Goal: Information Seeking & Learning: Learn about a topic

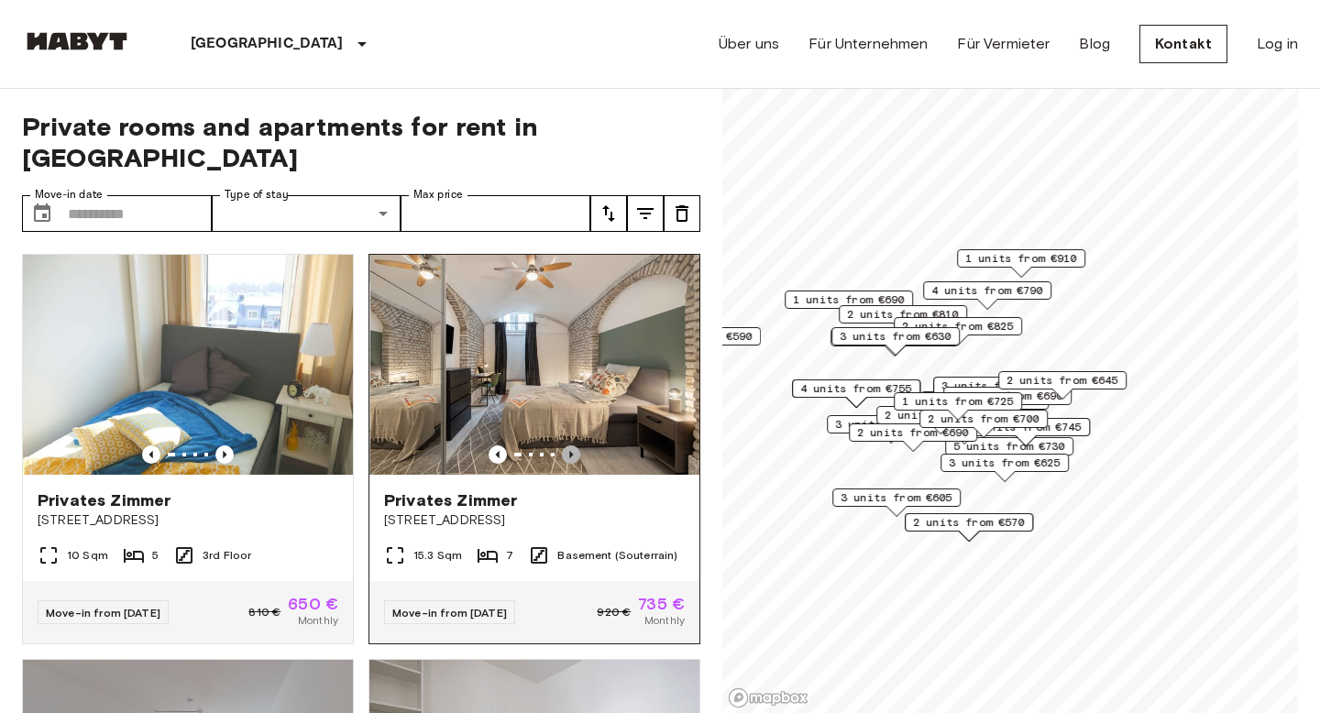
click at [572, 445] on icon "Previous image" at bounding box center [571, 454] width 18 height 18
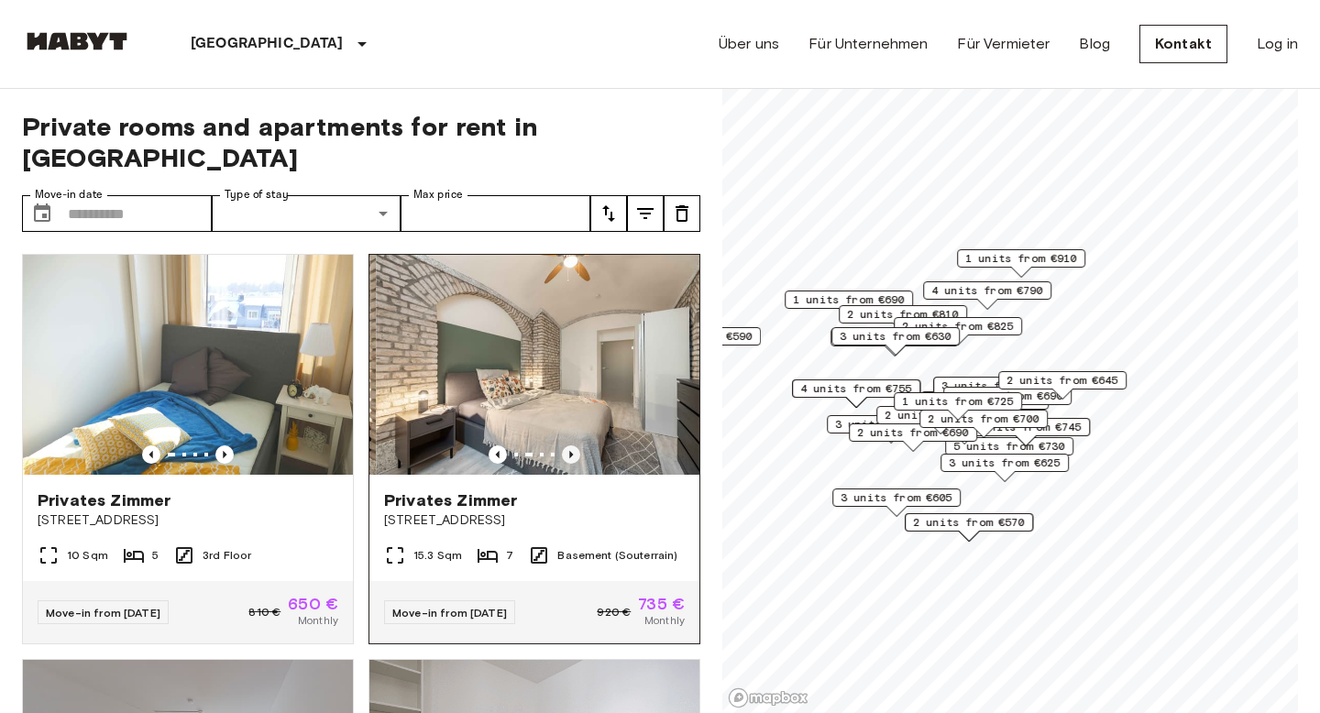
click at [572, 445] on icon "Previous image" at bounding box center [571, 454] width 18 height 18
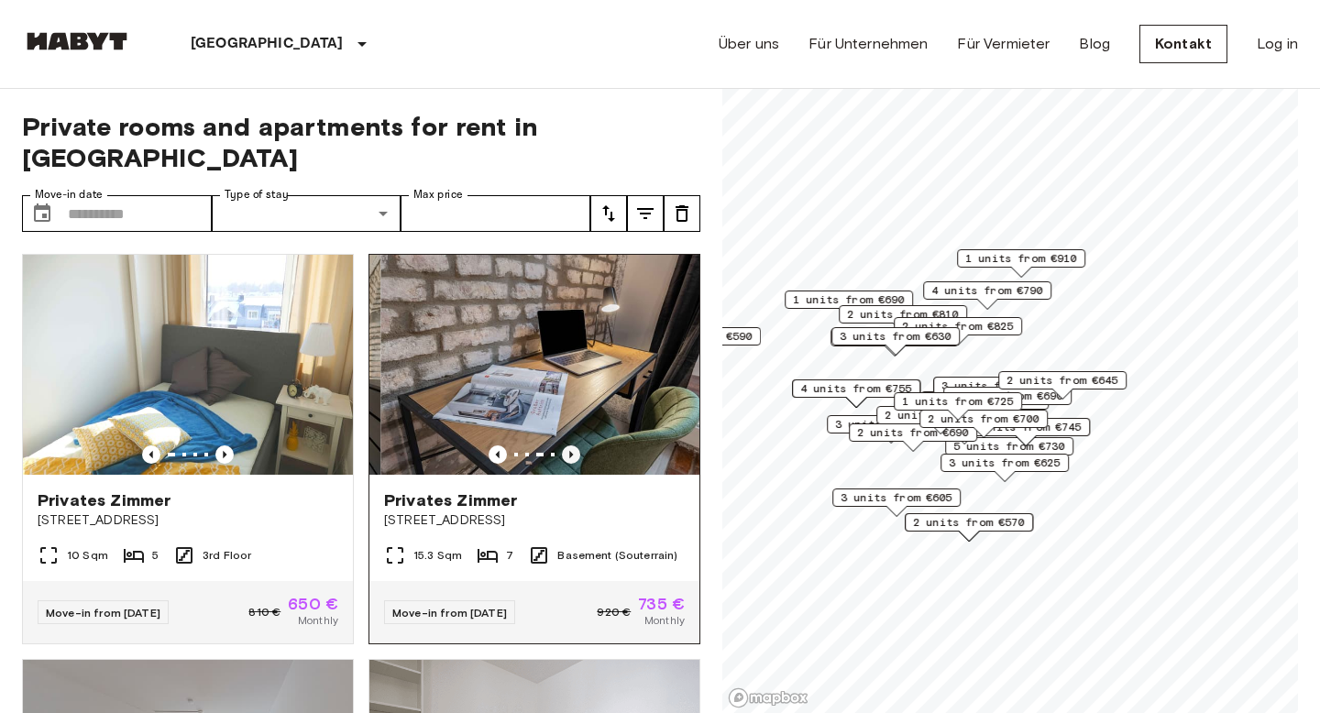
click at [572, 445] on icon "Previous image" at bounding box center [571, 454] width 18 height 18
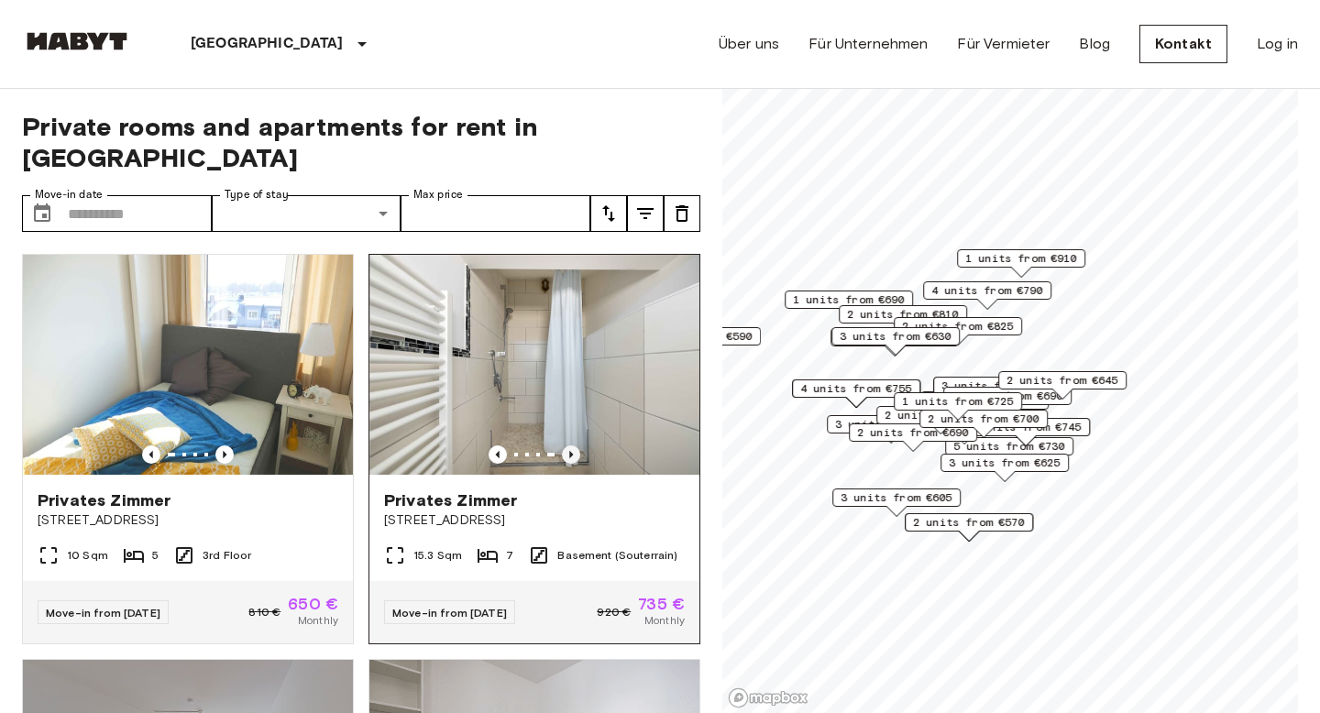
click at [575, 445] on icon "Previous image" at bounding box center [571, 454] width 18 height 18
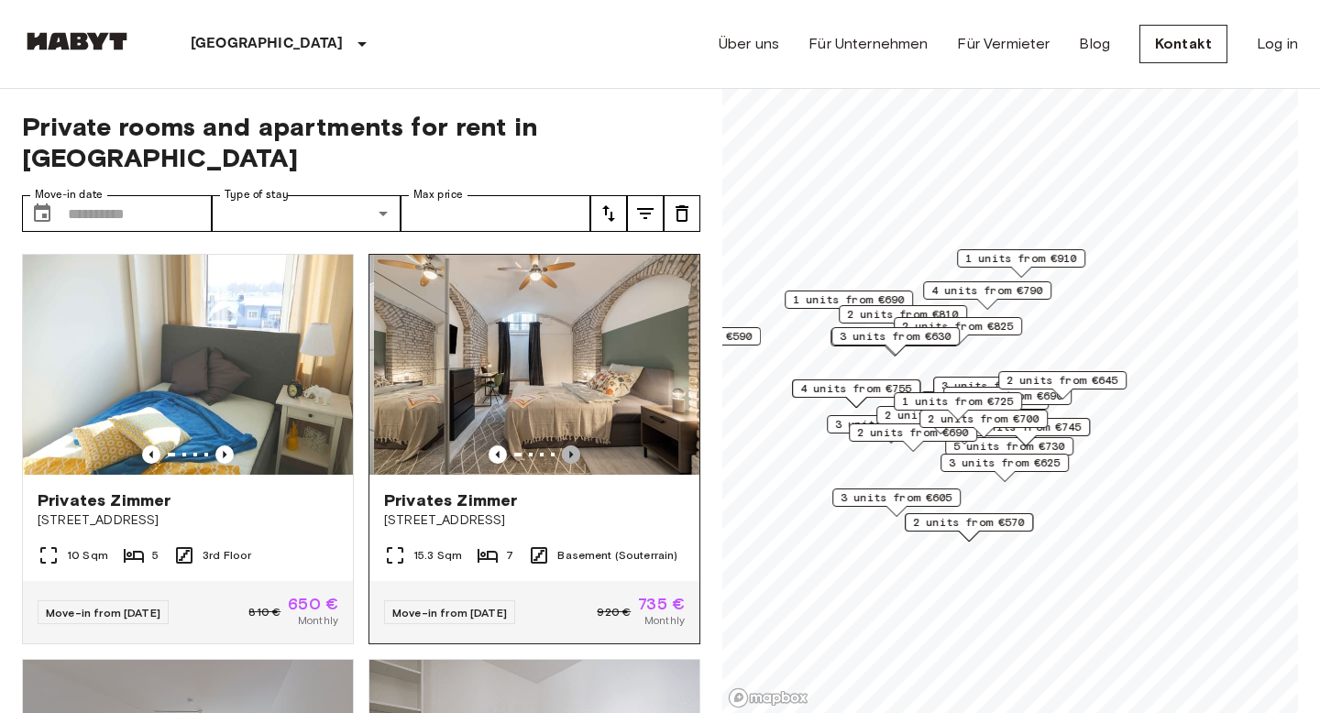
click at [575, 445] on icon "Previous image" at bounding box center [571, 454] width 18 height 18
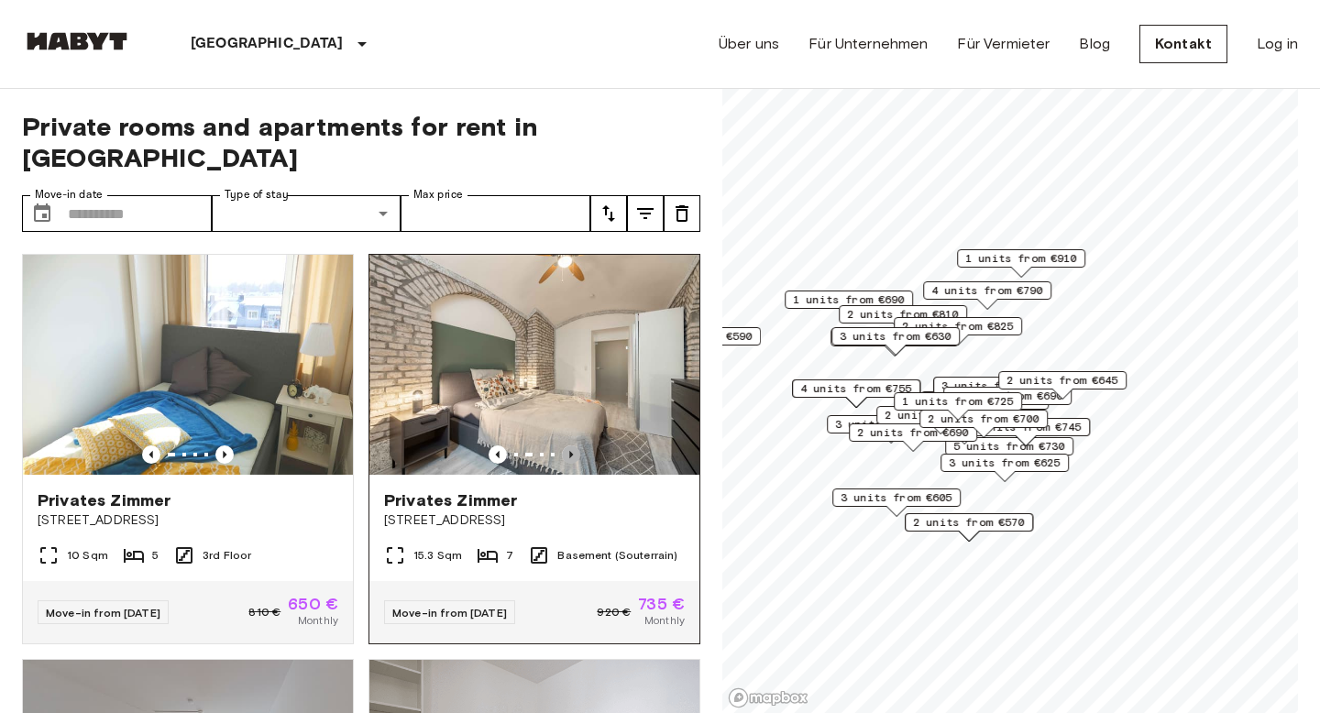
click at [576, 445] on icon "Previous image" at bounding box center [571, 454] width 18 height 18
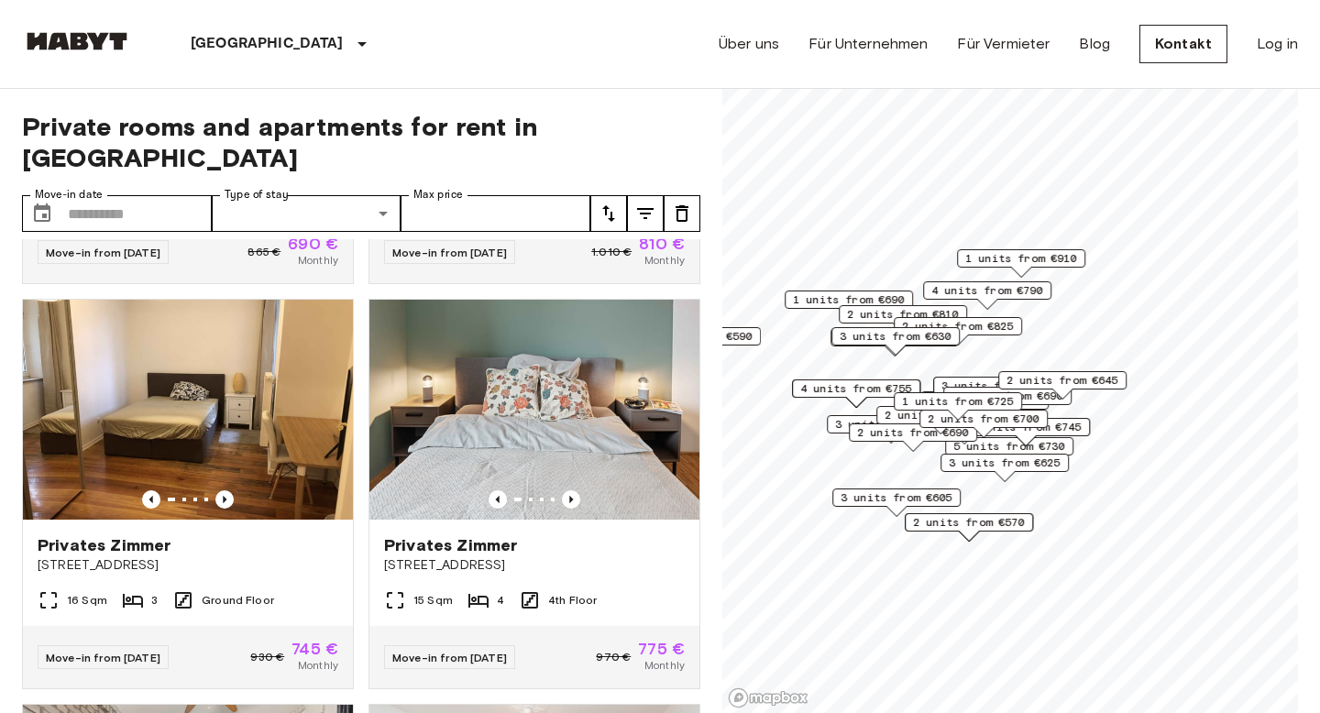
scroll to position [766, 0]
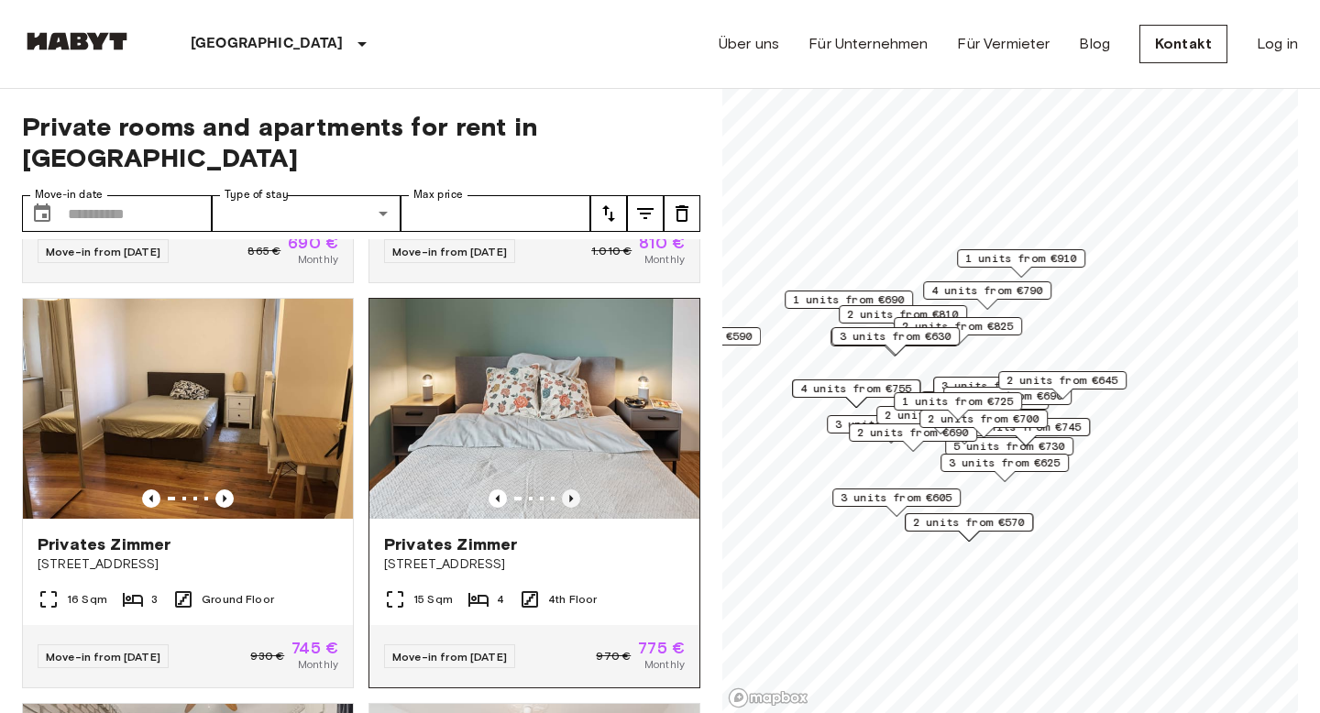
click at [568, 489] on icon "Previous image" at bounding box center [571, 498] width 18 height 18
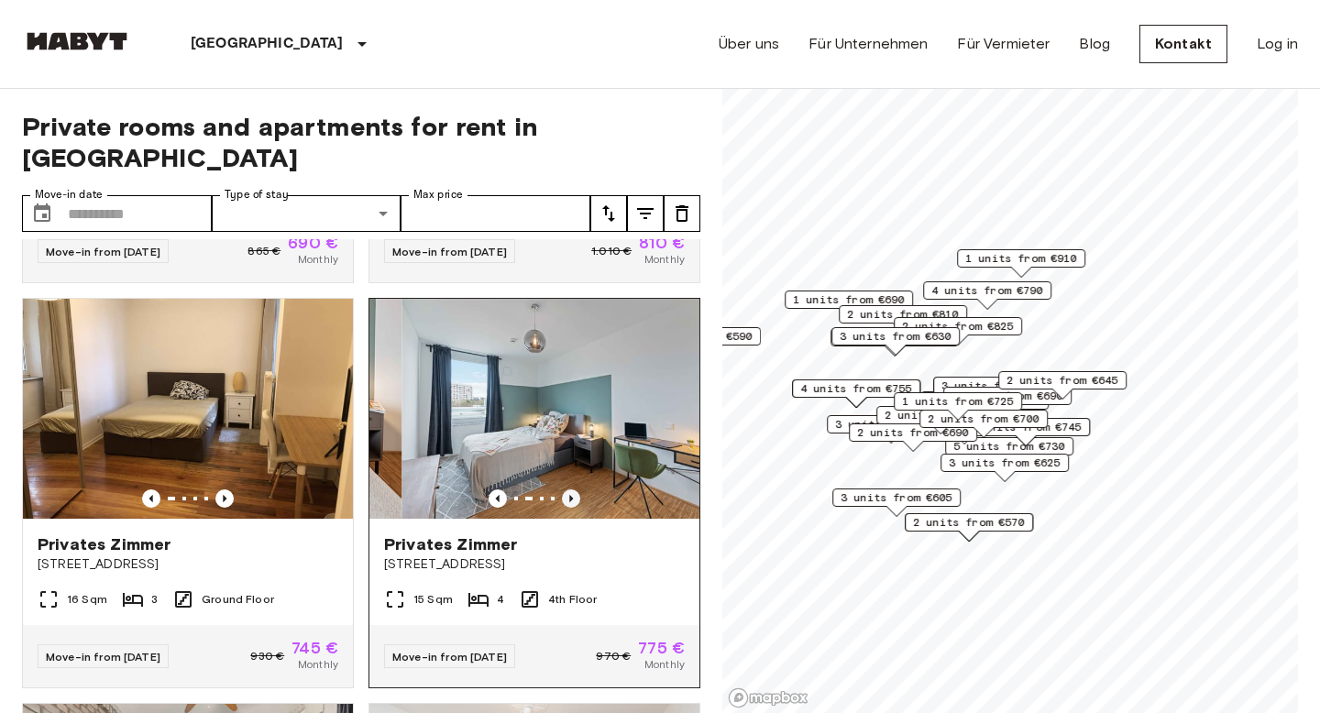
click at [568, 489] on icon "Previous image" at bounding box center [571, 498] width 18 height 18
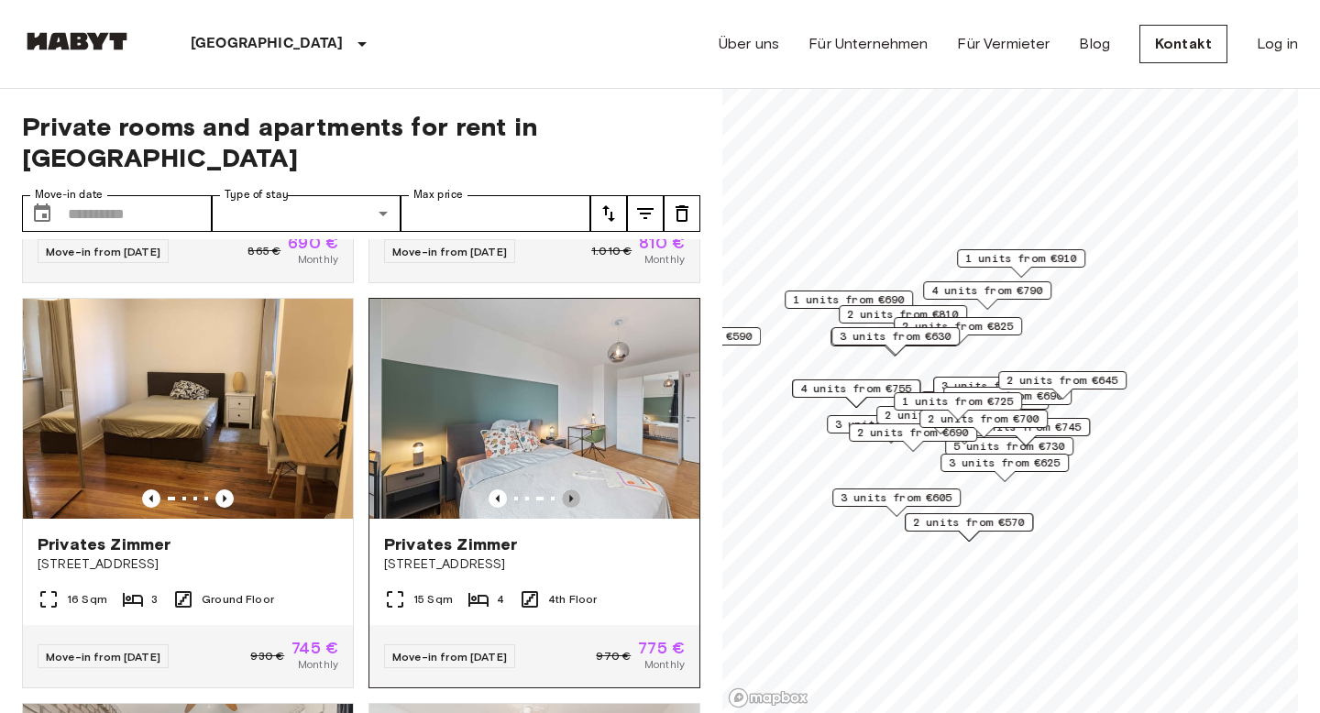
click at [568, 489] on icon "Previous image" at bounding box center [571, 498] width 18 height 18
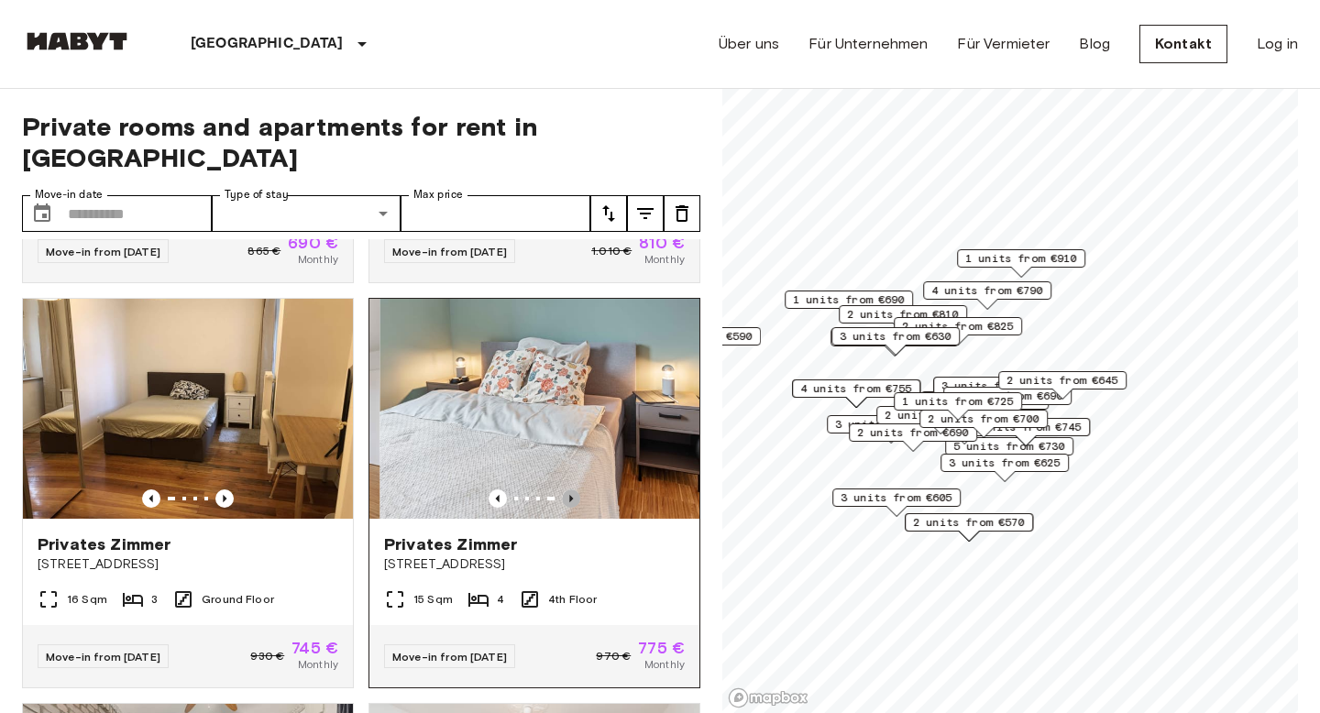
click at [568, 489] on icon "Previous image" at bounding box center [571, 498] width 18 height 18
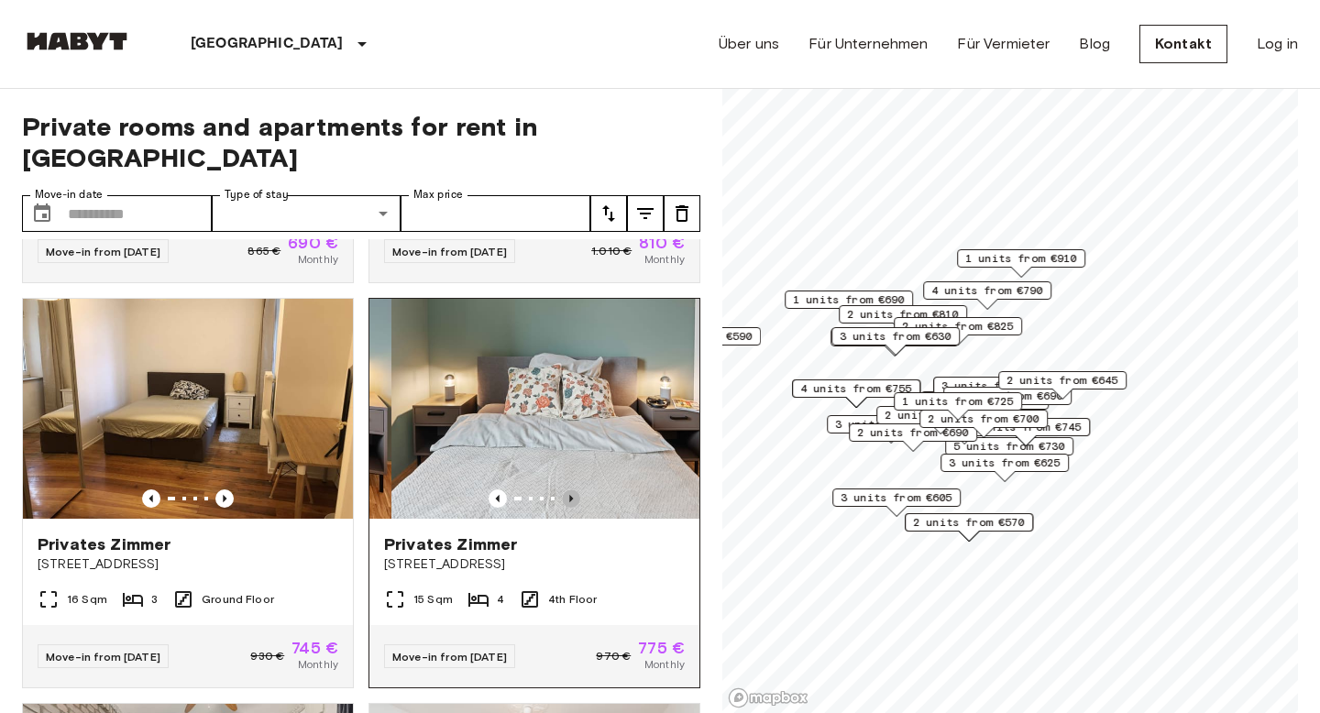
click at [568, 489] on icon "Previous image" at bounding box center [571, 498] width 18 height 18
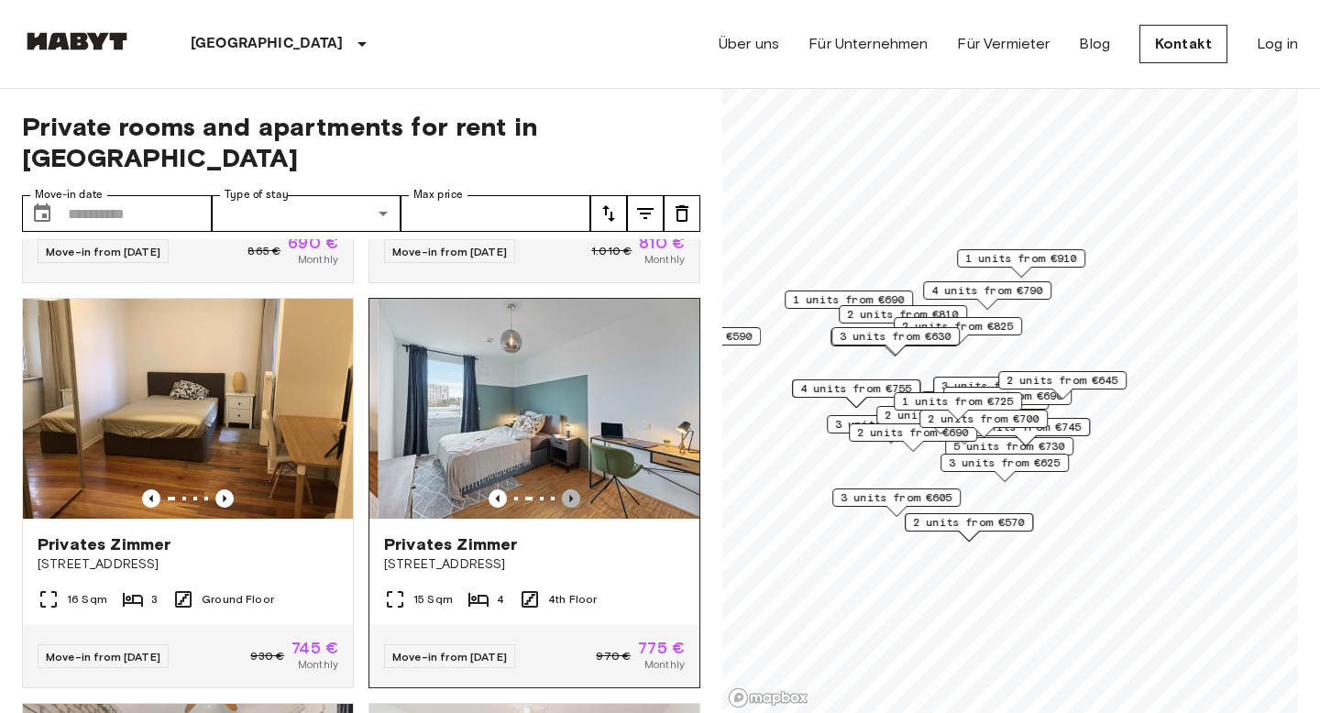
click at [568, 489] on icon "Previous image" at bounding box center [571, 498] width 18 height 18
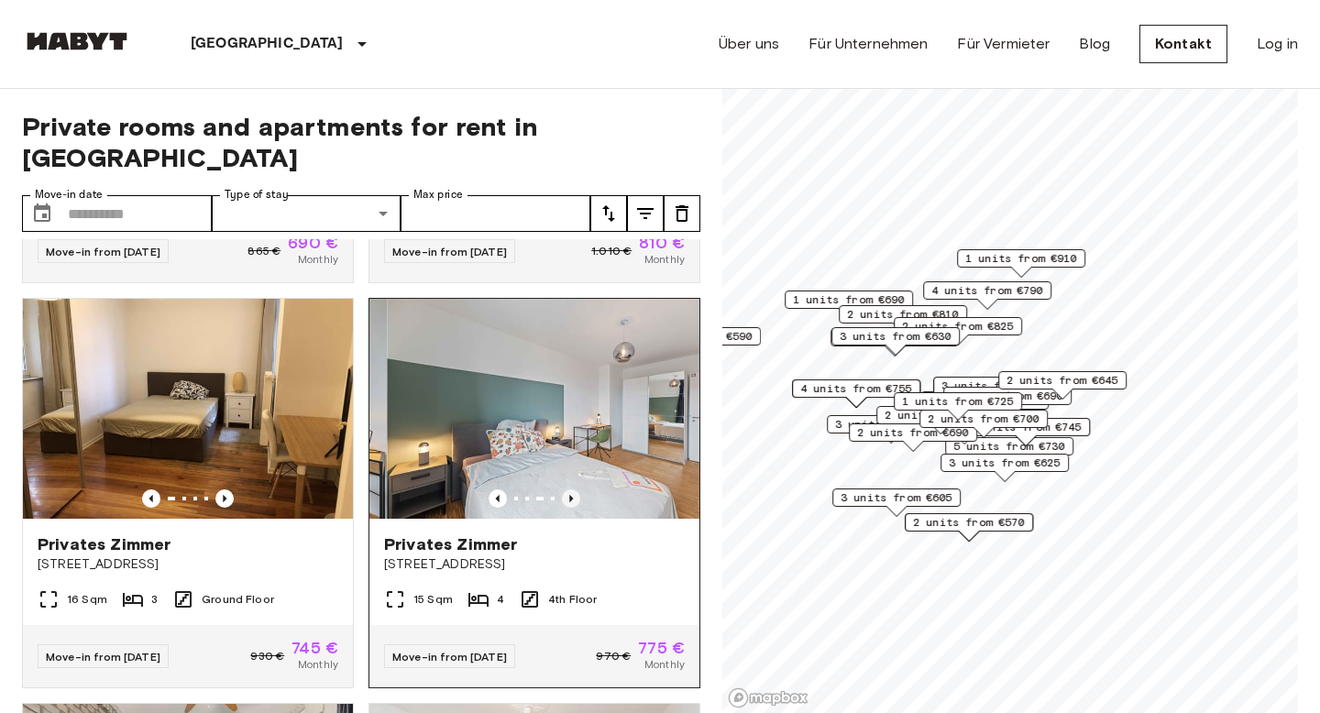
click at [568, 489] on icon "Previous image" at bounding box center [571, 498] width 18 height 18
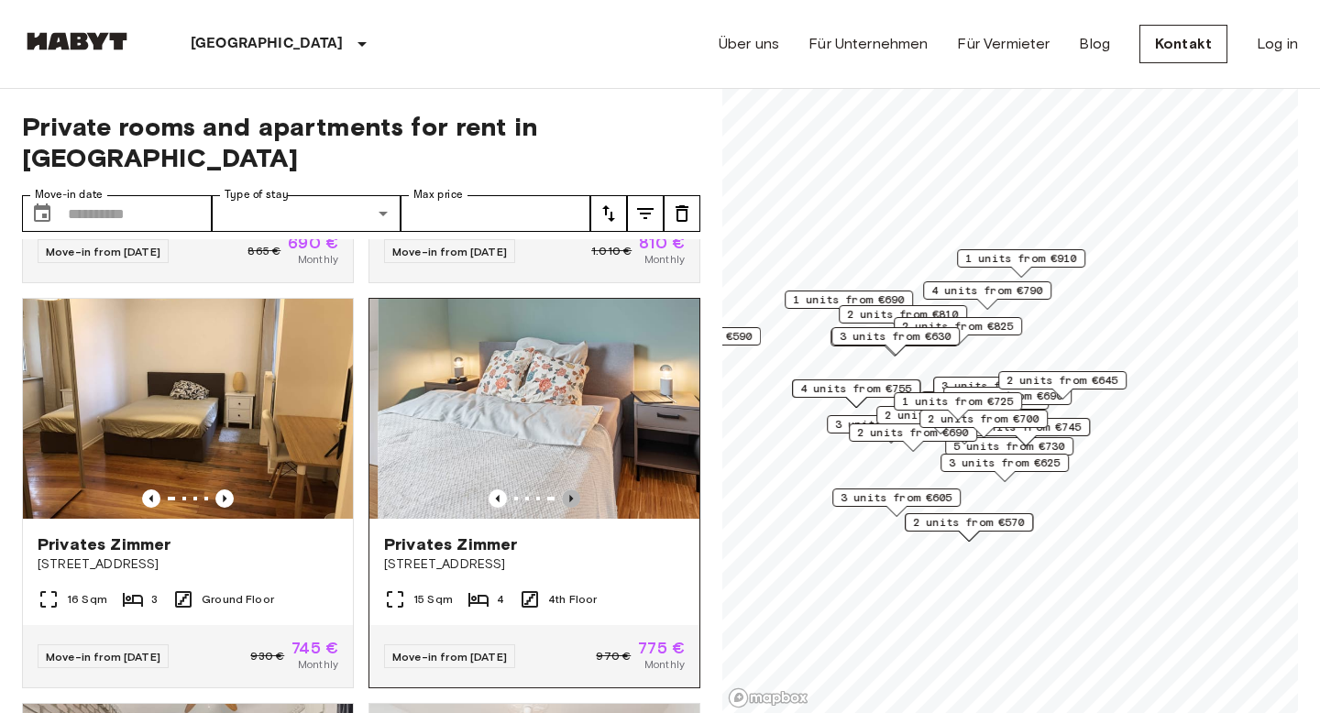
click at [568, 489] on icon "Previous image" at bounding box center [571, 498] width 18 height 18
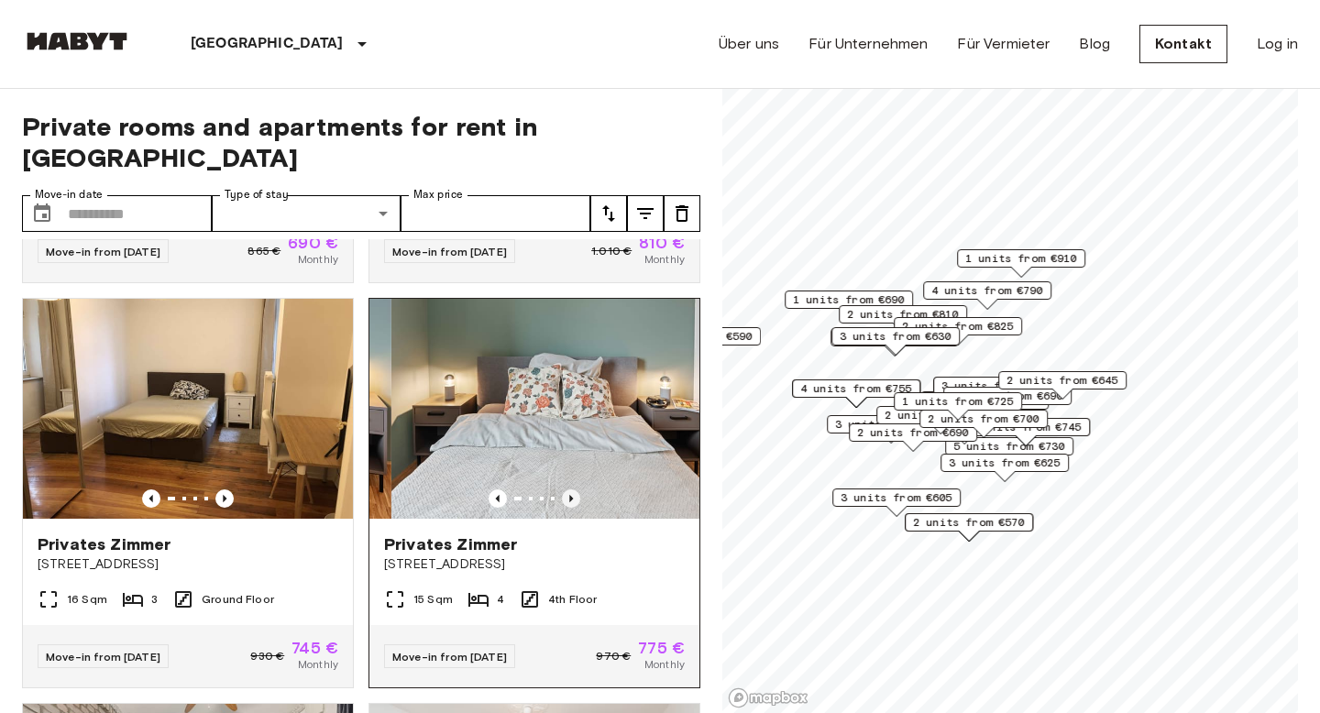
click at [568, 489] on icon "Previous image" at bounding box center [571, 498] width 18 height 18
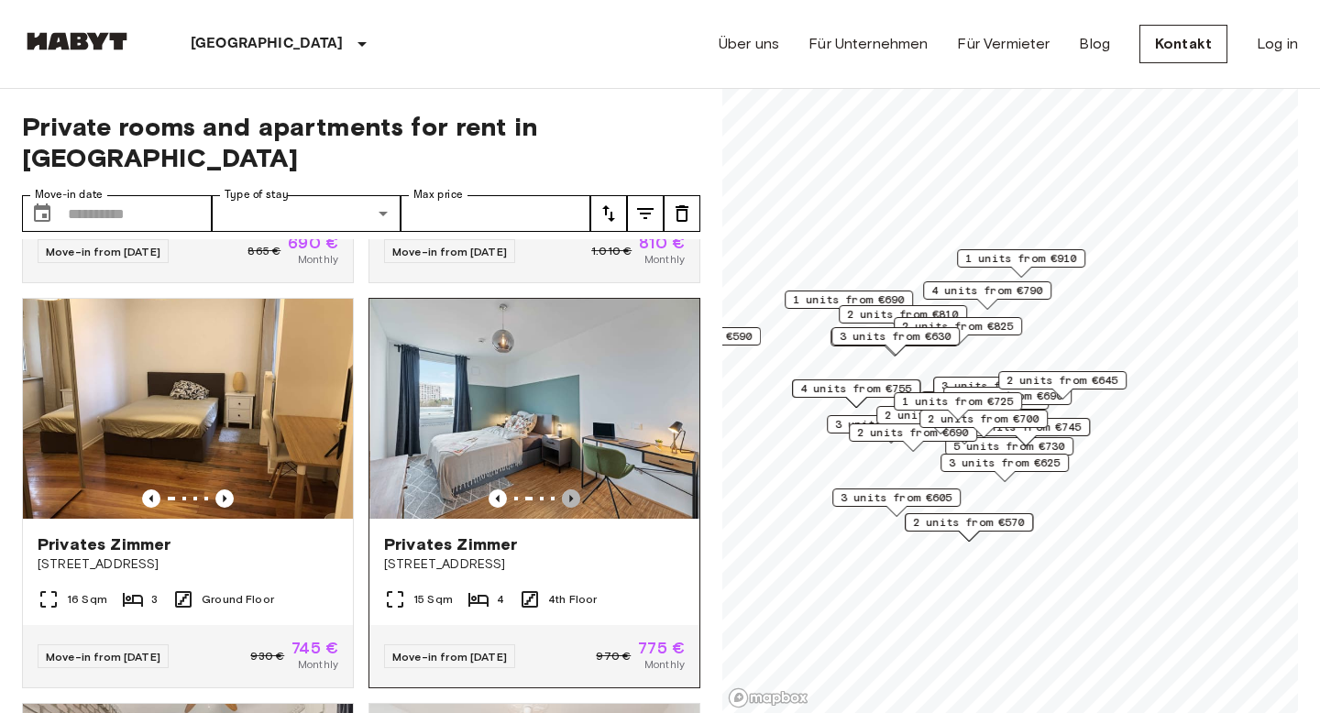
click at [568, 489] on icon "Previous image" at bounding box center [571, 498] width 18 height 18
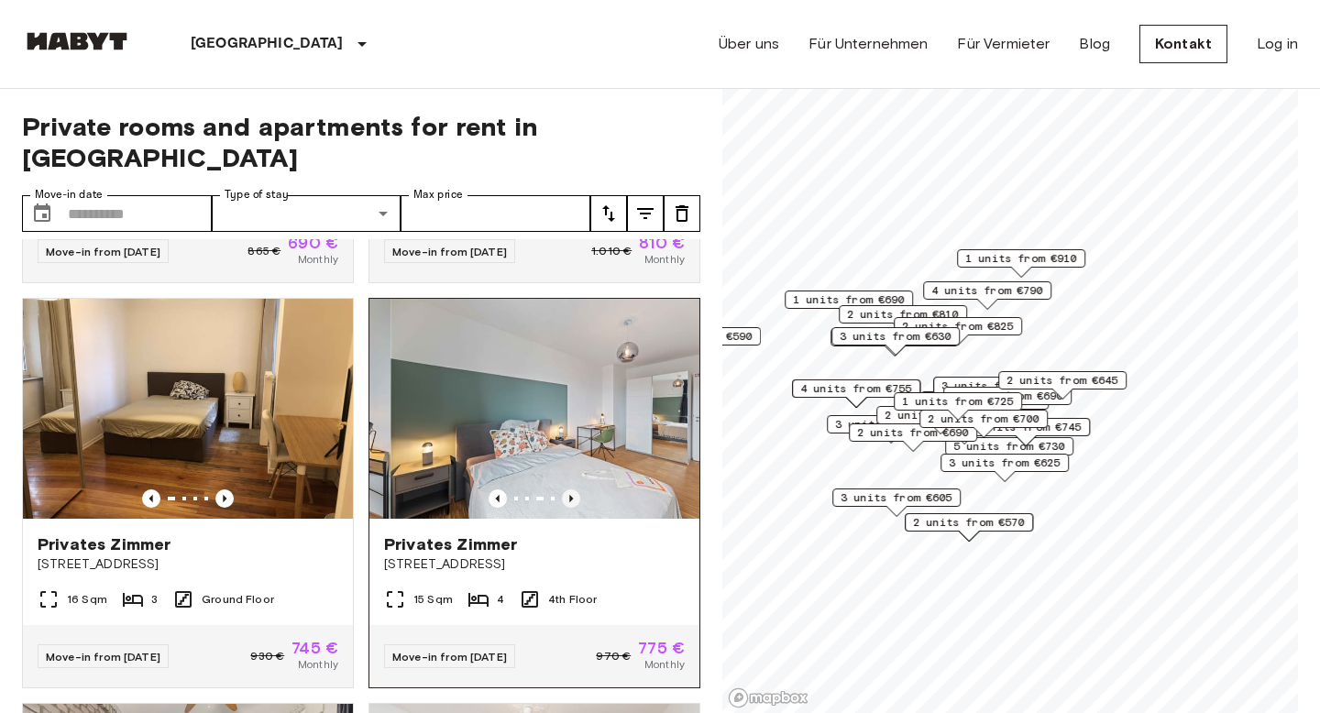
click at [568, 489] on icon "Previous image" at bounding box center [571, 498] width 18 height 18
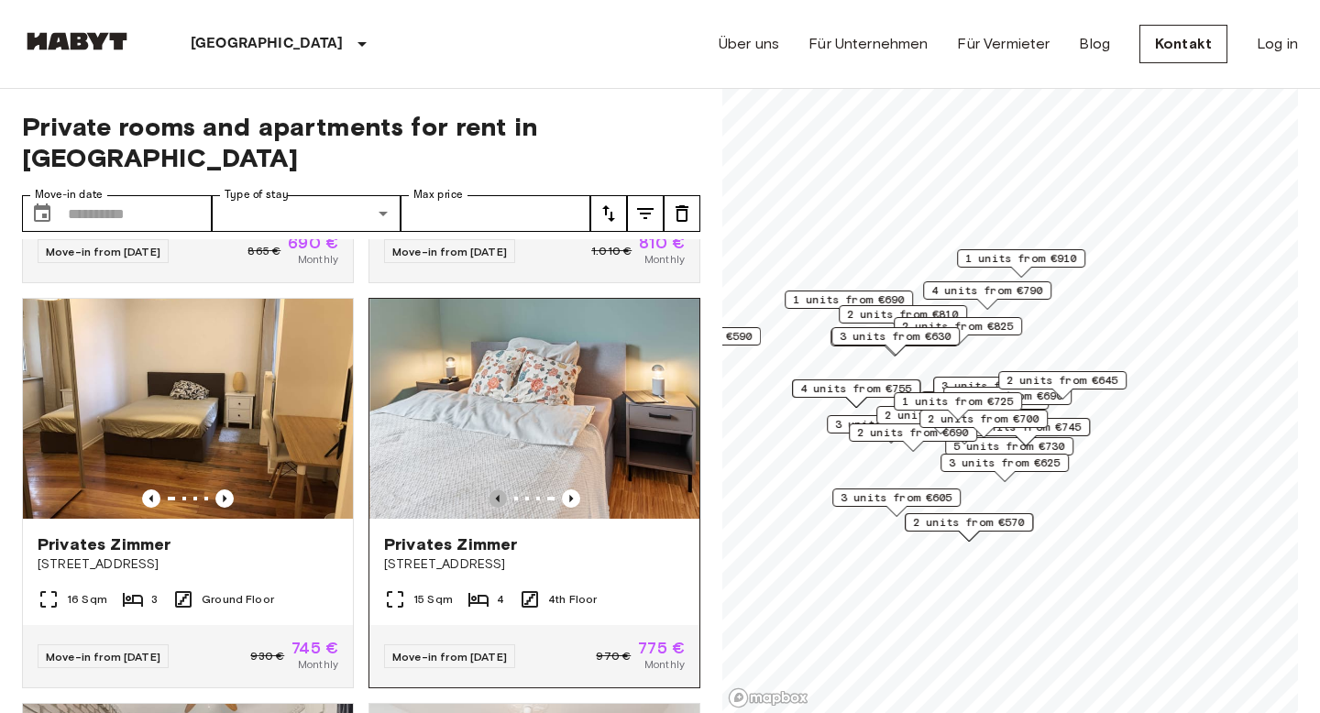
click at [494, 489] on icon "Previous image" at bounding box center [497, 498] width 18 height 18
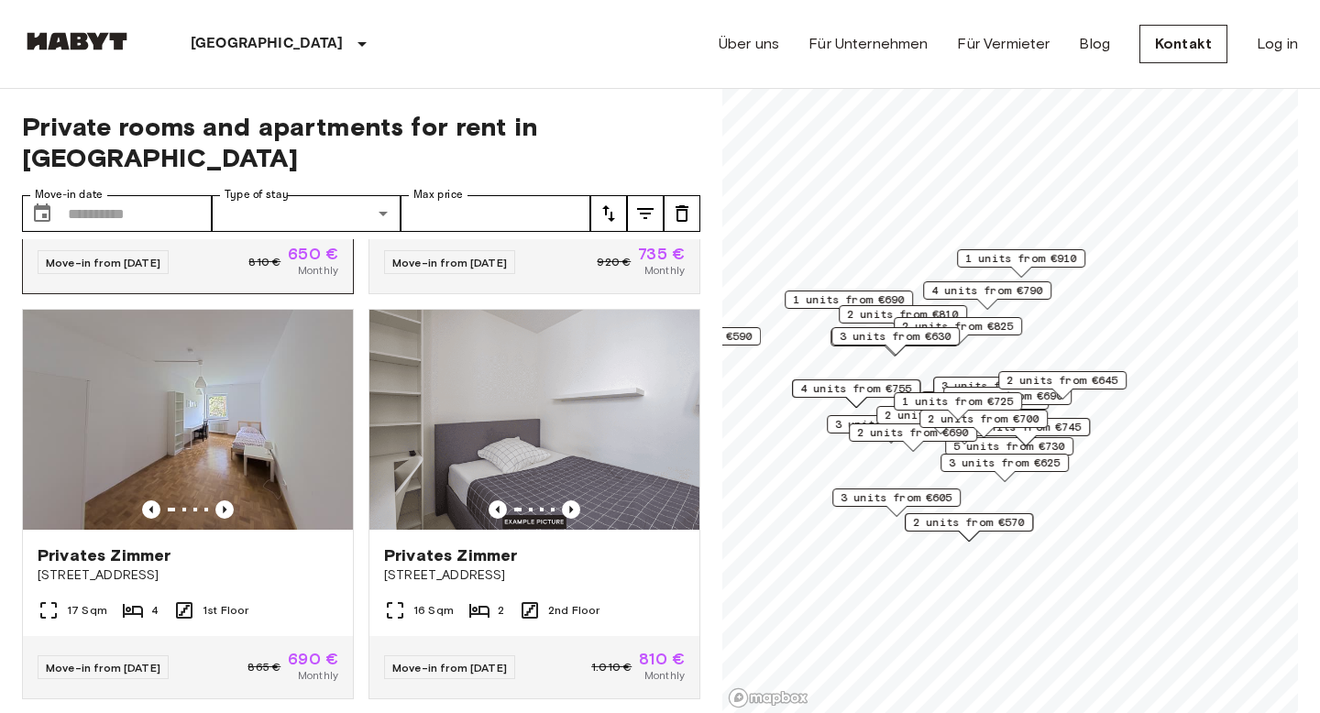
scroll to position [0, 0]
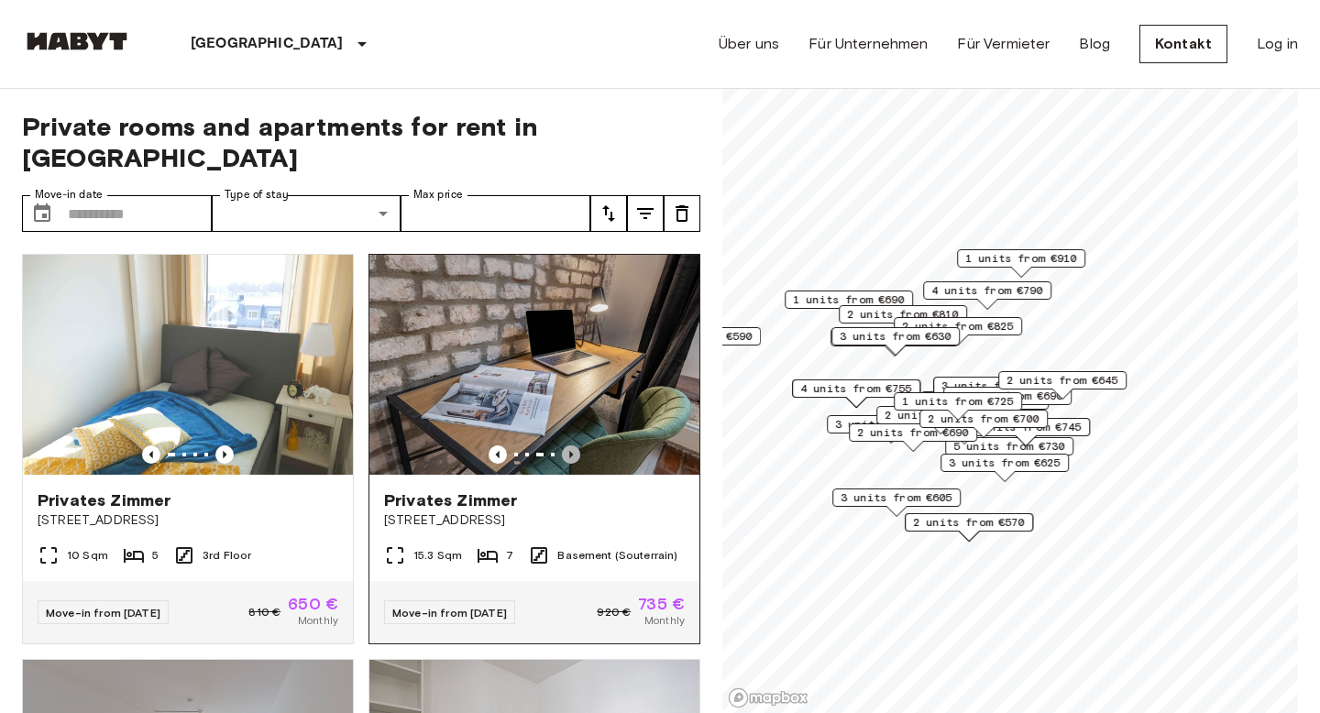
click at [570, 451] on icon "Previous image" at bounding box center [571, 454] width 4 height 7
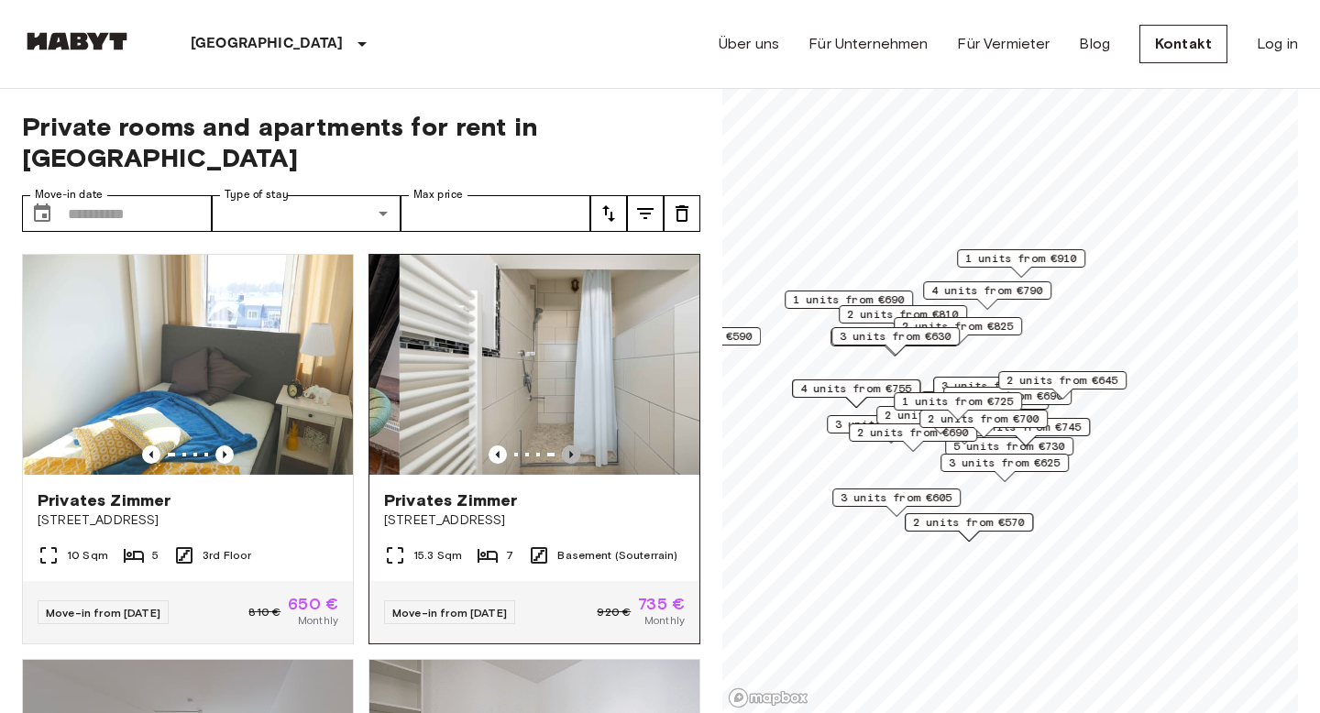
click at [572, 451] on icon "Previous image" at bounding box center [571, 454] width 4 height 7
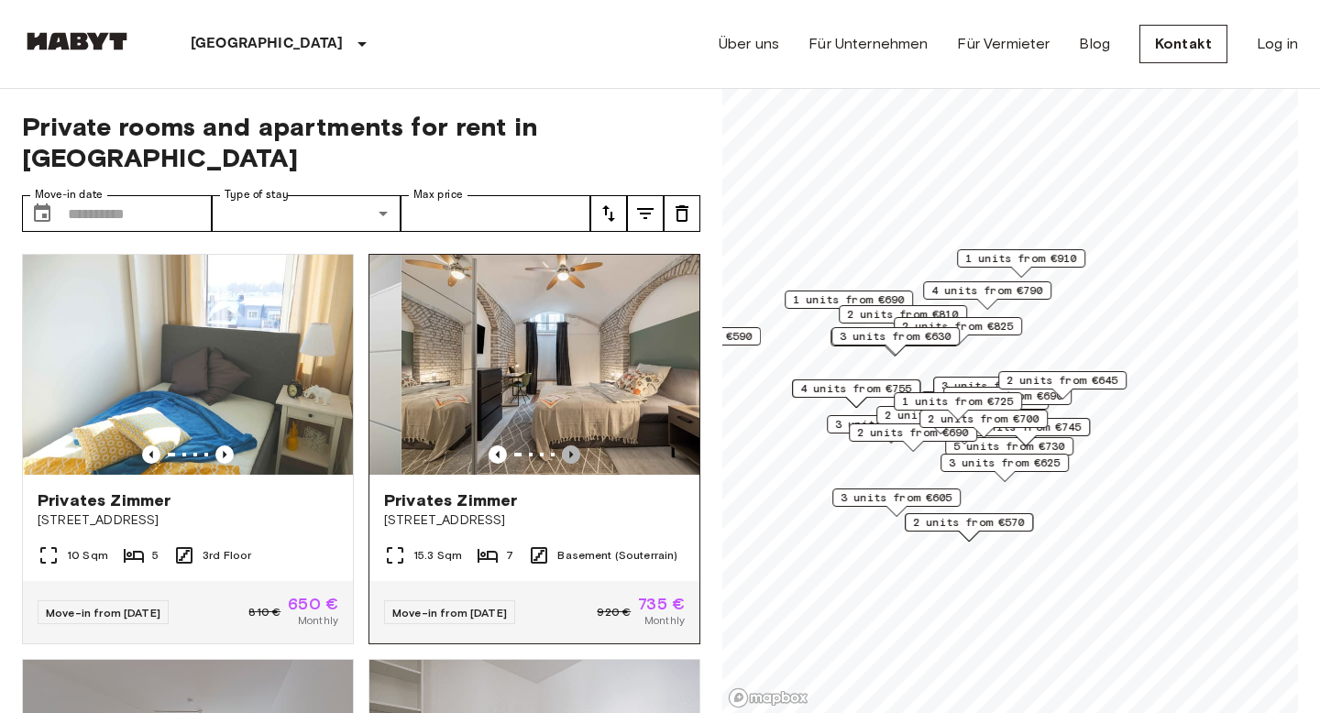
click at [572, 451] on icon "Previous image" at bounding box center [571, 454] width 4 height 7
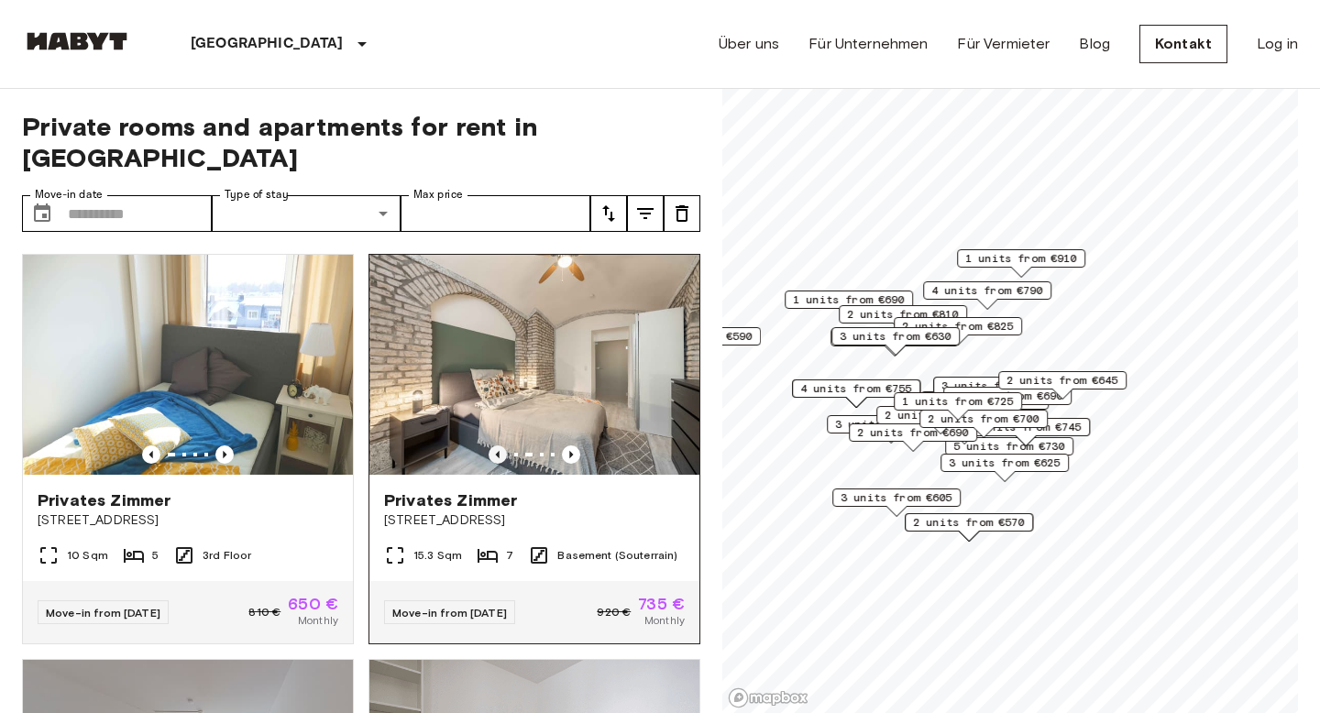
click at [497, 445] on icon "Previous image" at bounding box center [497, 454] width 18 height 18
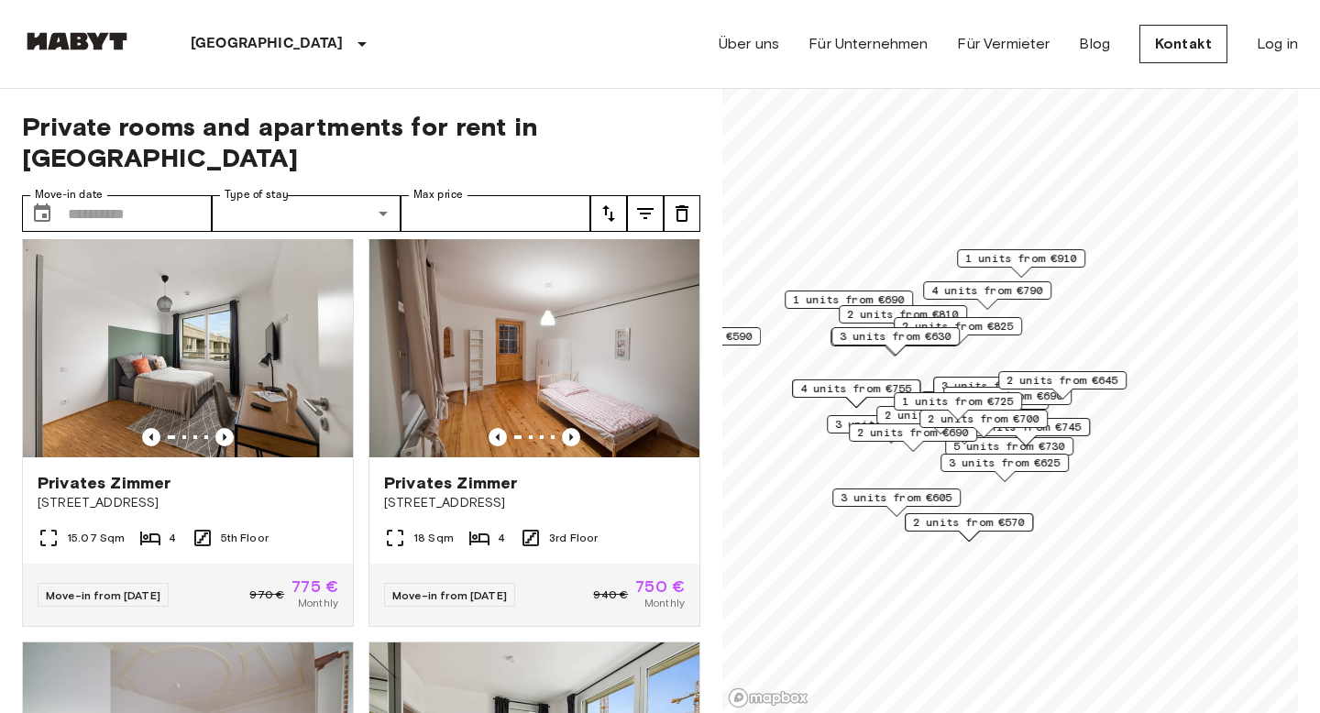
scroll to position [2019, 0]
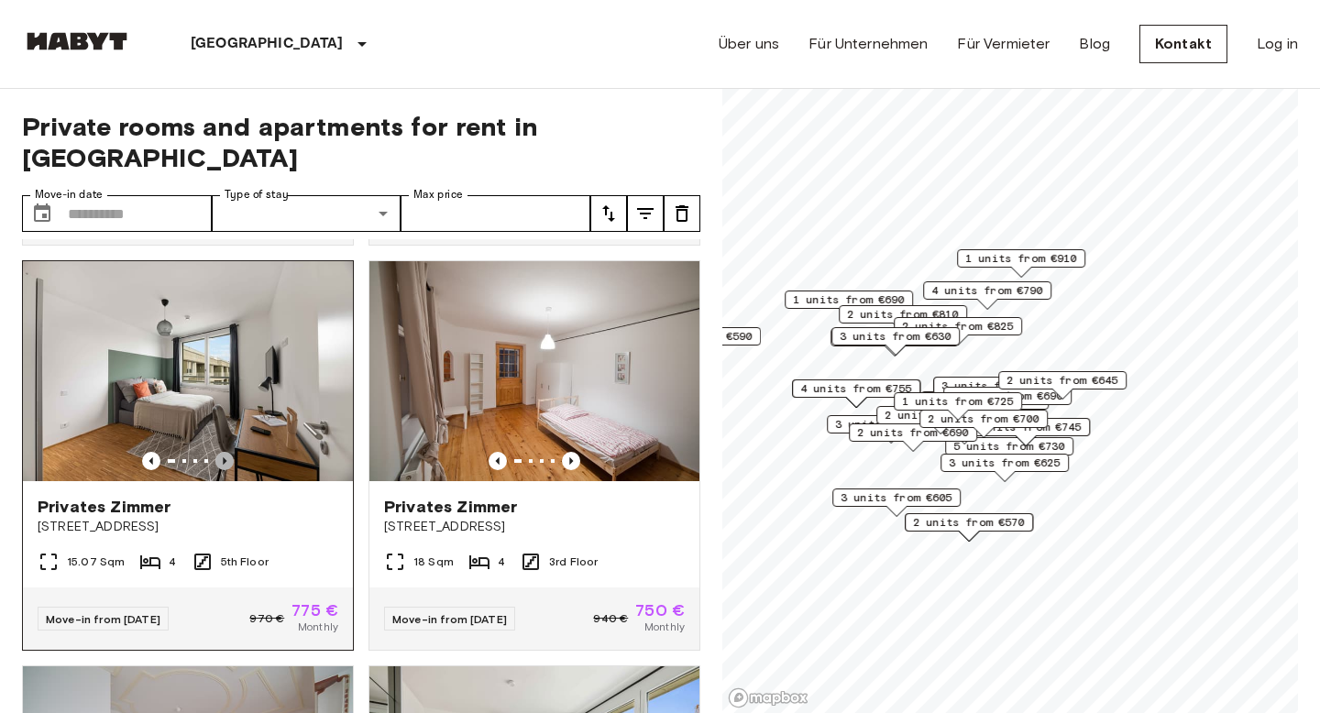
click at [225, 457] on icon "Previous image" at bounding box center [225, 460] width 4 height 7
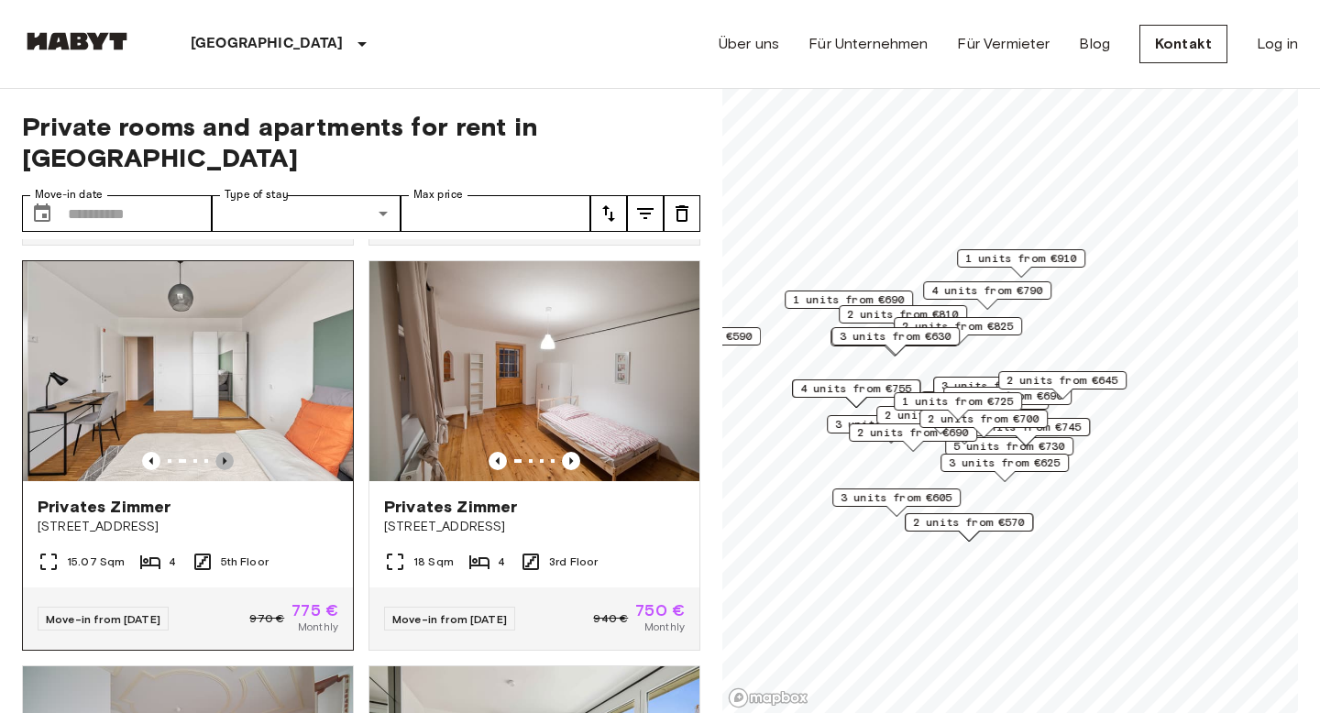
click at [226, 452] on icon "Previous image" at bounding box center [224, 461] width 18 height 18
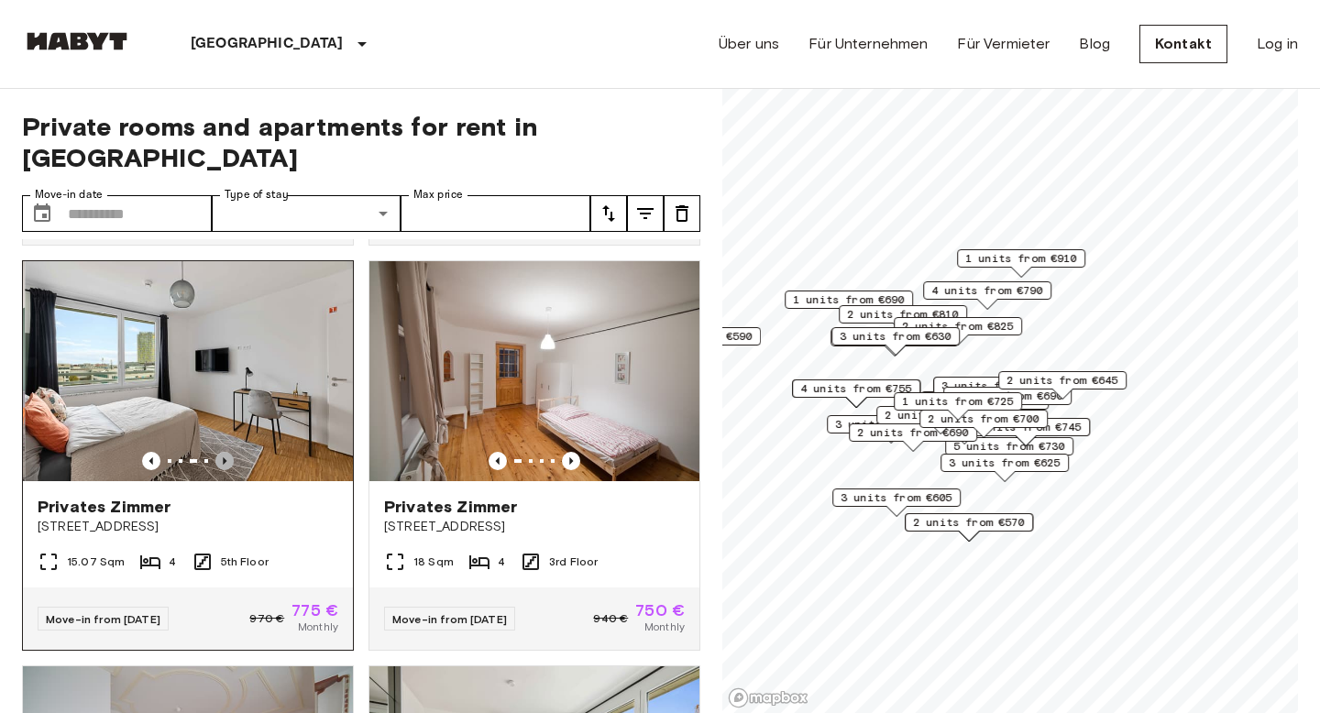
click at [228, 452] on icon "Previous image" at bounding box center [224, 461] width 18 height 18
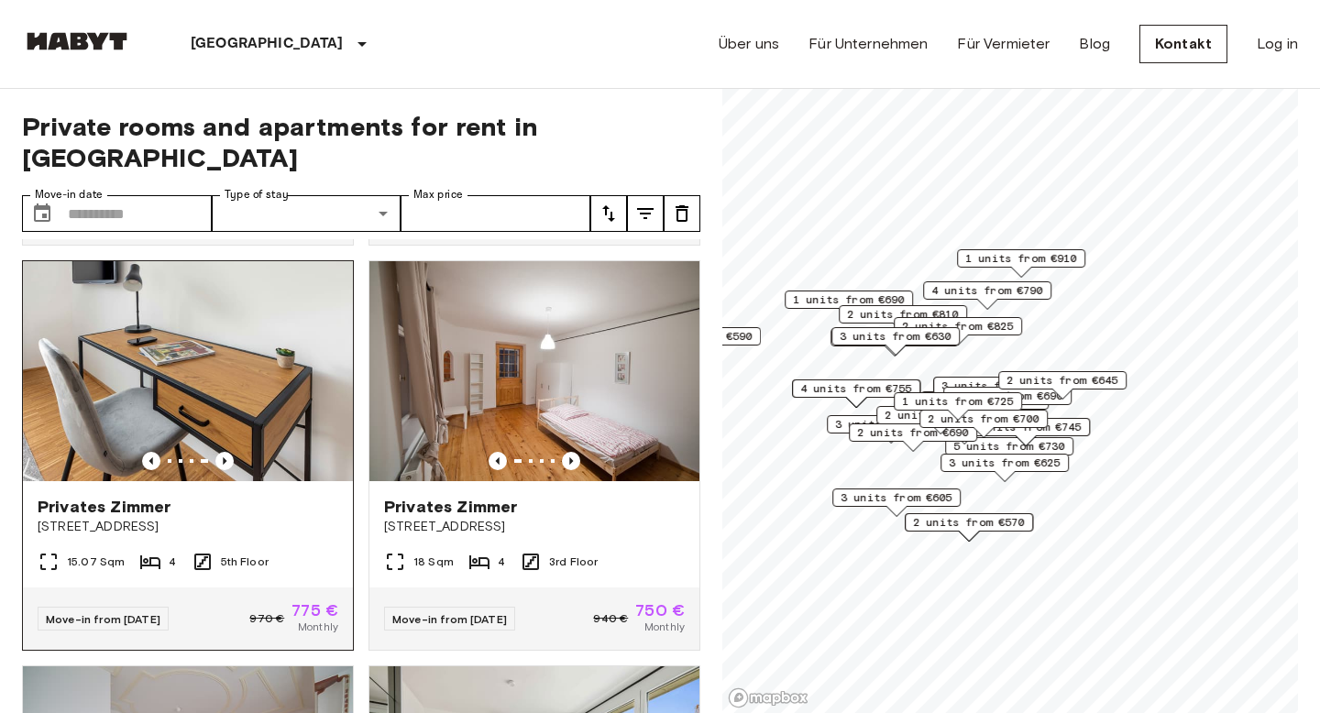
click at [205, 518] on span "[STREET_ADDRESS]" at bounding box center [188, 527] width 301 height 18
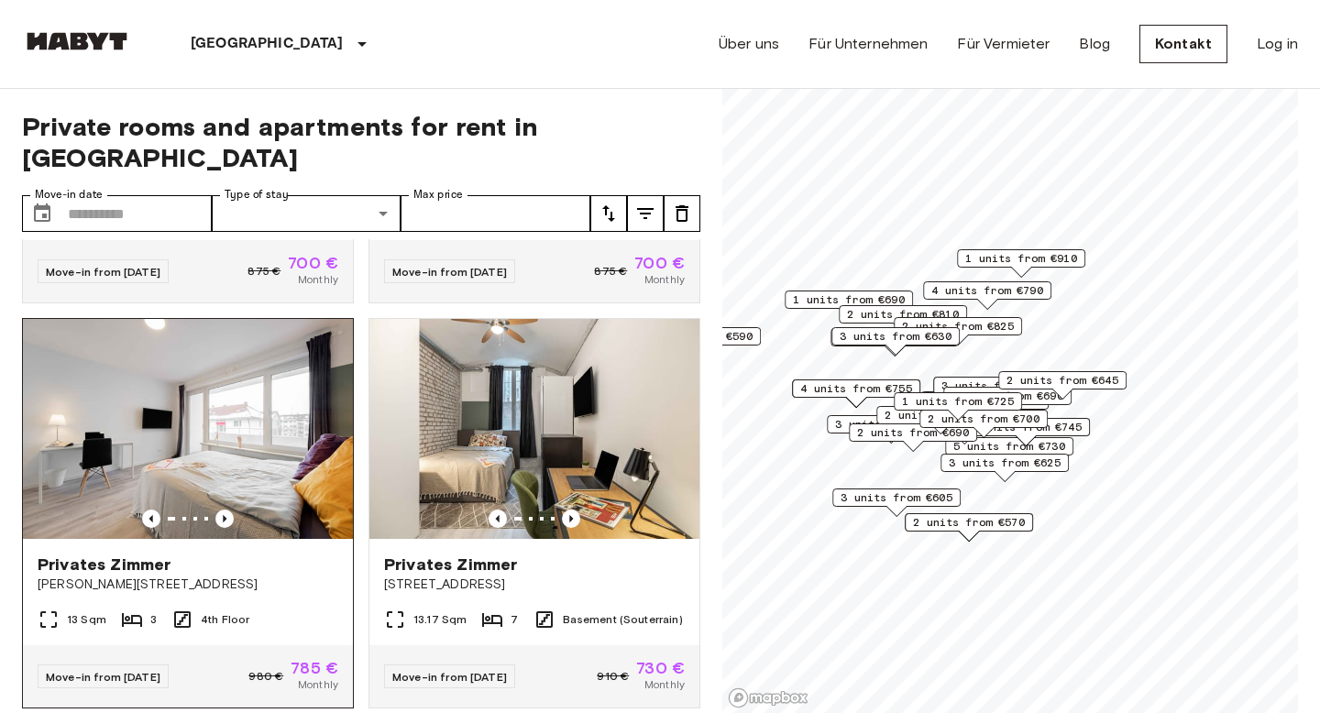
scroll to position [3607, 0]
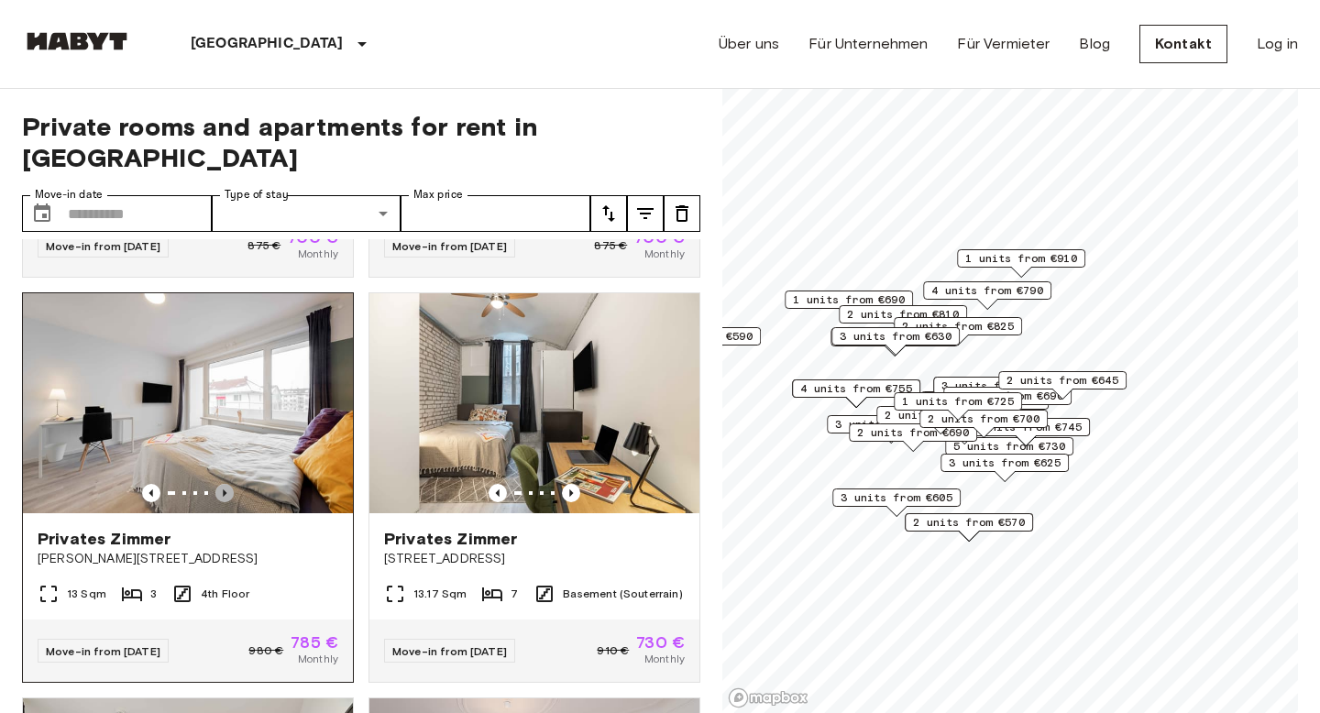
click at [218, 484] on icon "Previous image" at bounding box center [224, 493] width 18 height 18
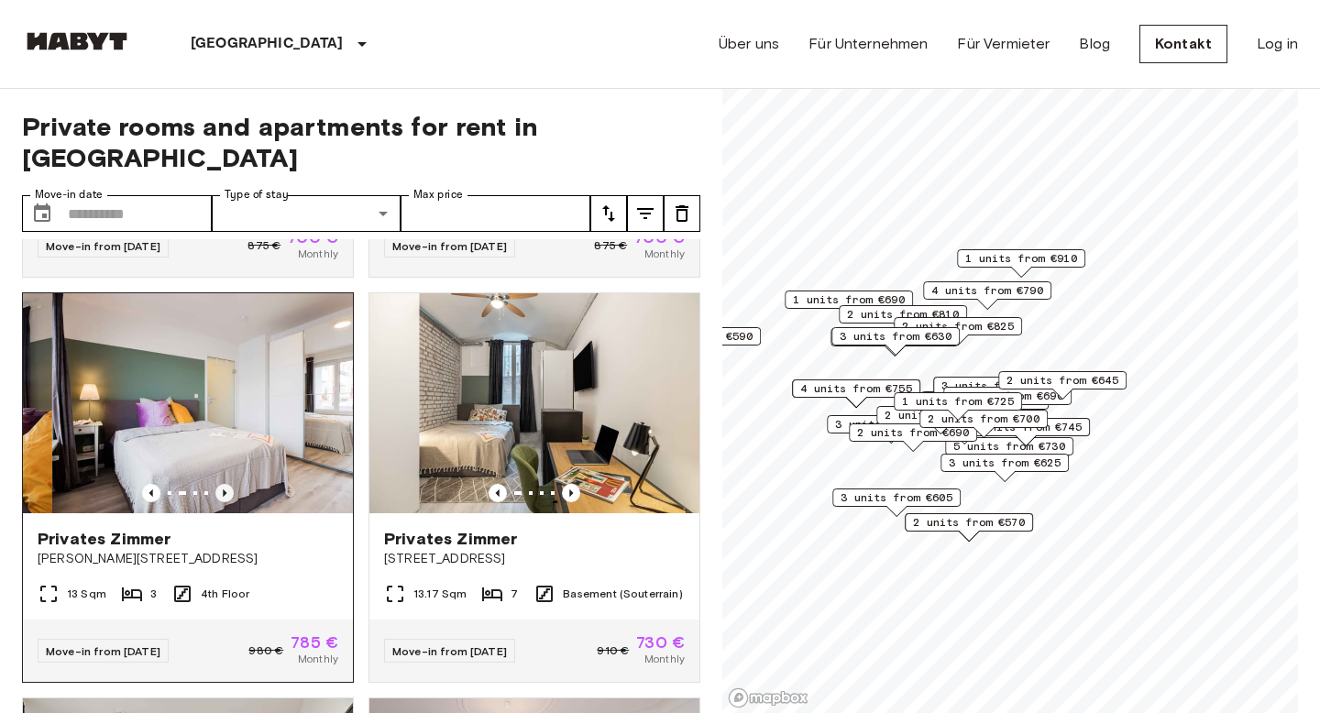
click at [218, 484] on icon "Previous image" at bounding box center [224, 493] width 18 height 18
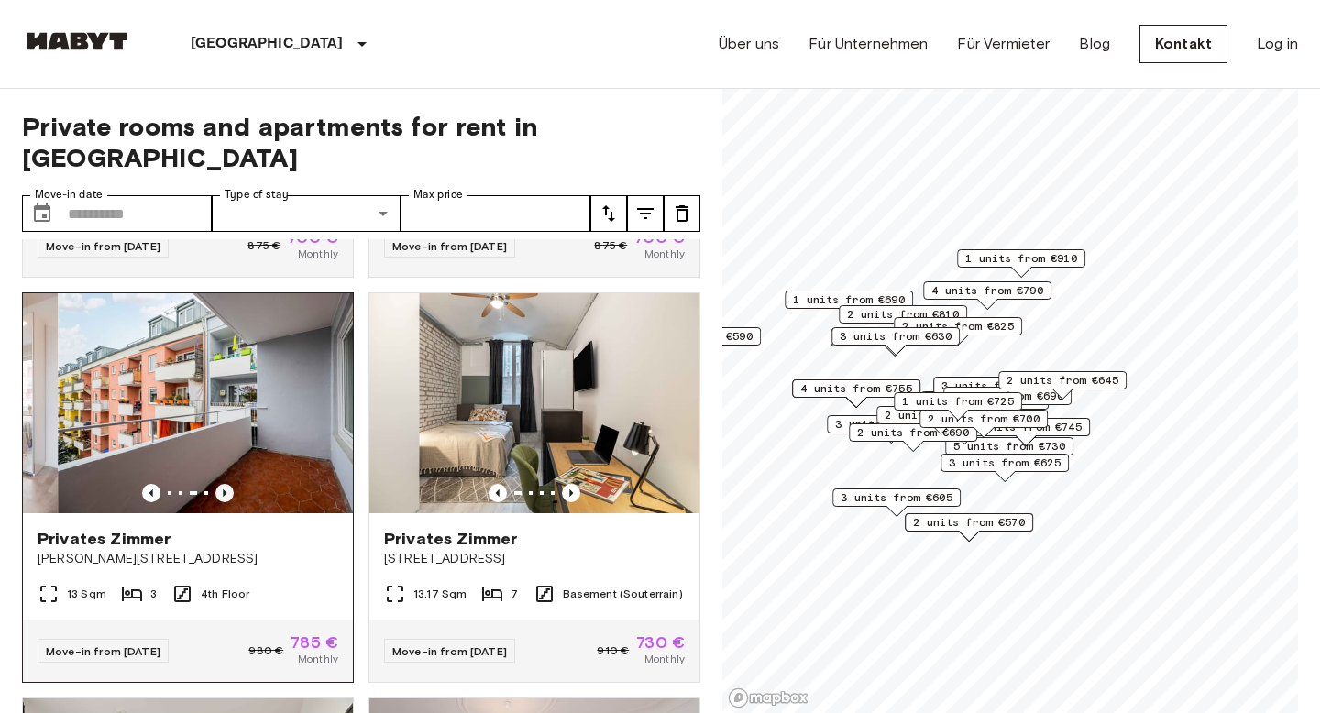
click at [219, 484] on icon "Previous image" at bounding box center [224, 493] width 18 height 18
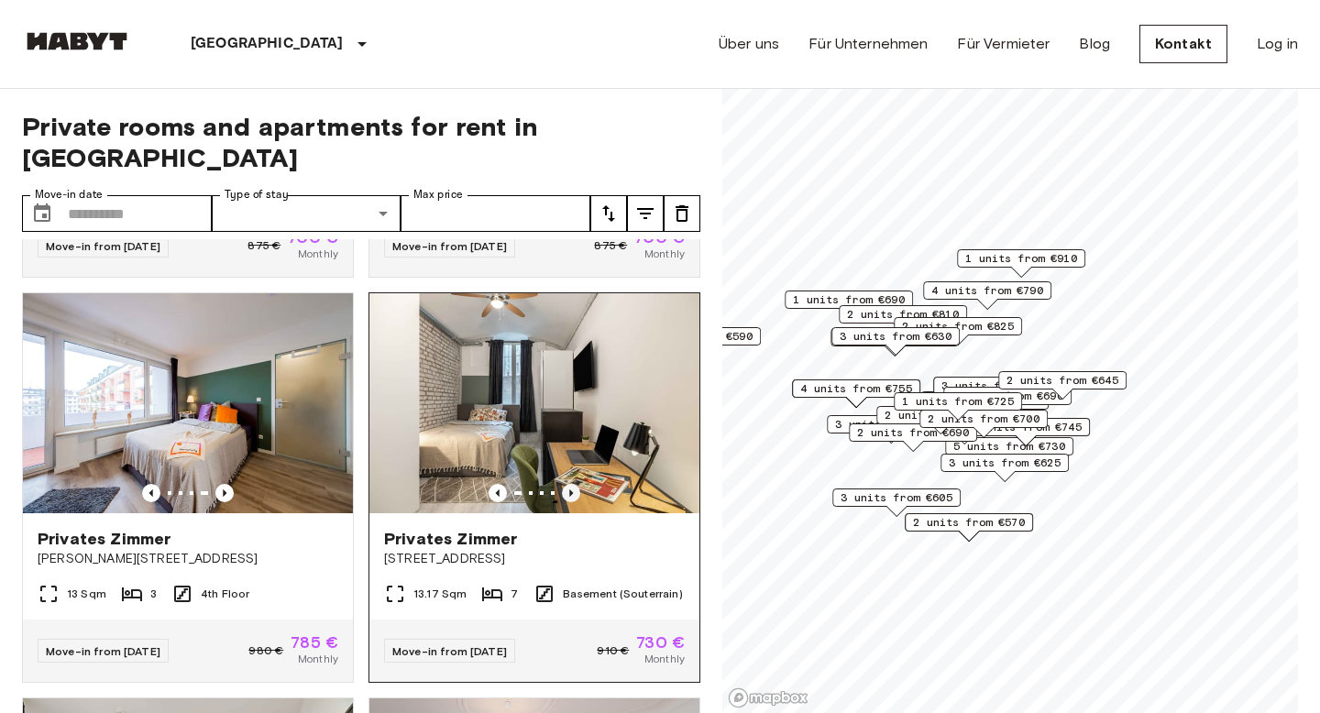
click at [569, 489] on icon "Previous image" at bounding box center [571, 492] width 4 height 7
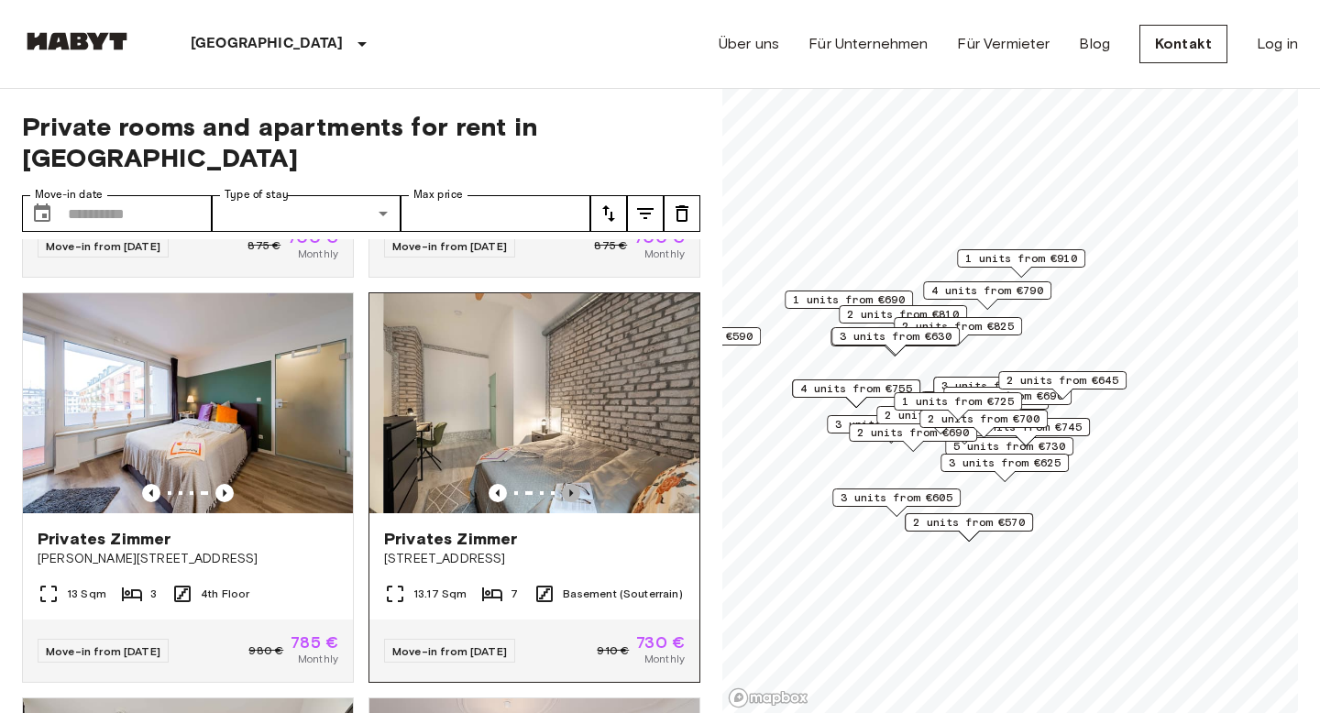
click at [569, 489] on icon "Previous image" at bounding box center [571, 492] width 4 height 7
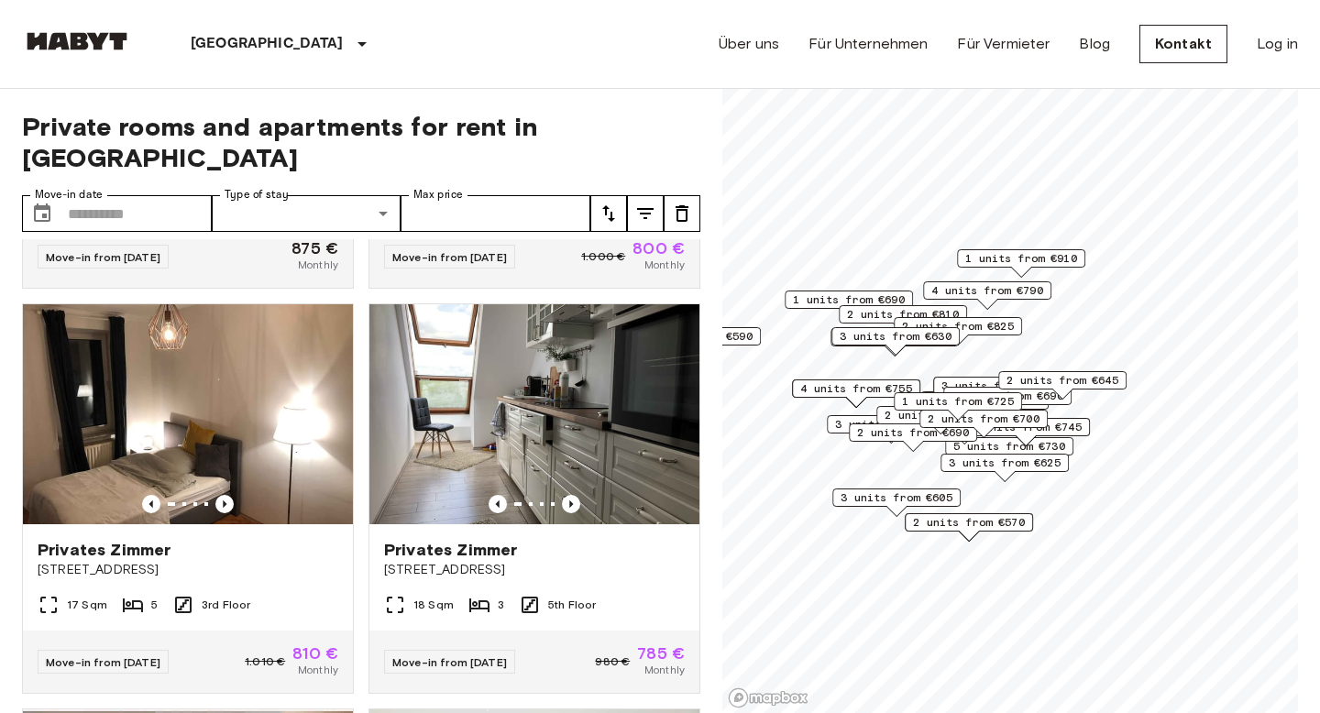
scroll to position [6838, 0]
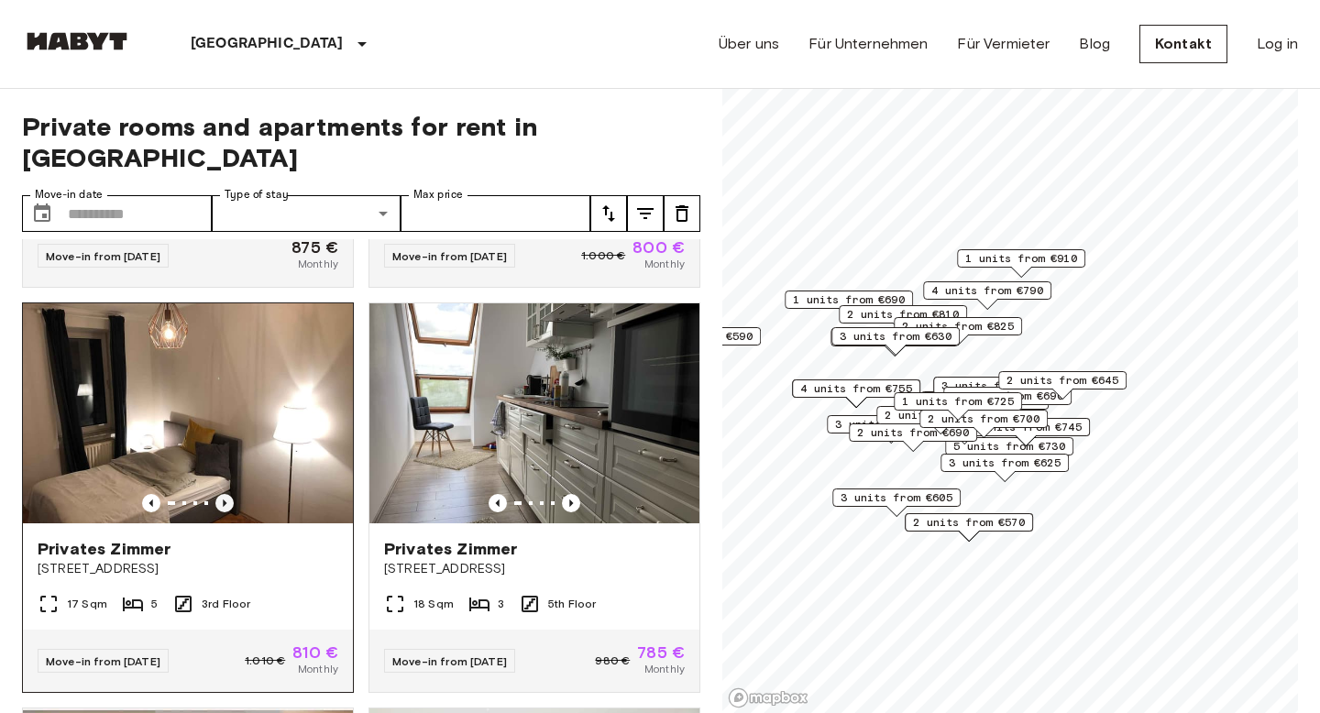
click at [226, 494] on icon "Previous image" at bounding box center [224, 503] width 18 height 18
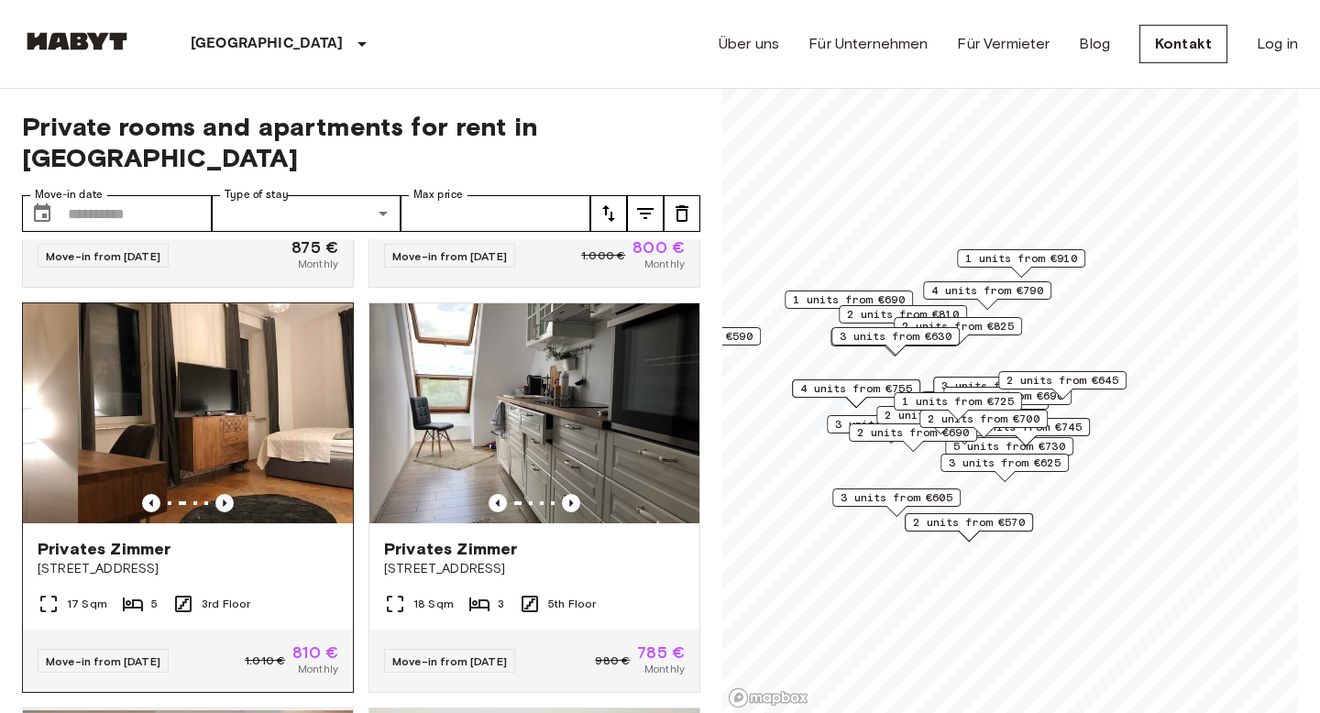
click at [226, 494] on icon "Previous image" at bounding box center [224, 503] width 18 height 18
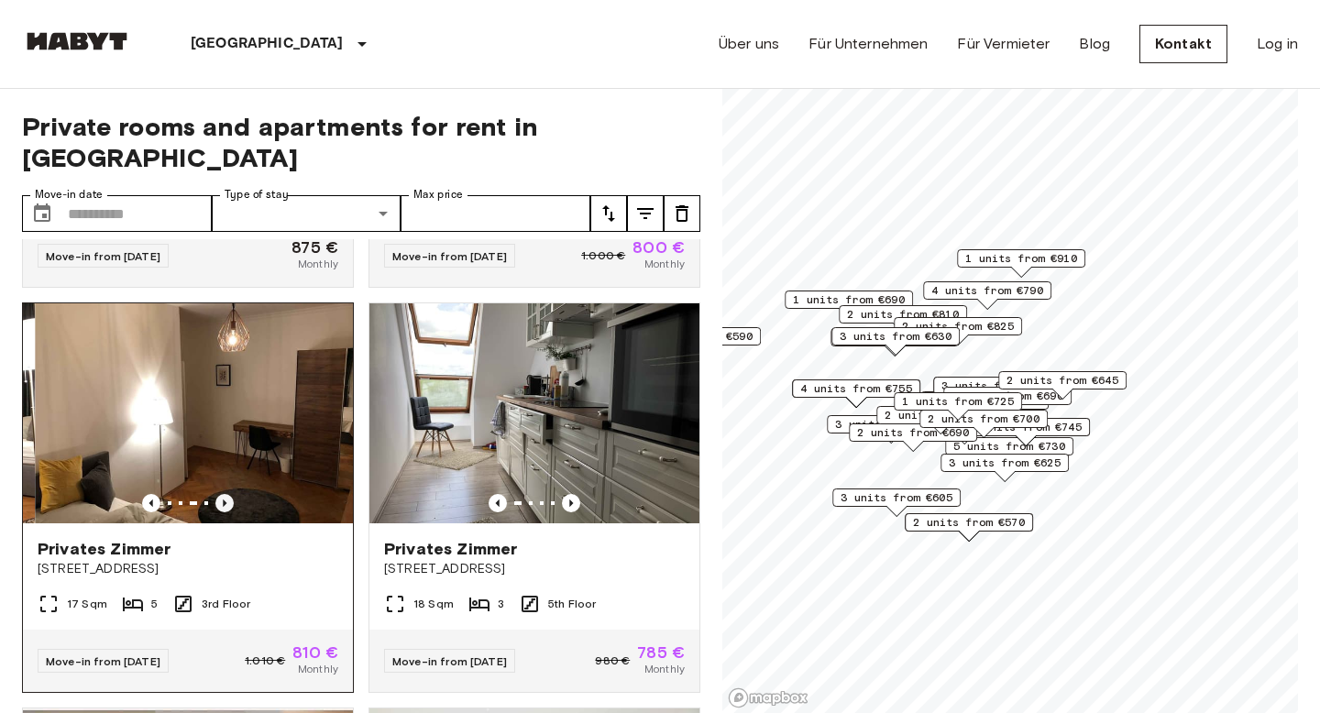
click at [227, 494] on icon "Previous image" at bounding box center [224, 503] width 18 height 18
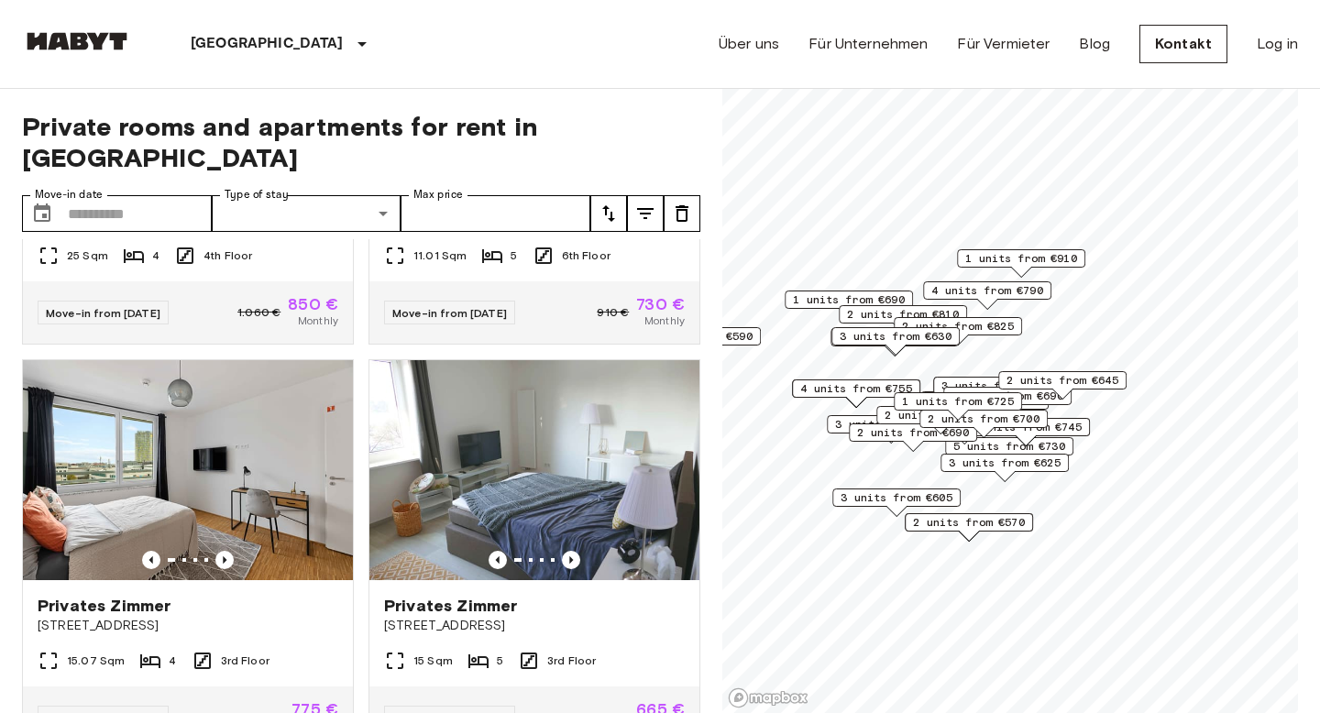
scroll to position [7633, 0]
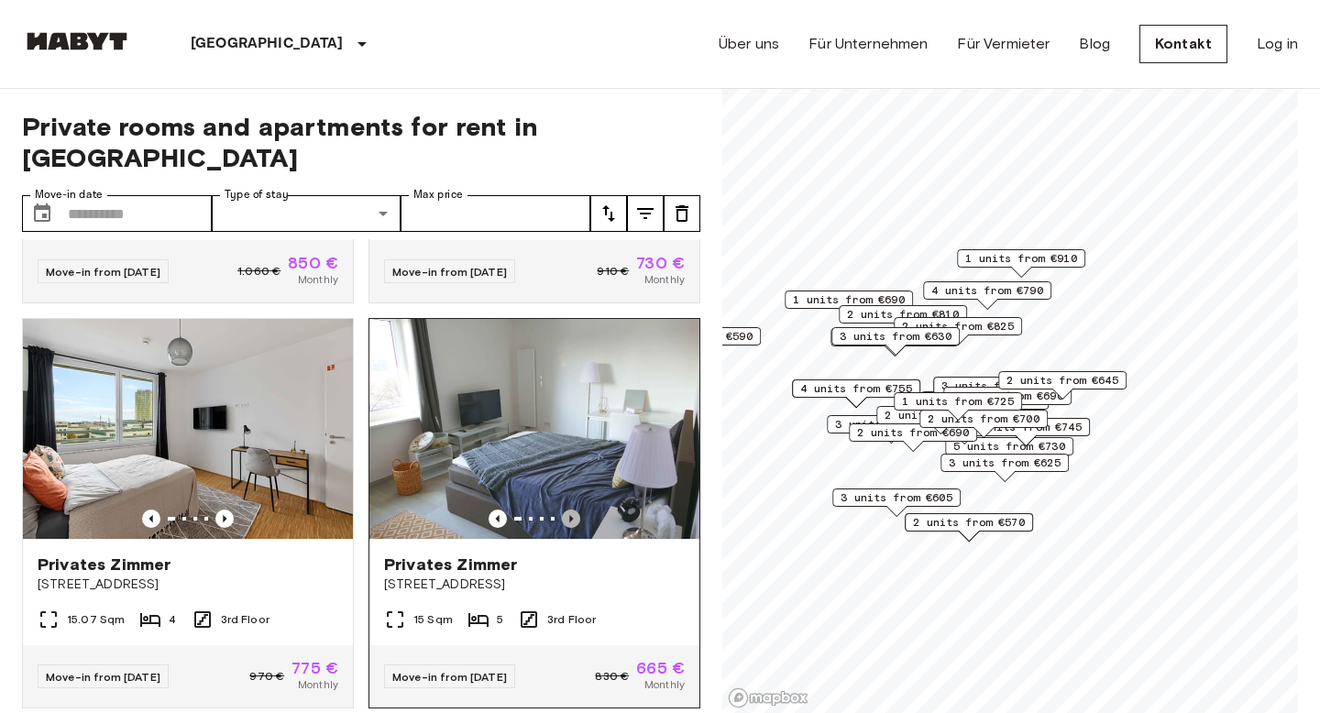
click at [566, 510] on icon "Previous image" at bounding box center [571, 519] width 18 height 18
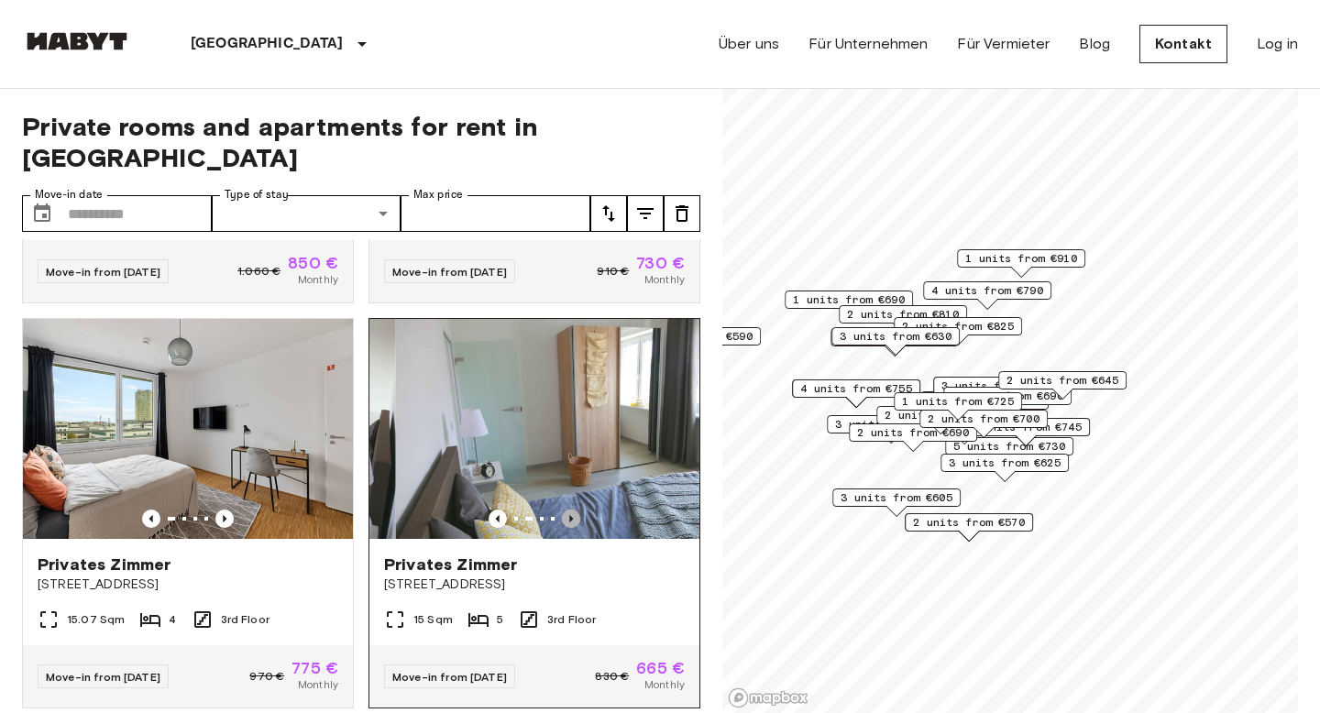
click at [566, 510] on icon "Previous image" at bounding box center [571, 519] width 18 height 18
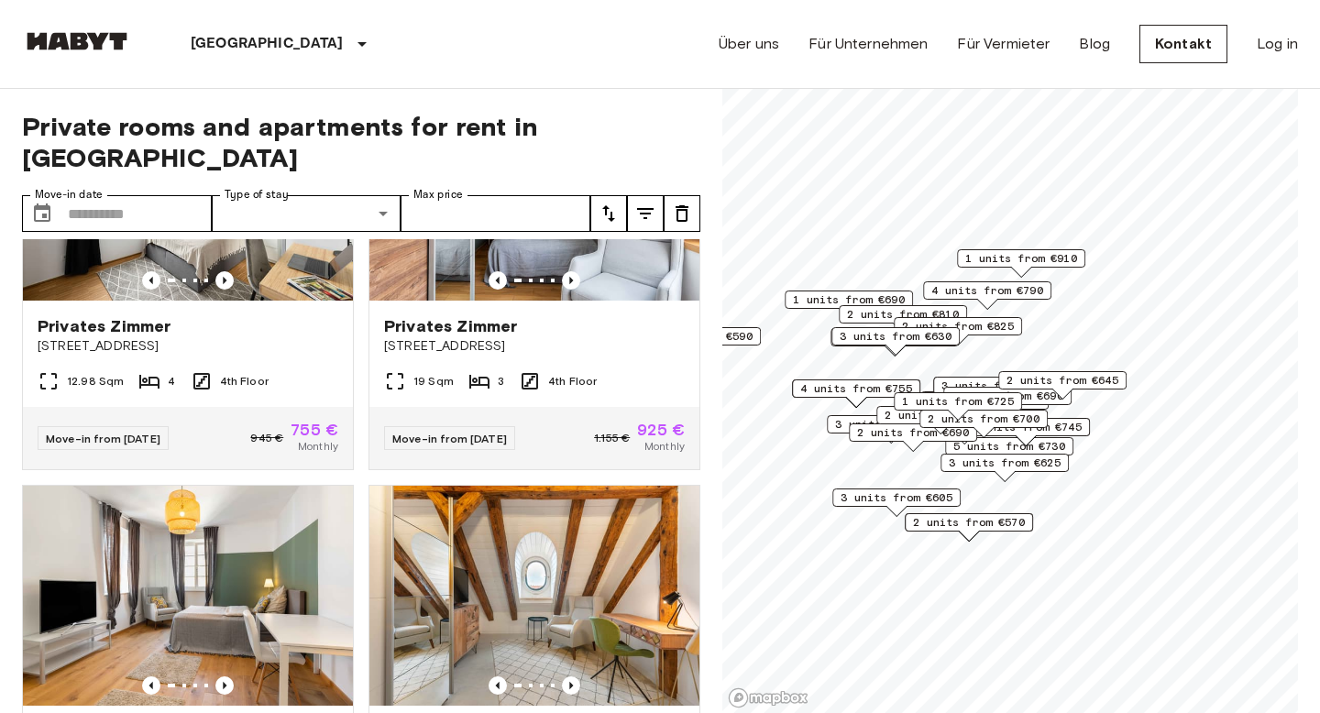
scroll to position [10081, 0]
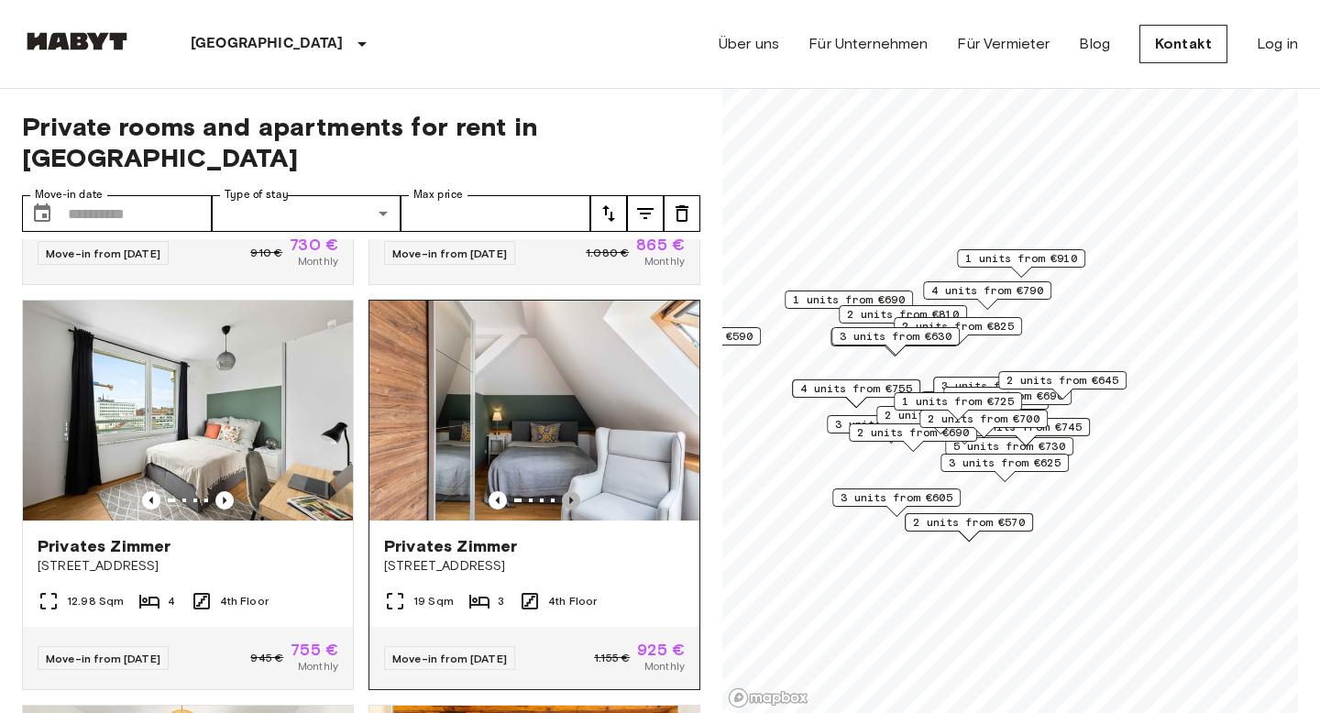
click at [569, 491] on icon "Previous image" at bounding box center [571, 500] width 18 height 18
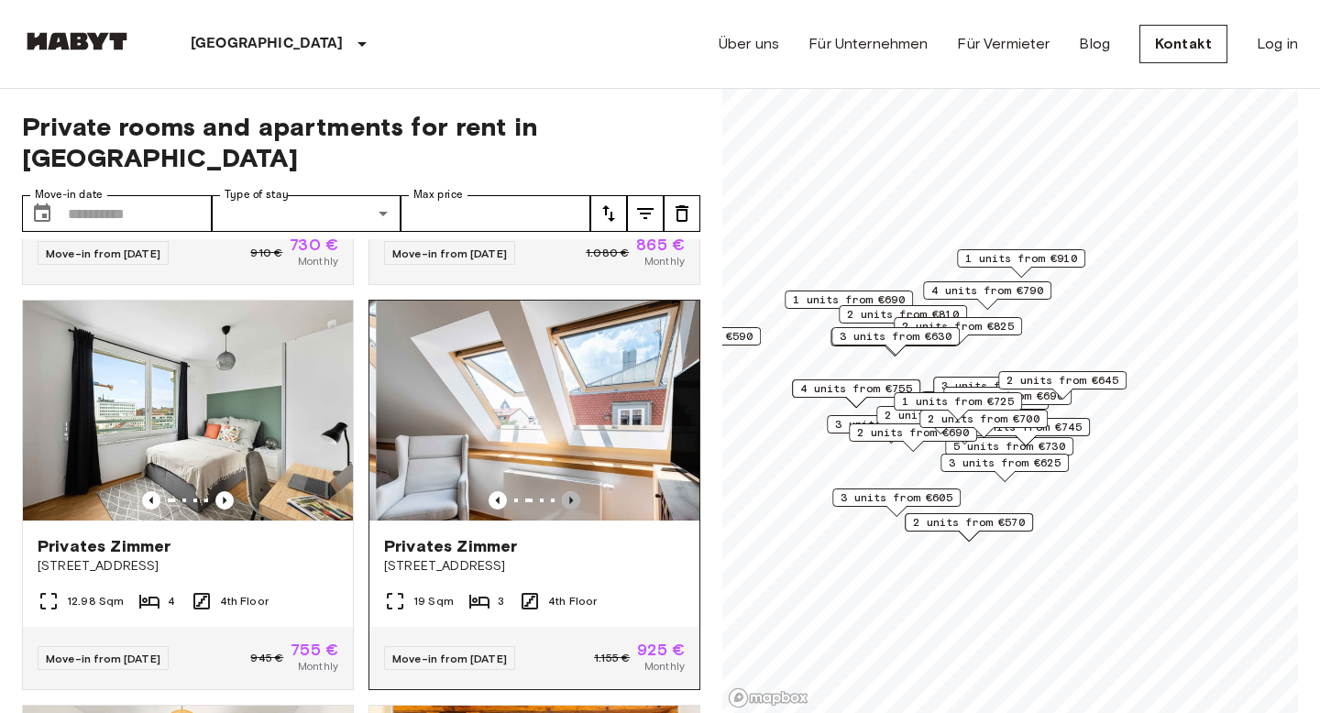
click at [571, 497] on icon "Previous image" at bounding box center [571, 500] width 4 height 7
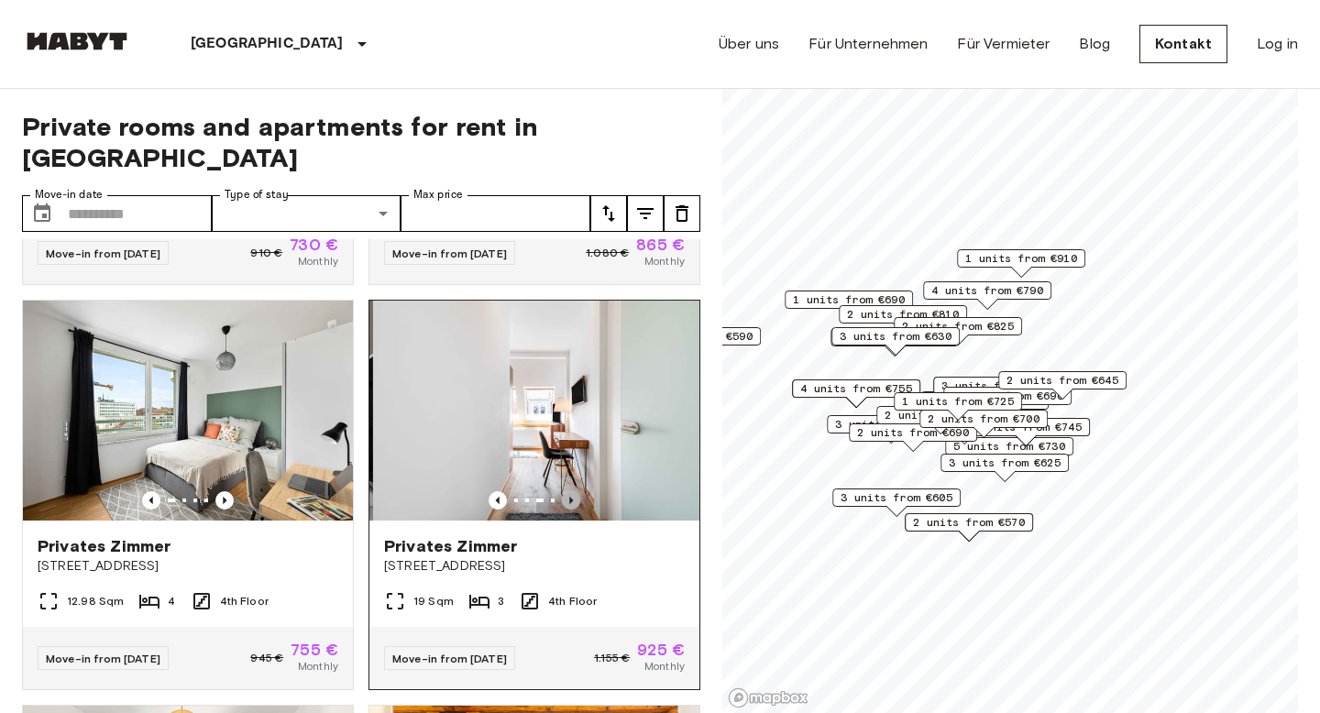
click at [573, 491] on icon "Previous image" at bounding box center [571, 500] width 18 height 18
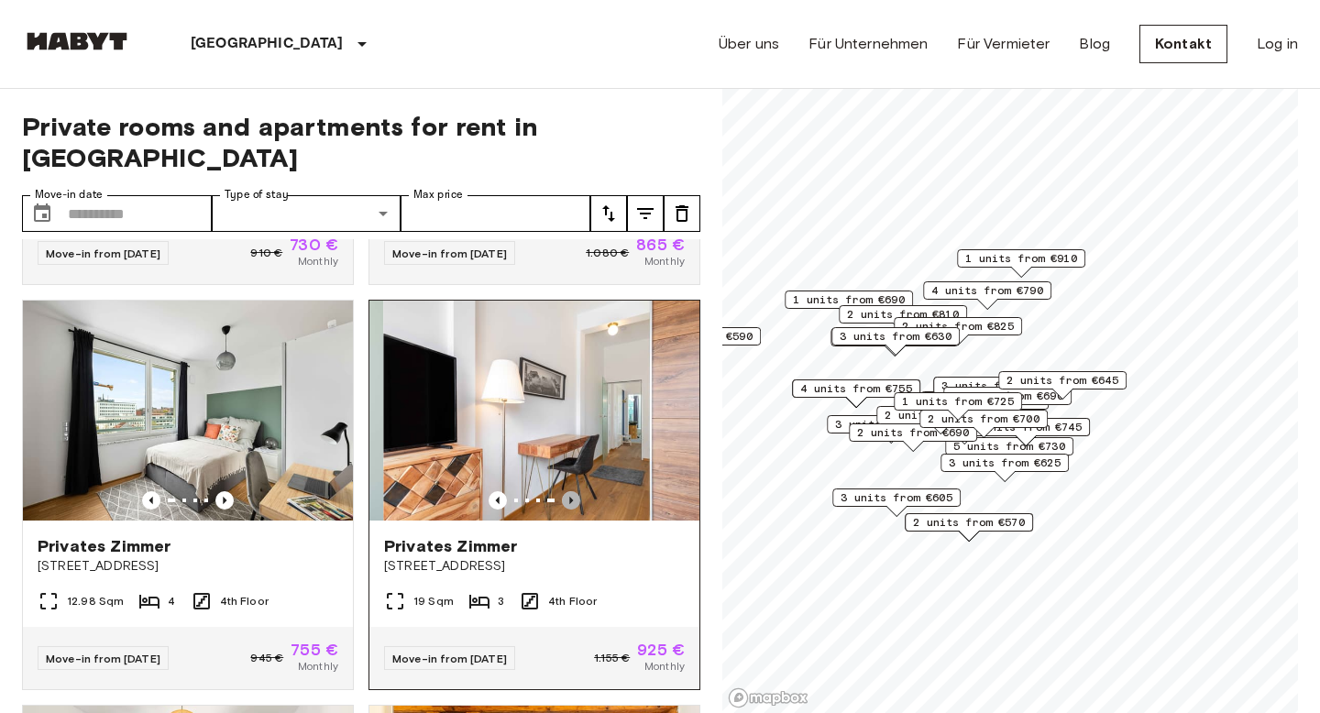
click at [575, 491] on icon "Previous image" at bounding box center [571, 500] width 18 height 18
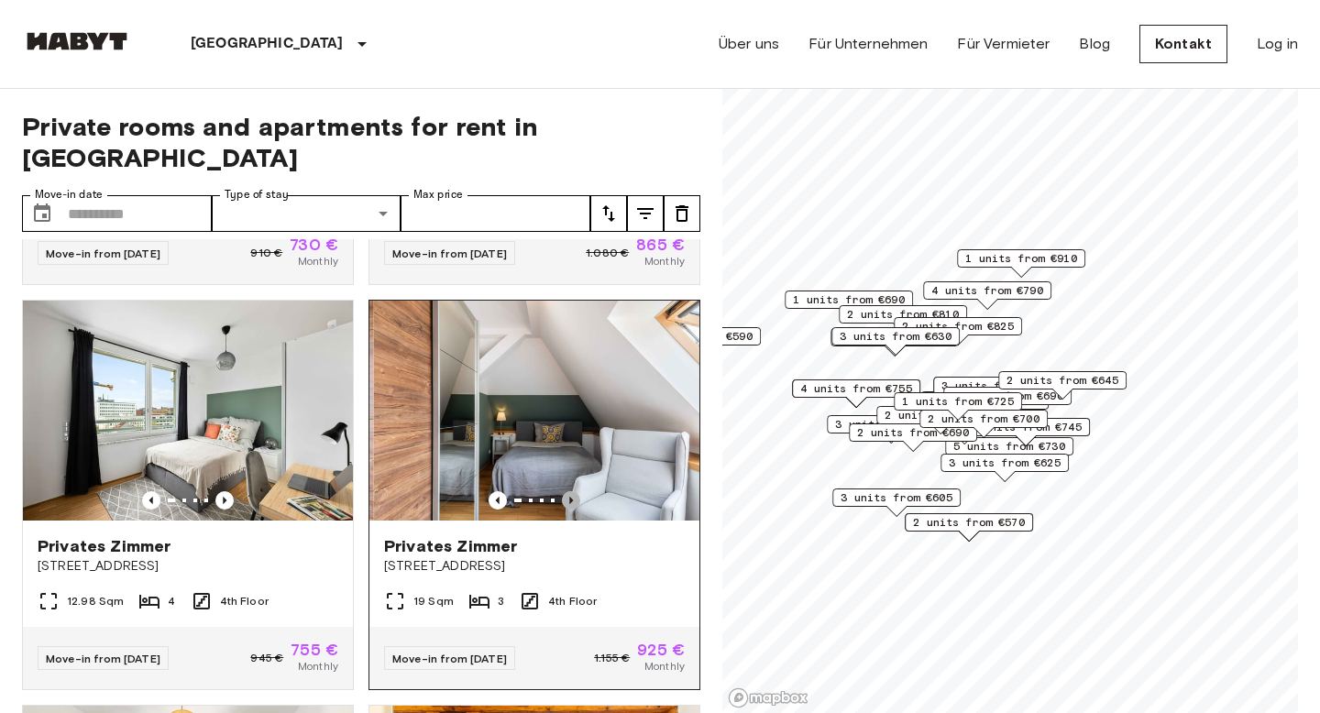
click at [576, 491] on icon "Previous image" at bounding box center [571, 500] width 18 height 18
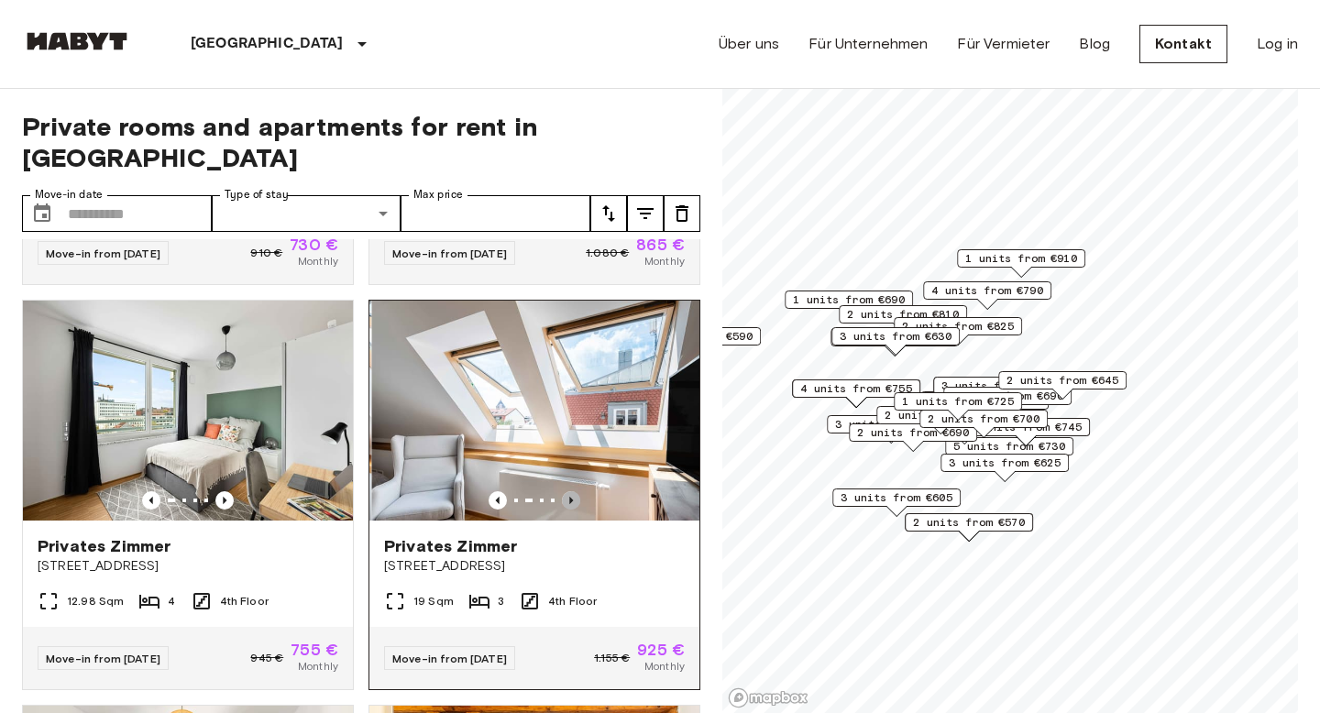
click at [576, 491] on icon "Previous image" at bounding box center [571, 500] width 18 height 18
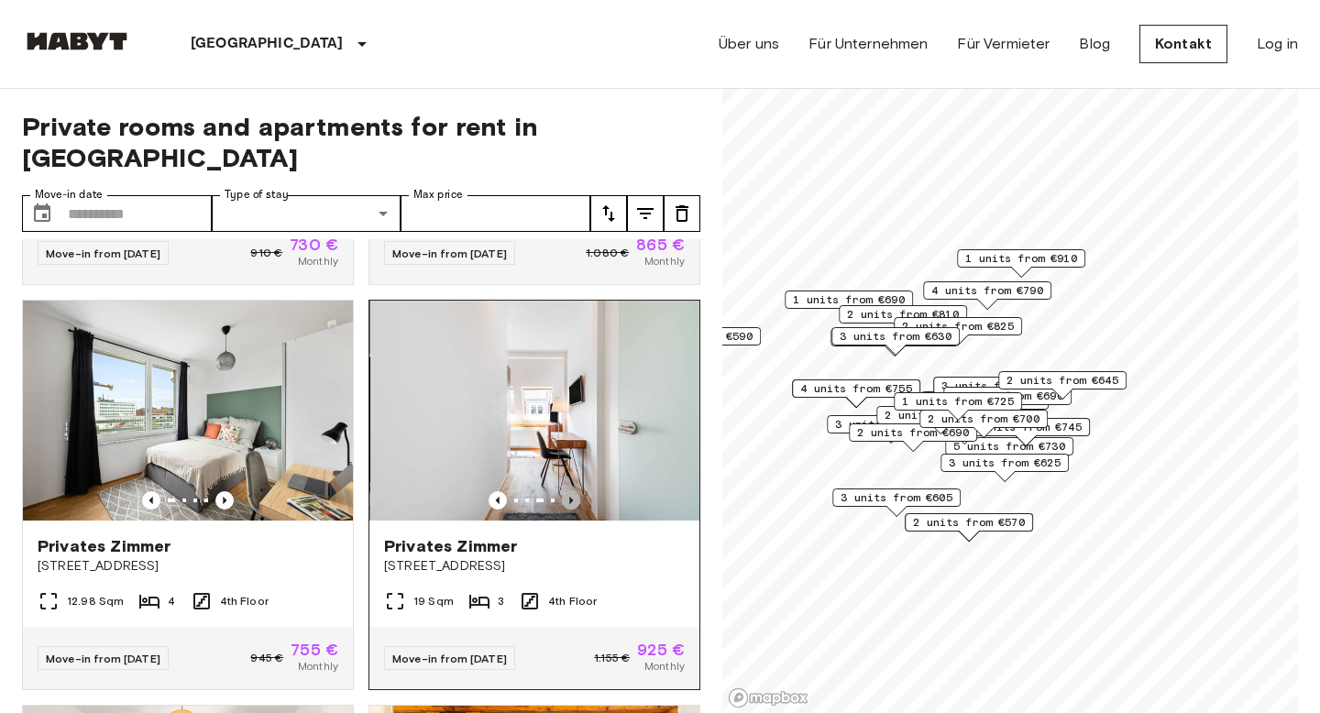
click at [576, 491] on icon "Previous image" at bounding box center [571, 500] width 18 height 18
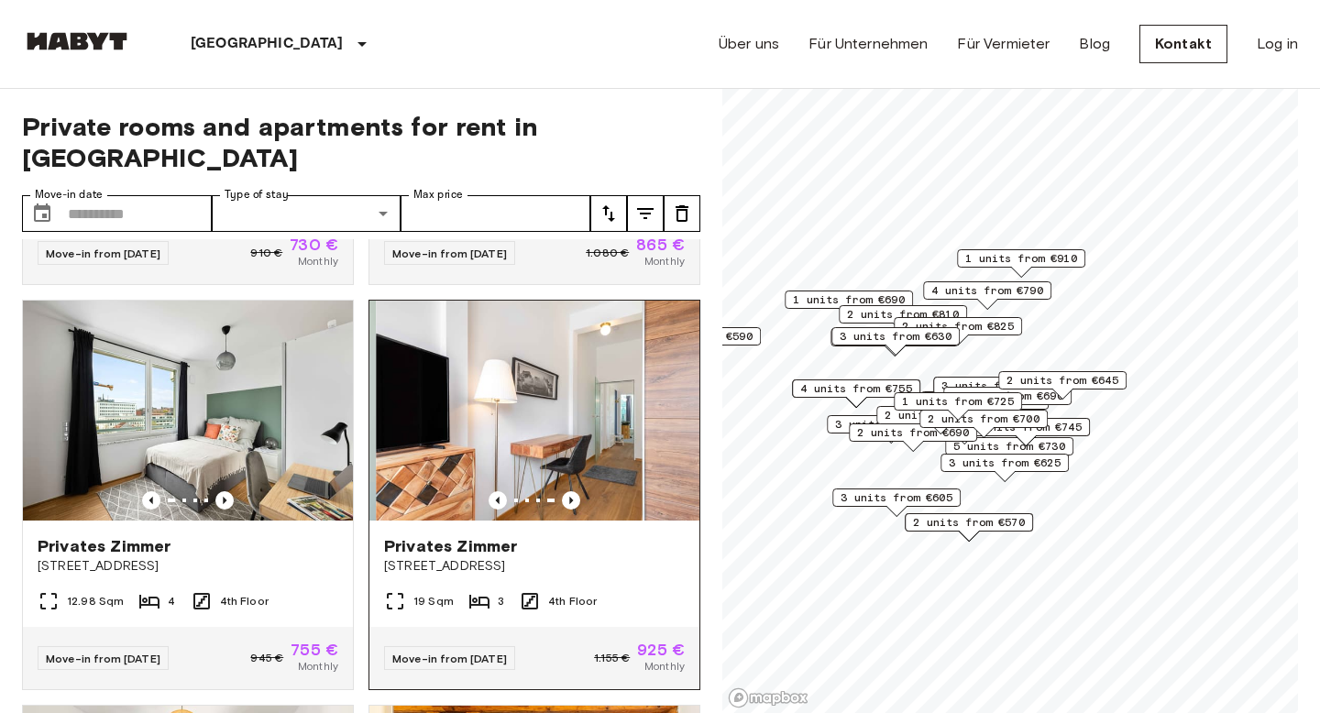
click at [576, 478] on img at bounding box center [541, 411] width 330 height 220
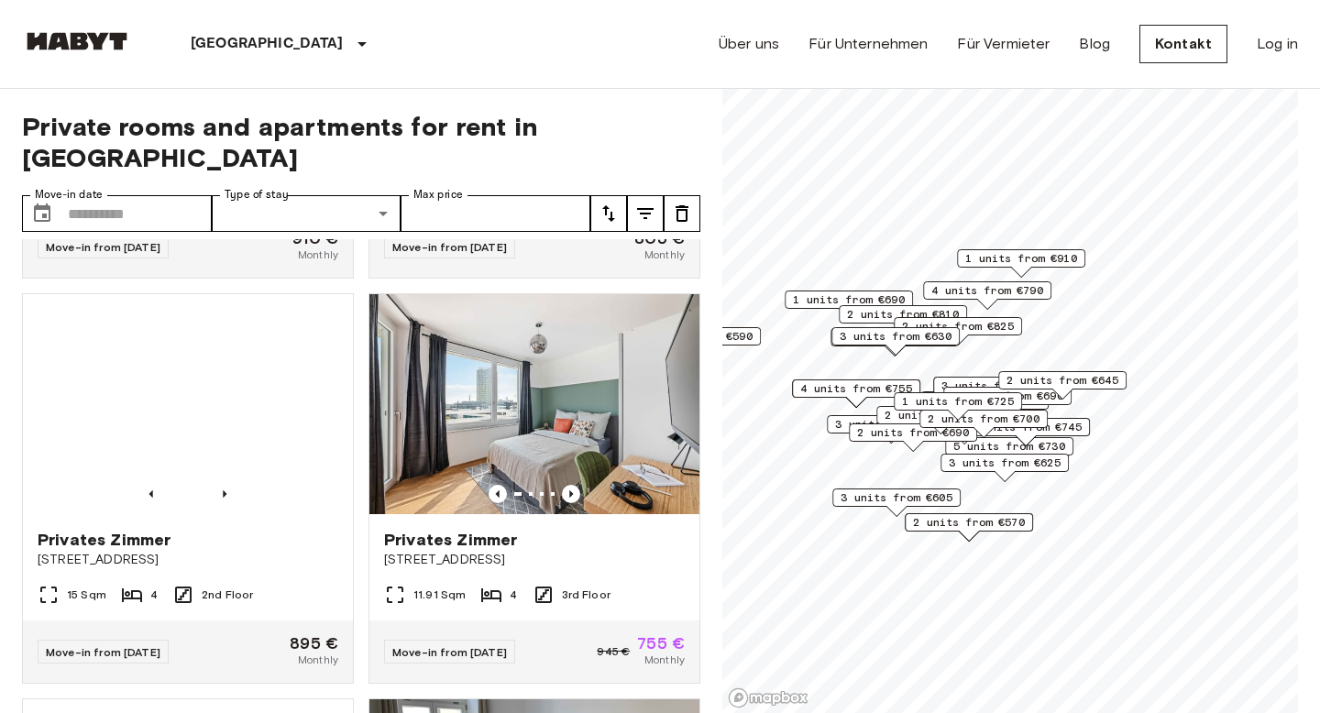
scroll to position [19372, 0]
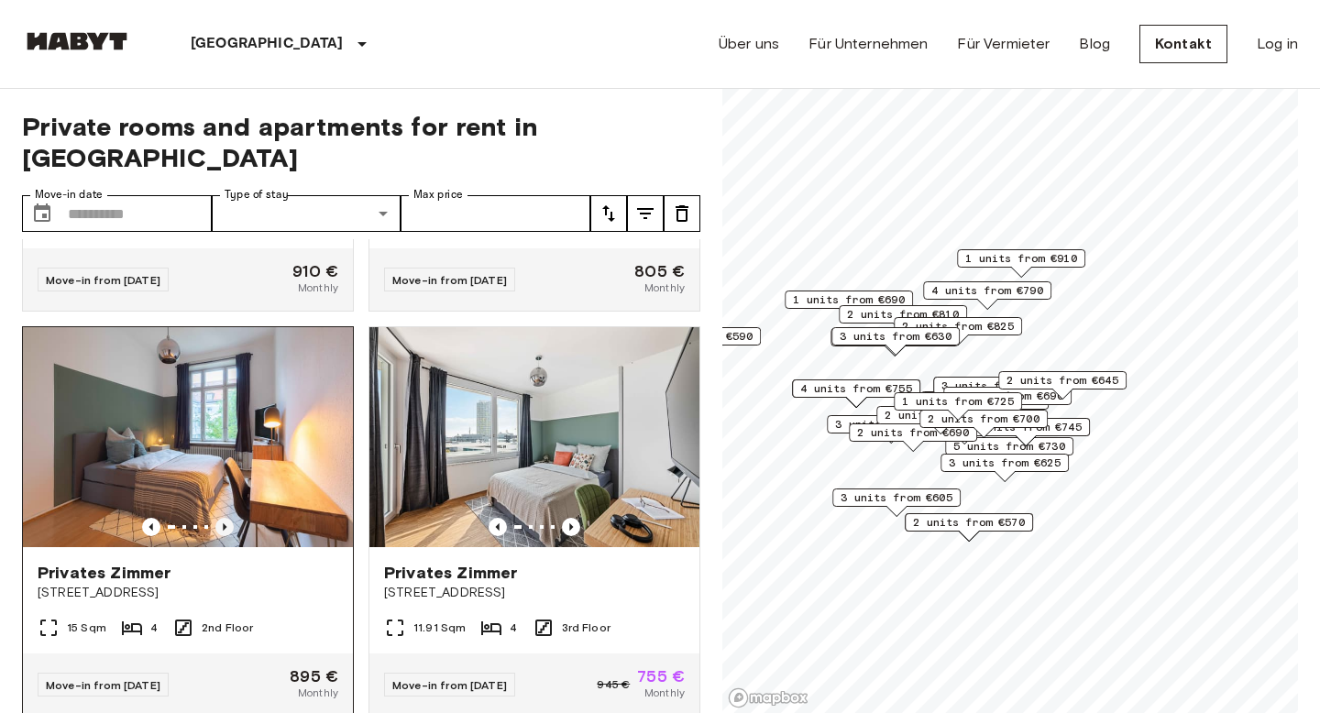
click at [225, 523] on icon "Previous image" at bounding box center [225, 526] width 4 height 7
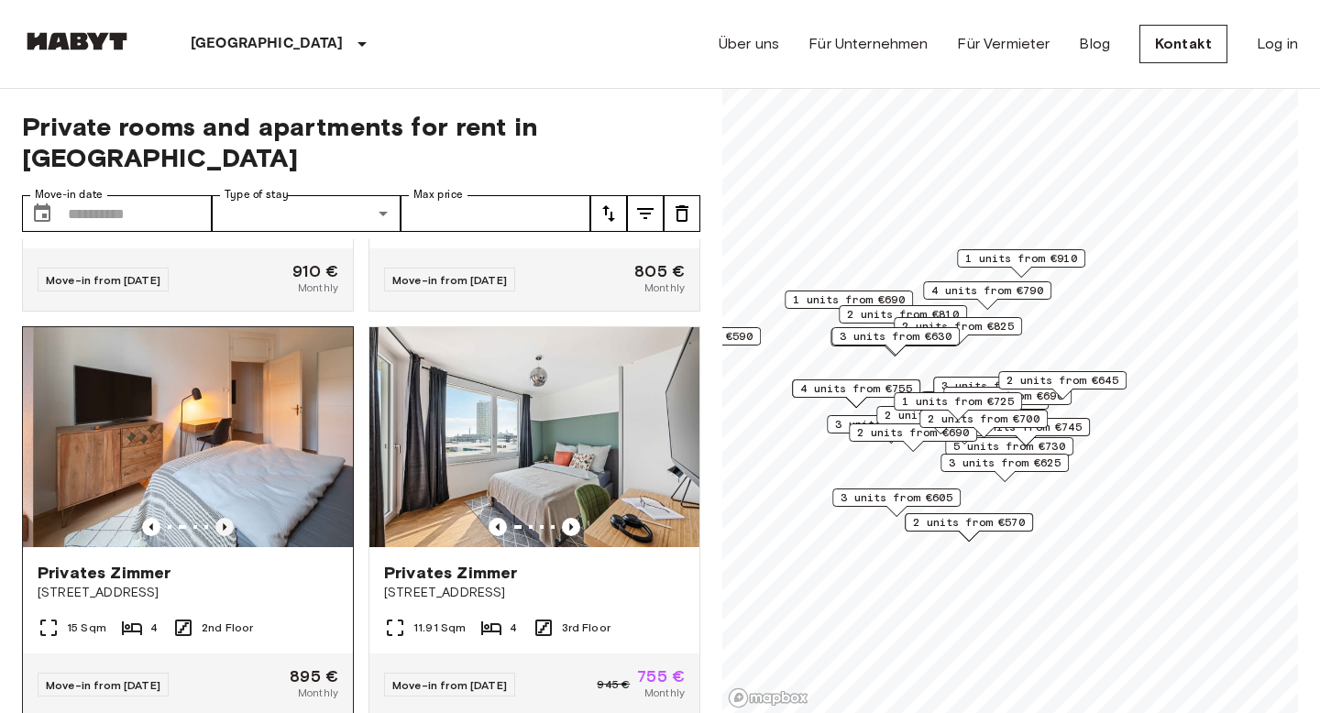
click at [227, 518] on icon "Previous image" at bounding box center [224, 527] width 18 height 18
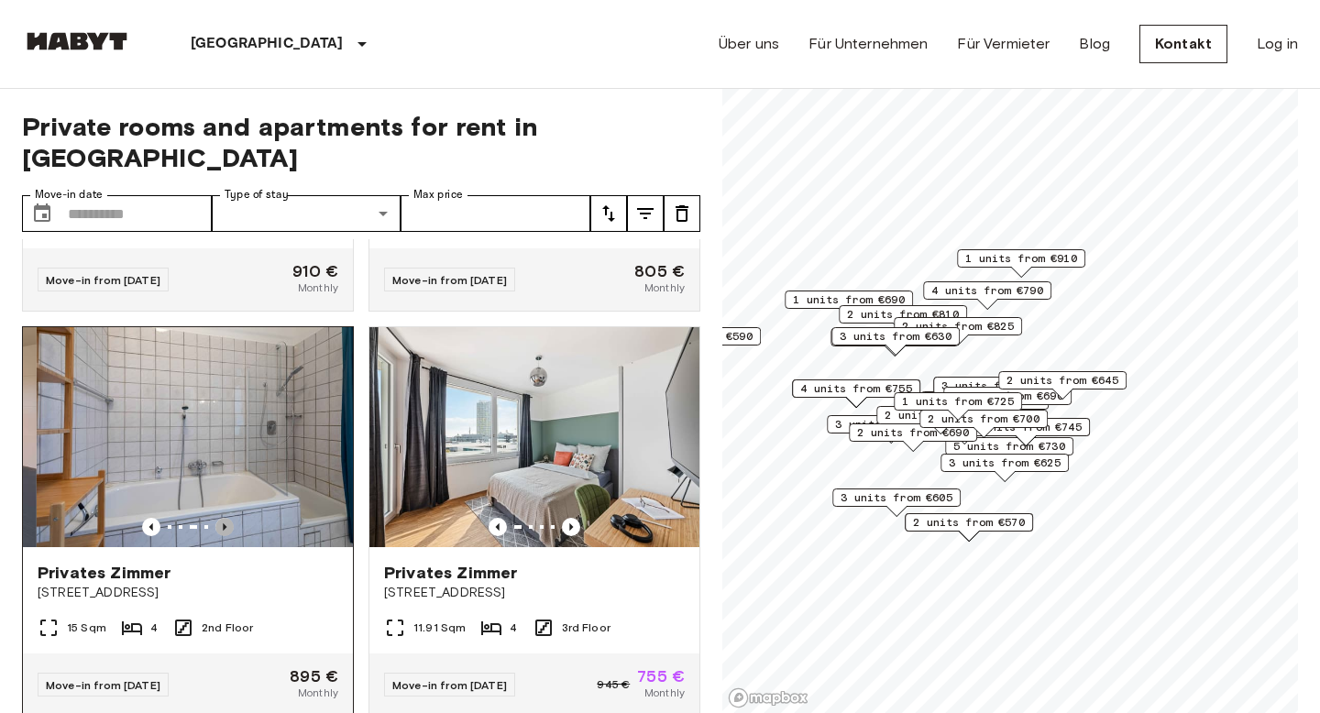
click at [229, 518] on icon "Previous image" at bounding box center [224, 527] width 18 height 18
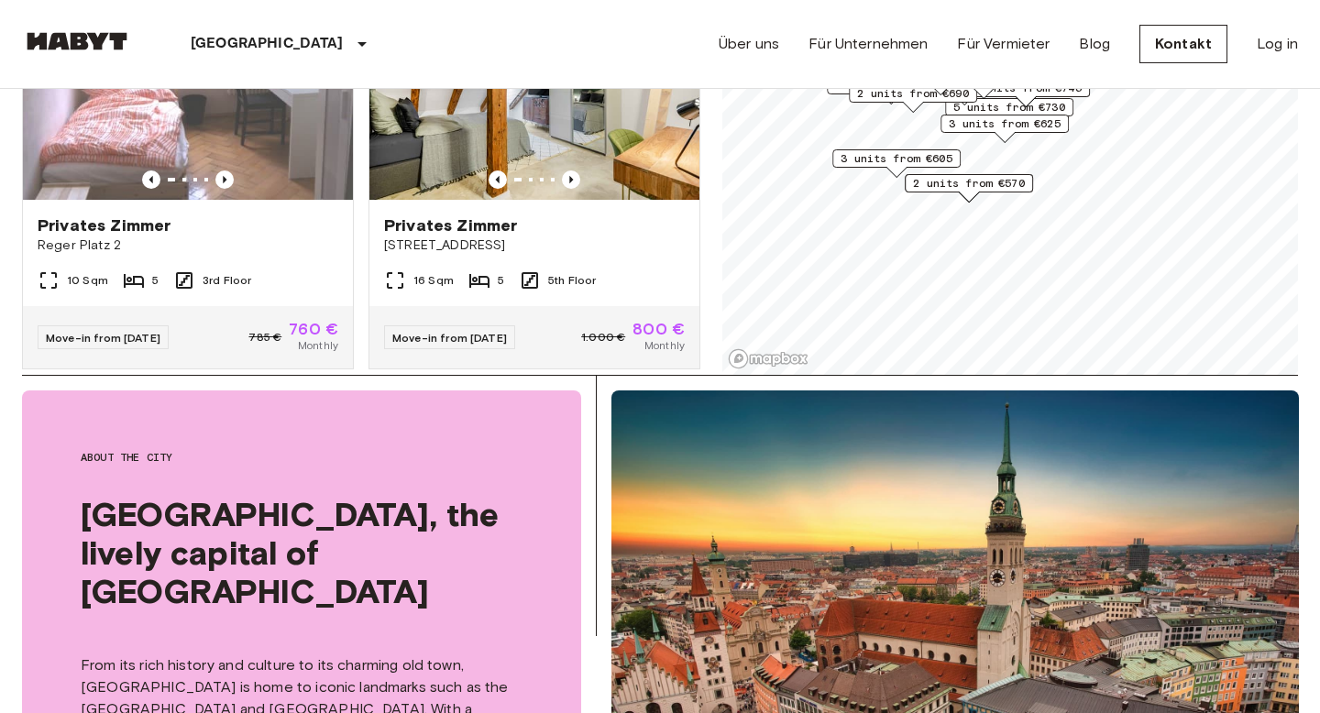
scroll to position [162, 0]
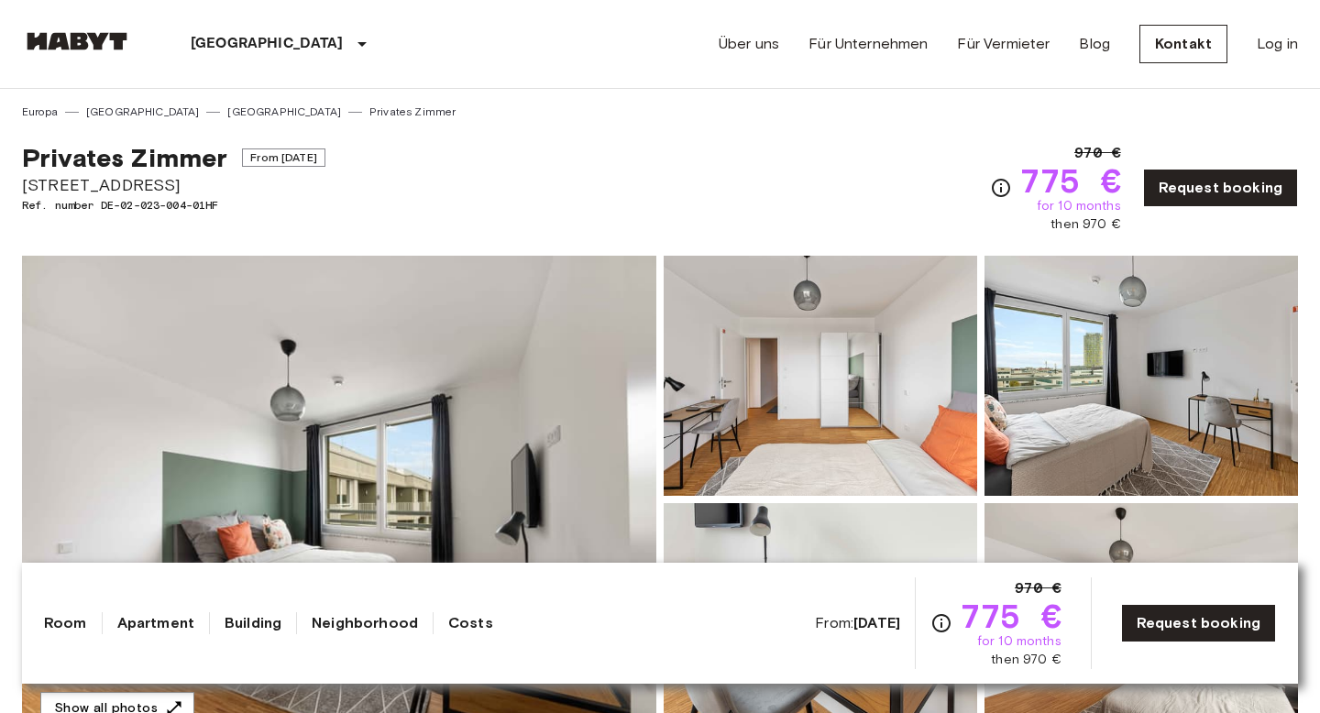
drag, startPoint x: 172, startPoint y: 186, endPoint x: 2, endPoint y: 181, distance: 170.5
copy span "[STREET_ADDRESS]"
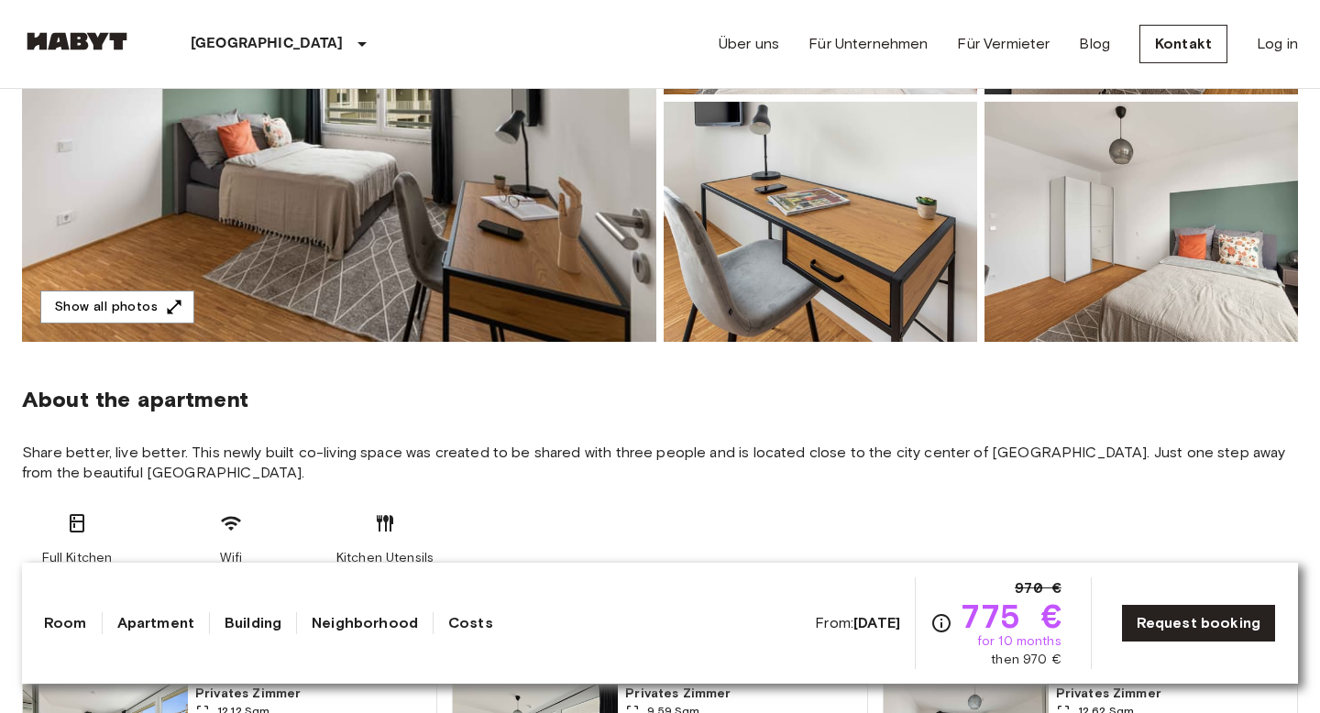
scroll to position [412, 0]
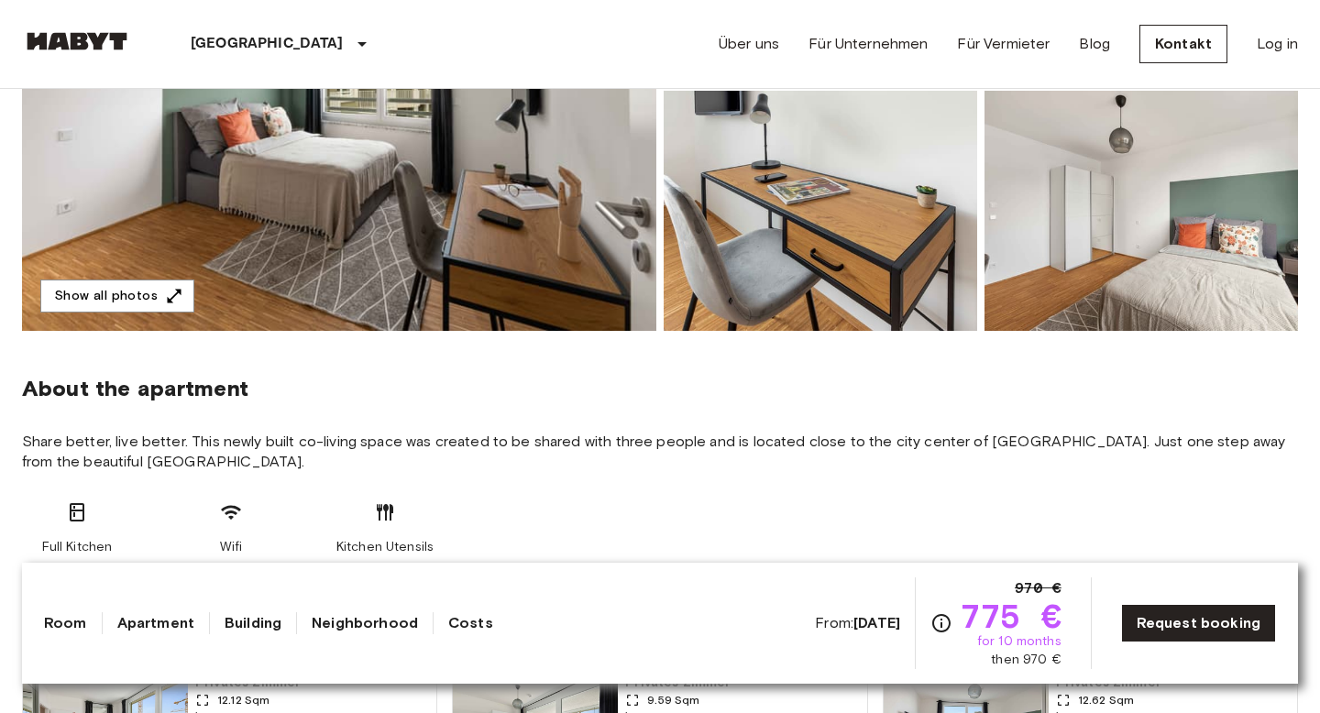
click at [1120, 212] on img at bounding box center [1140, 211] width 313 height 240
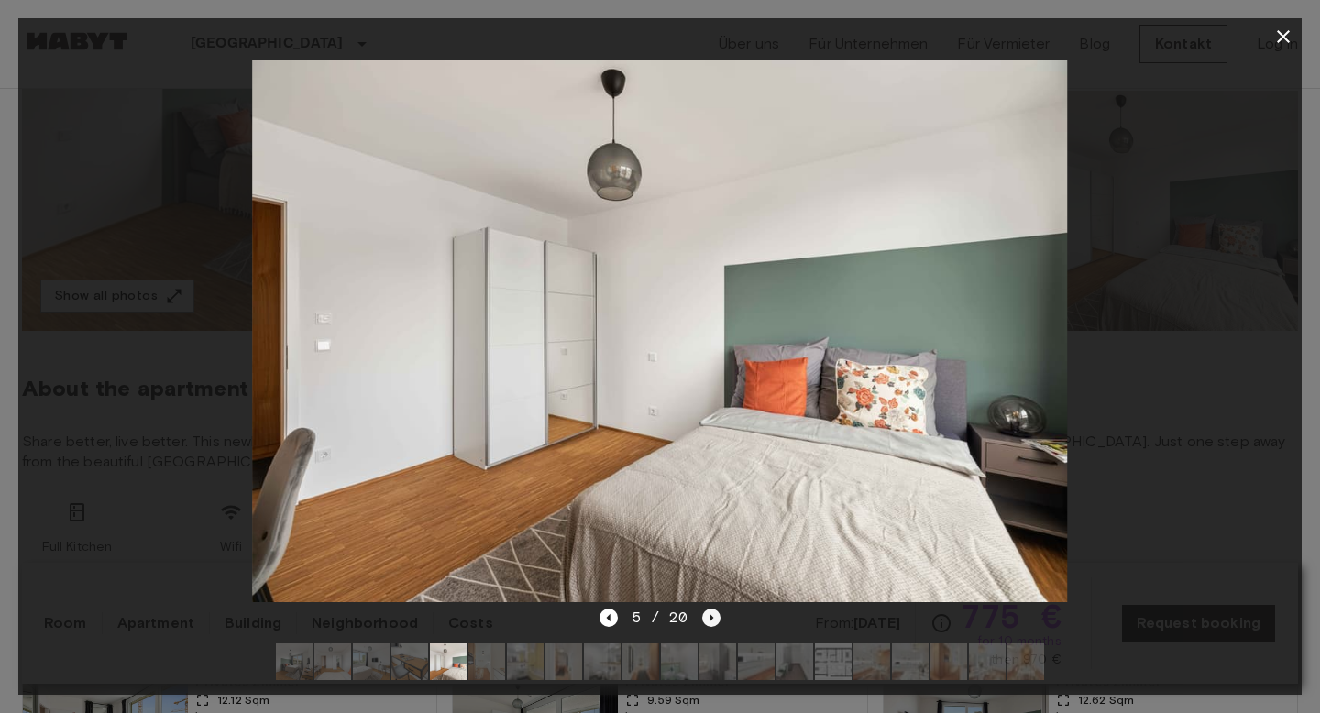
click at [708, 619] on icon "Next image" at bounding box center [711, 618] width 18 height 18
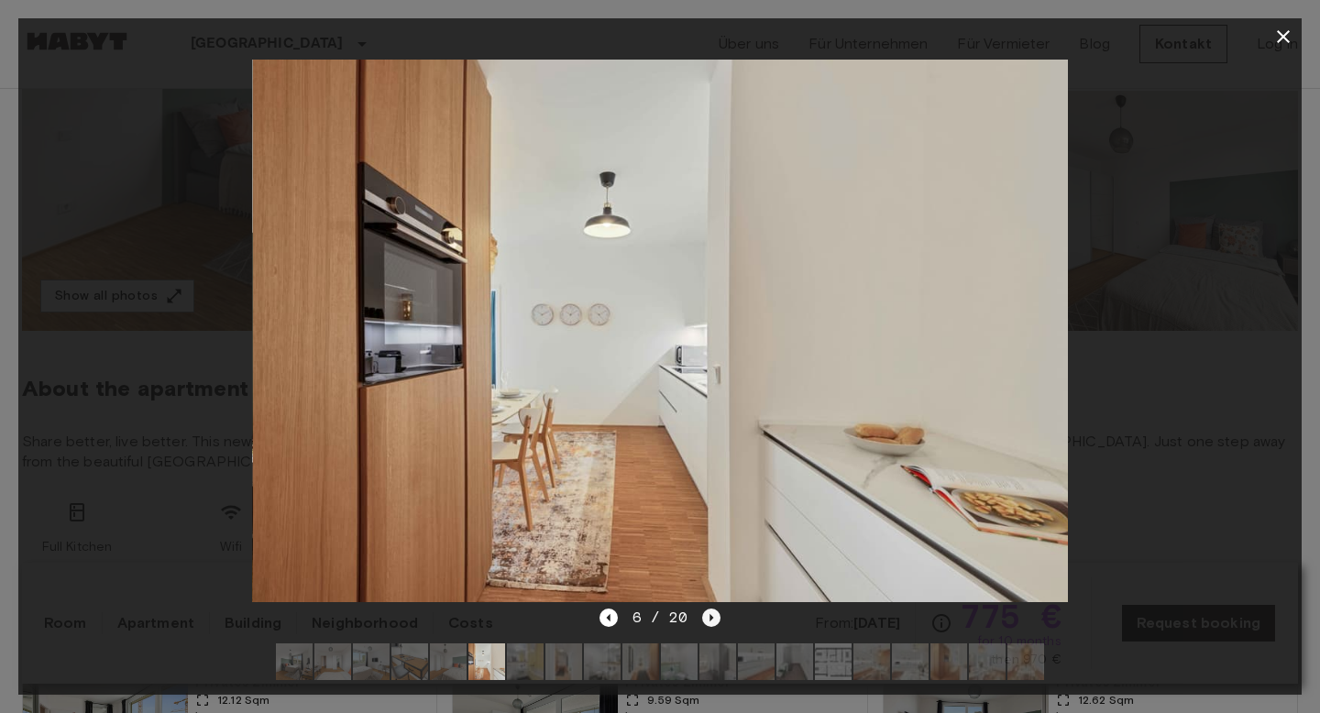
click at [708, 617] on icon "Next image" at bounding box center [711, 618] width 18 height 18
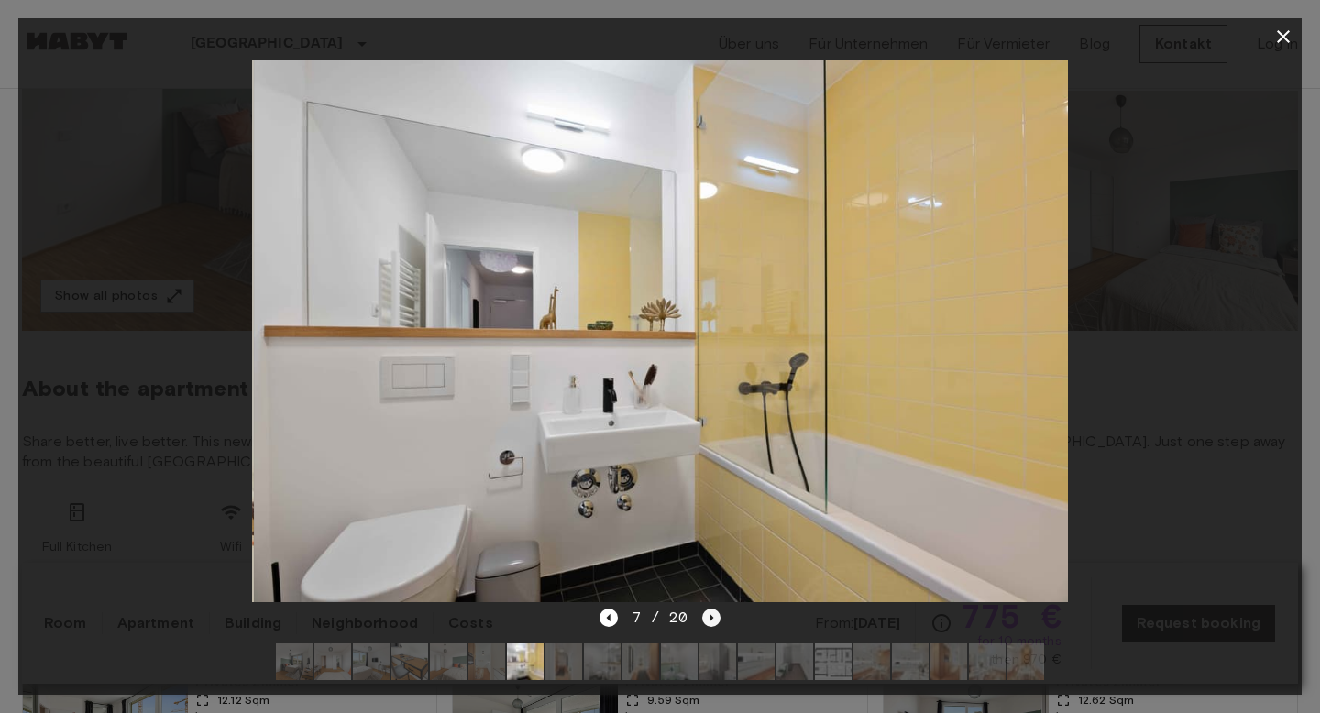
click at [708, 617] on icon "Next image" at bounding box center [711, 618] width 18 height 18
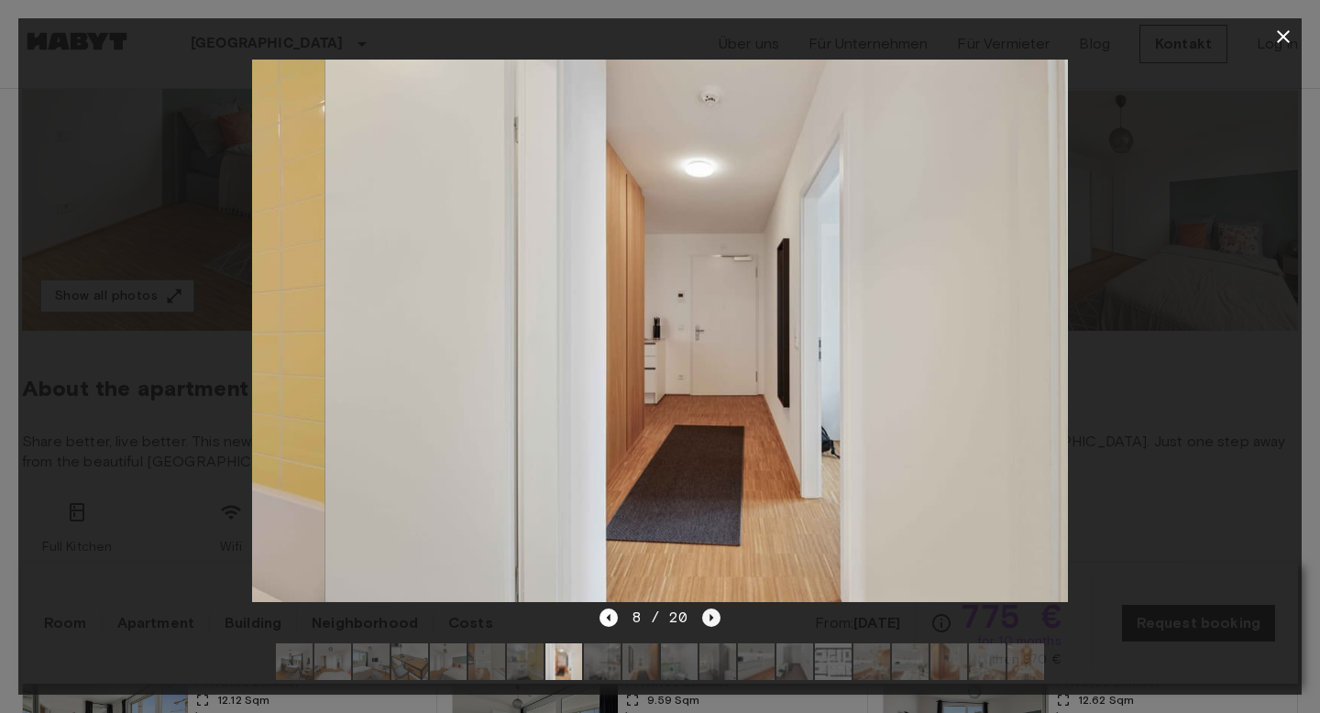
click at [708, 617] on icon "Next image" at bounding box center [711, 618] width 18 height 18
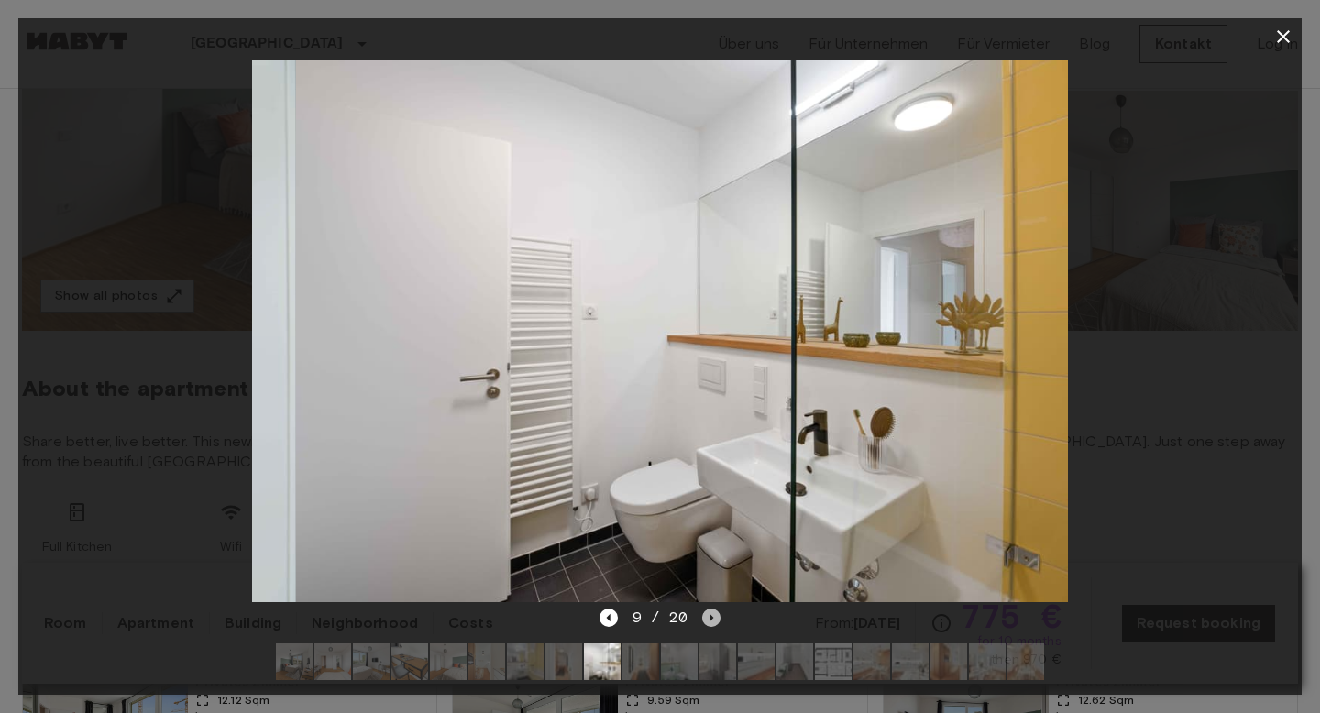
click at [708, 618] on icon "Next image" at bounding box center [711, 618] width 18 height 18
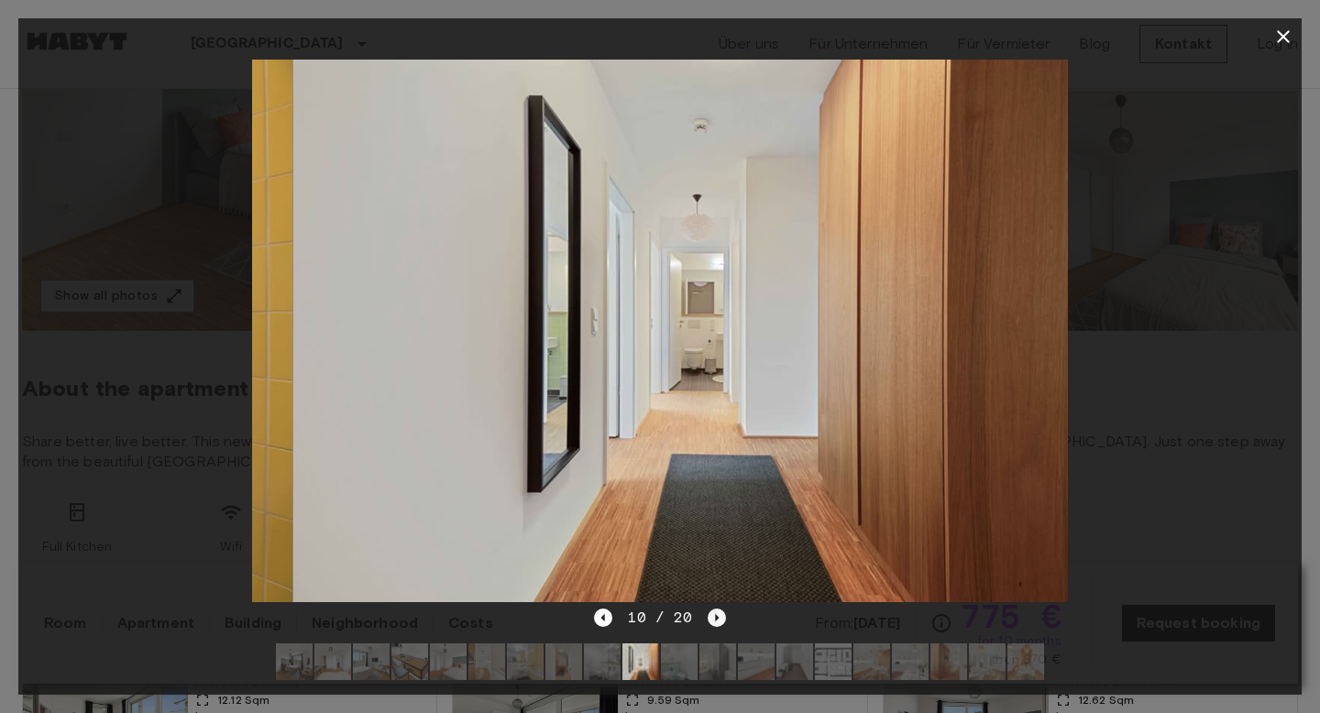
click at [710, 620] on icon "Next image" at bounding box center [717, 618] width 18 height 18
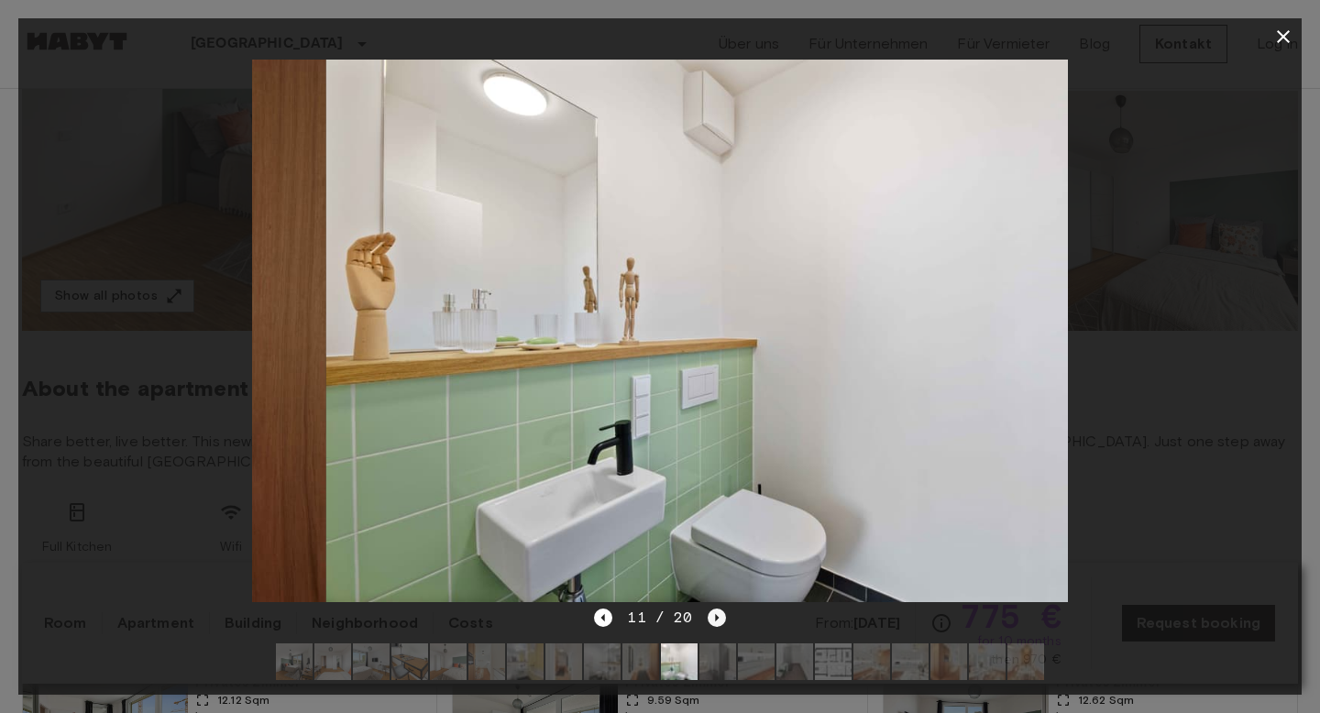
click at [711, 620] on icon "Next image" at bounding box center [717, 618] width 18 height 18
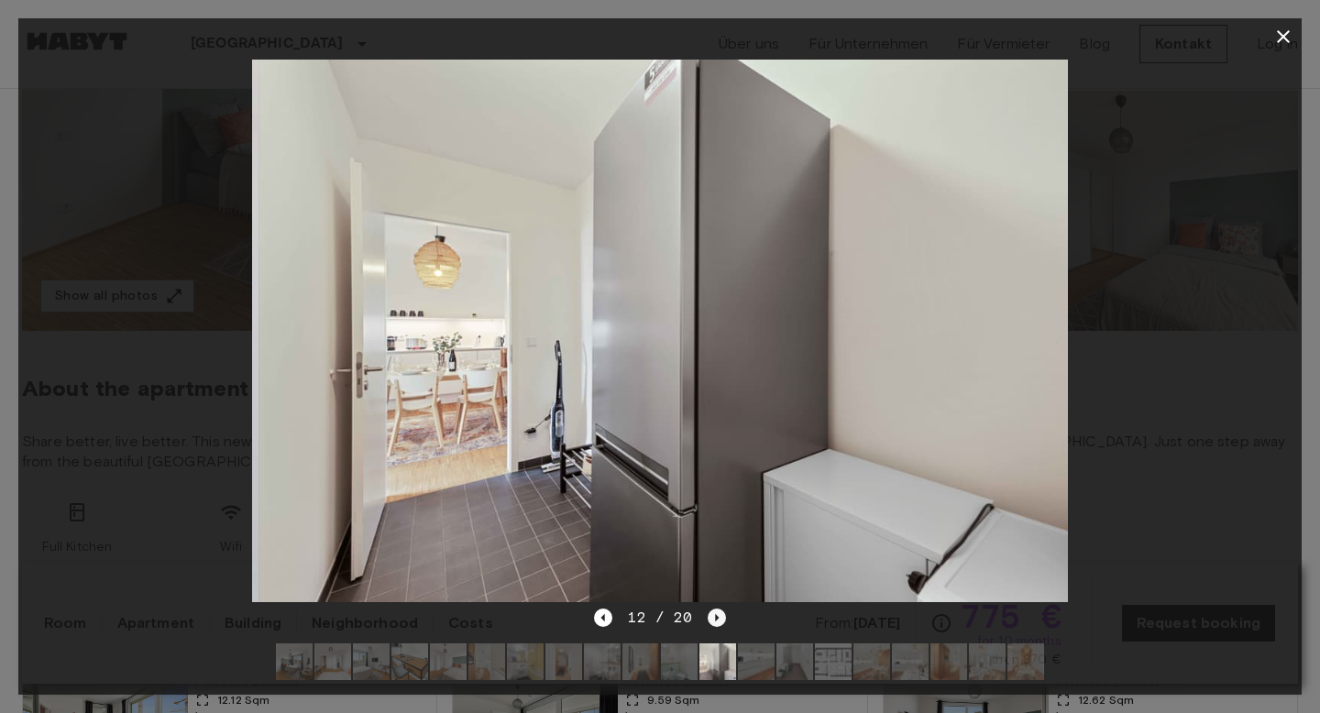
click at [712, 621] on icon "Next image" at bounding box center [717, 618] width 18 height 18
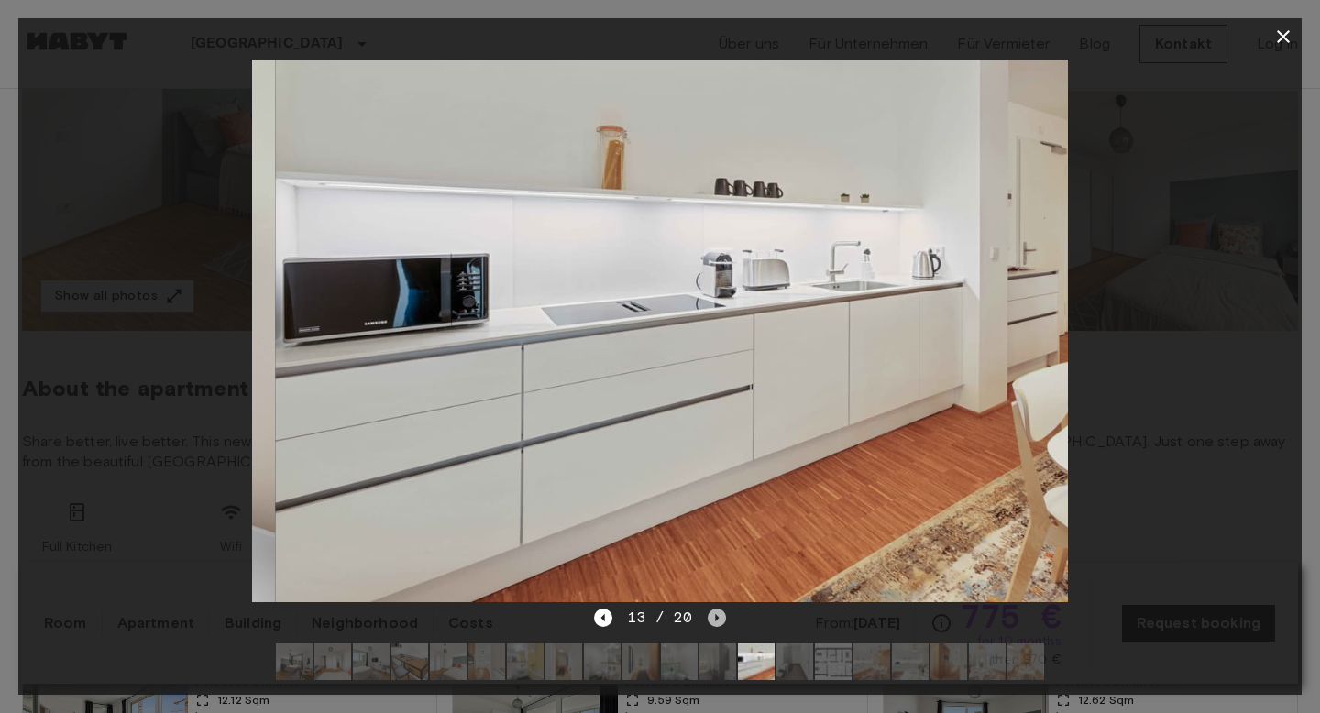
click at [713, 622] on icon "Next image" at bounding box center [717, 618] width 18 height 18
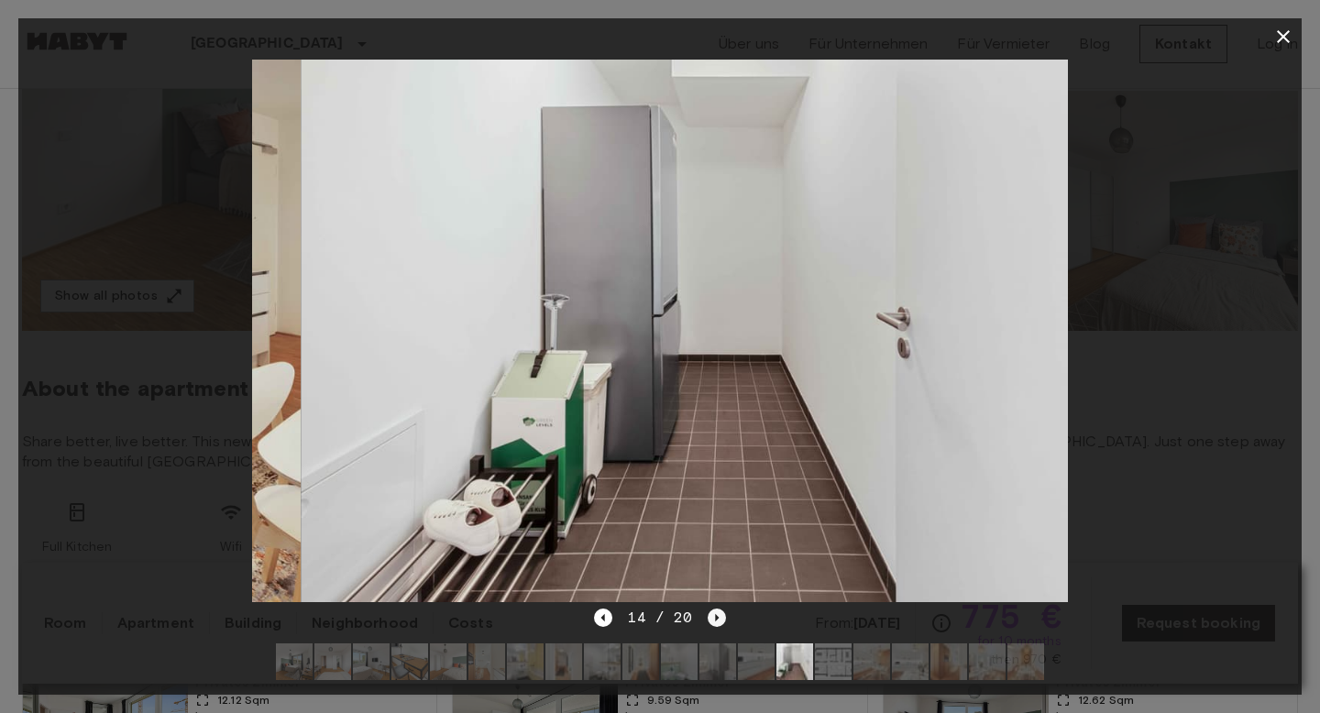
click at [714, 624] on icon "Next image" at bounding box center [717, 618] width 18 height 18
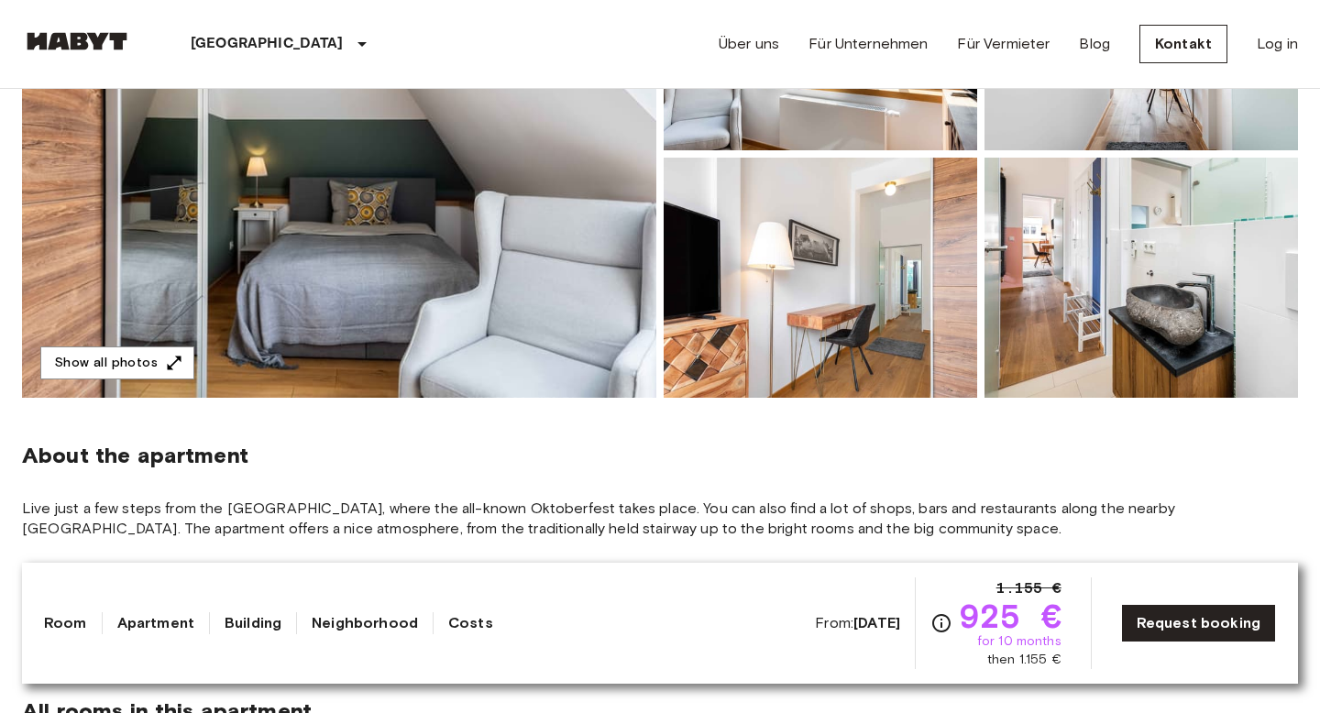
scroll to position [241, 0]
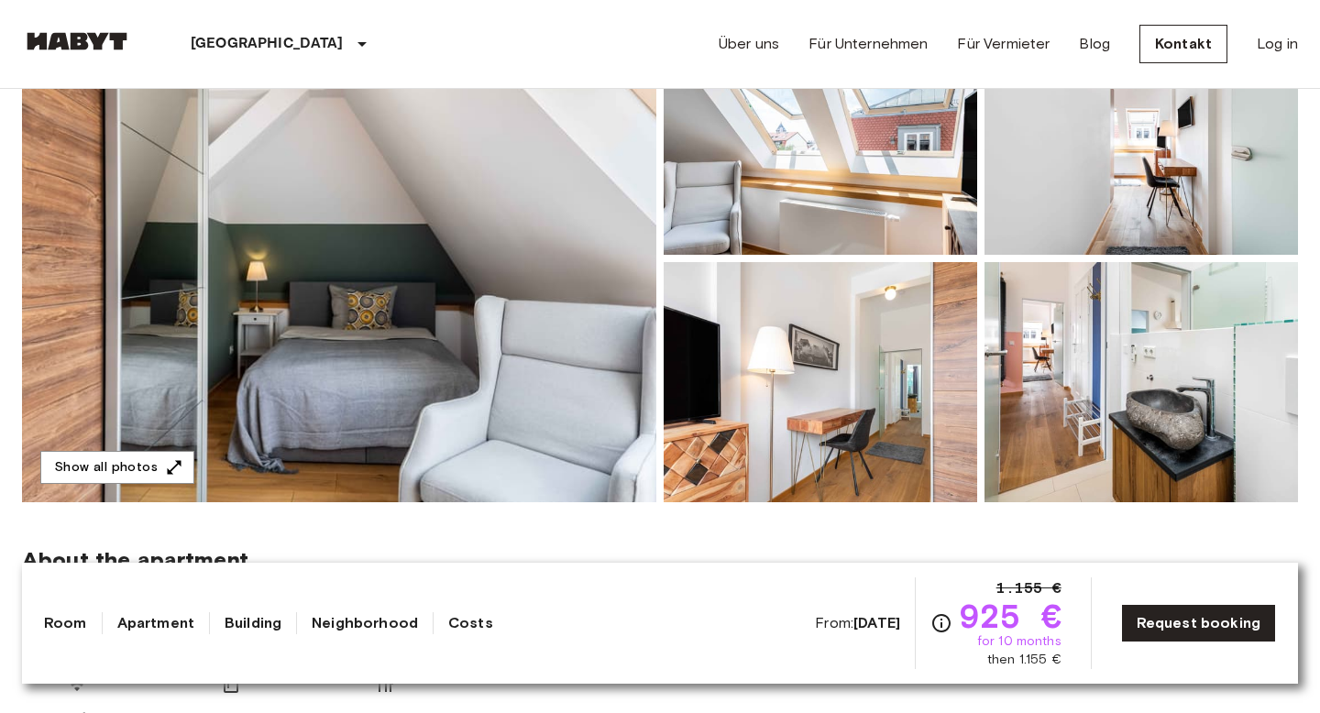
click at [588, 434] on img at bounding box center [339, 259] width 634 height 488
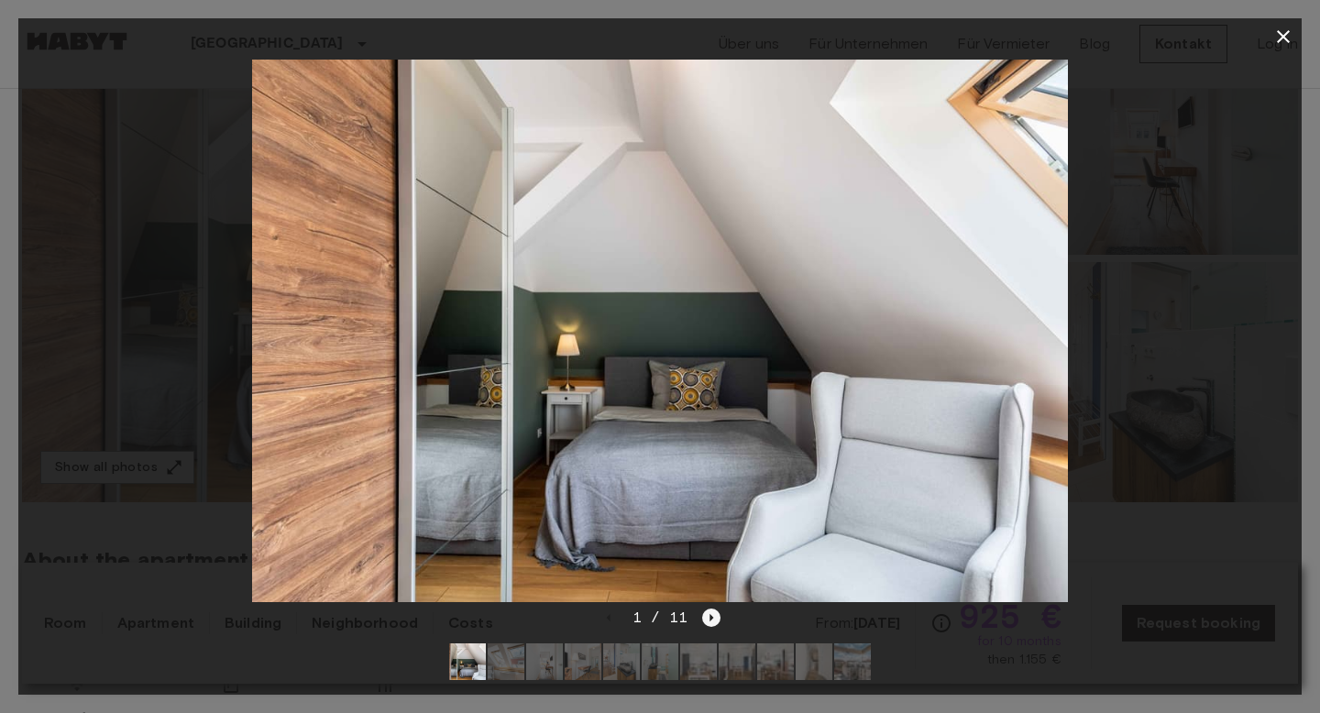
click at [719, 618] on icon "Next image" at bounding box center [711, 618] width 18 height 18
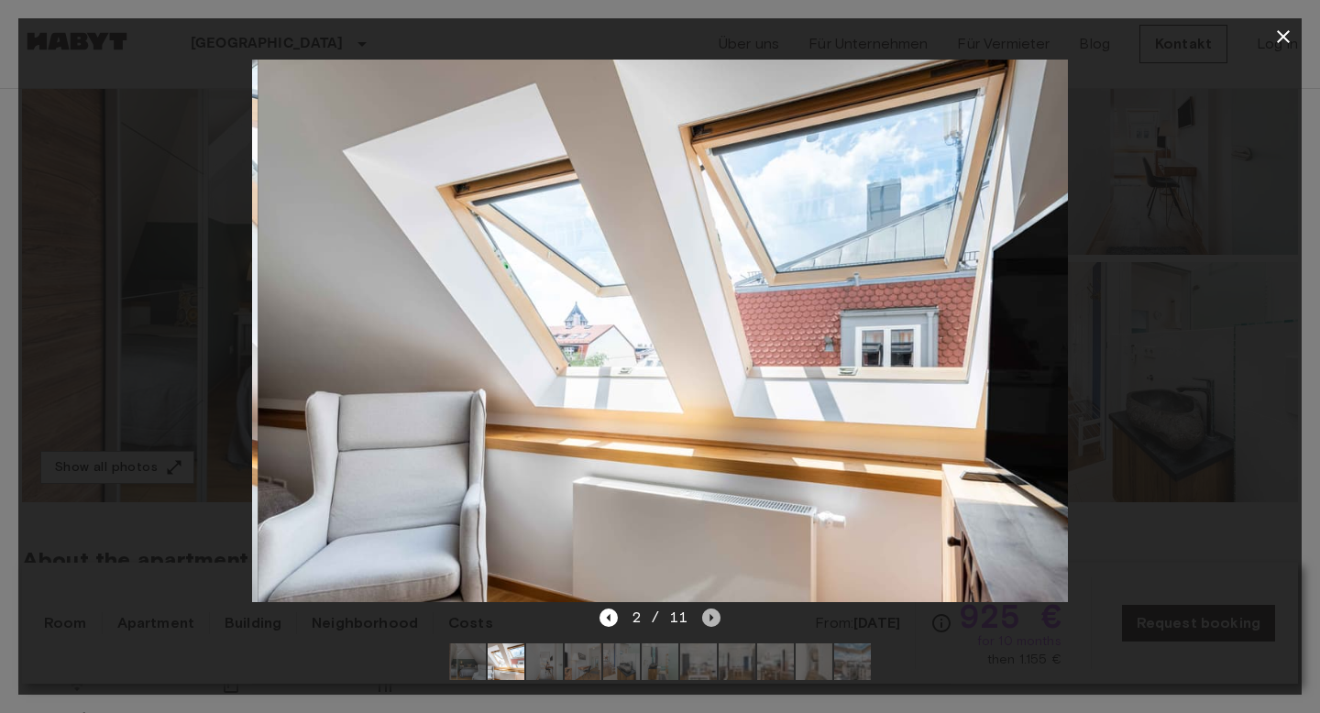
click at [717, 616] on icon "Next image" at bounding box center [711, 618] width 18 height 18
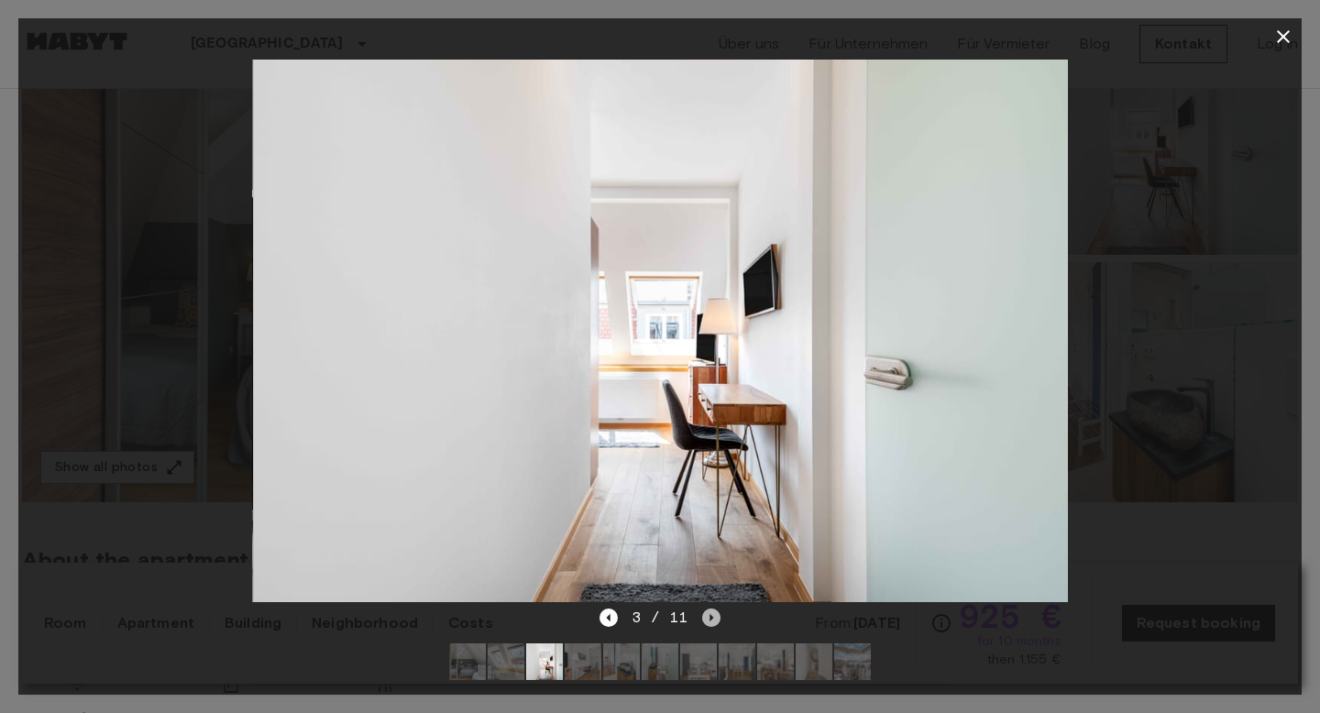
click at [717, 616] on icon "Next image" at bounding box center [711, 618] width 18 height 18
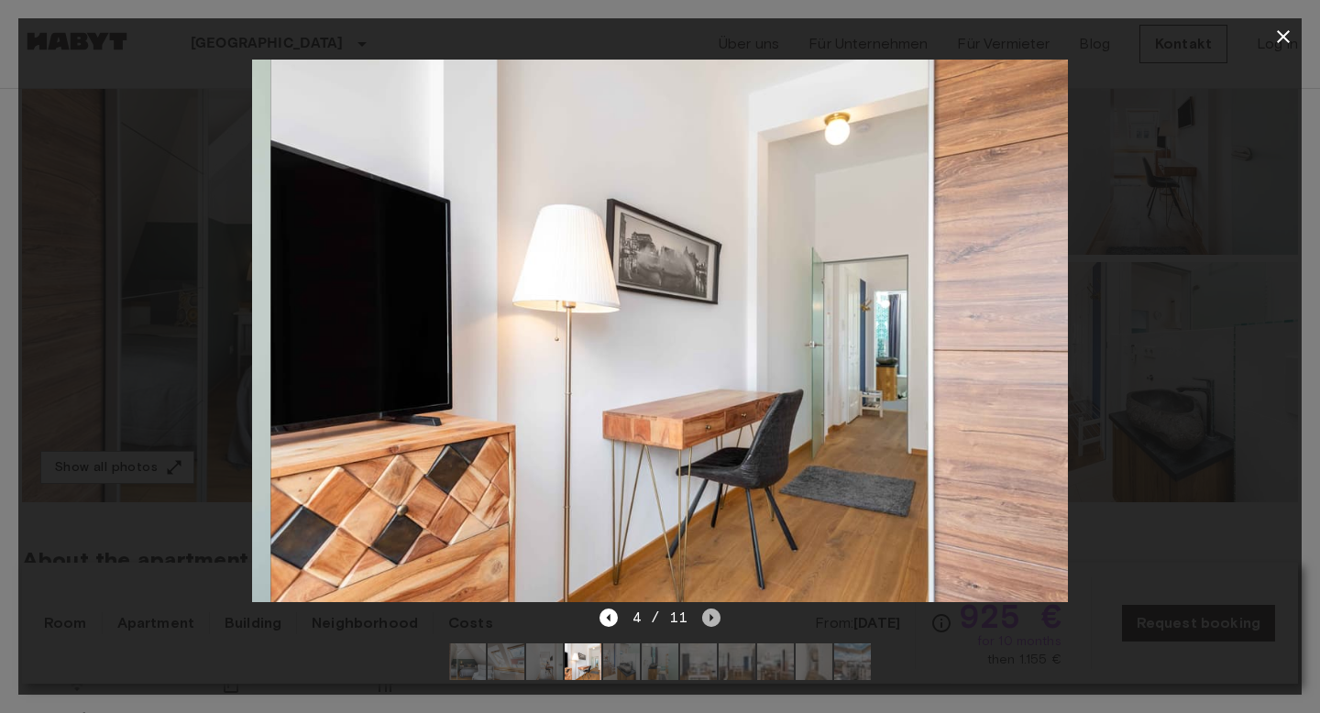
click at [718, 617] on icon "Next image" at bounding box center [711, 618] width 18 height 18
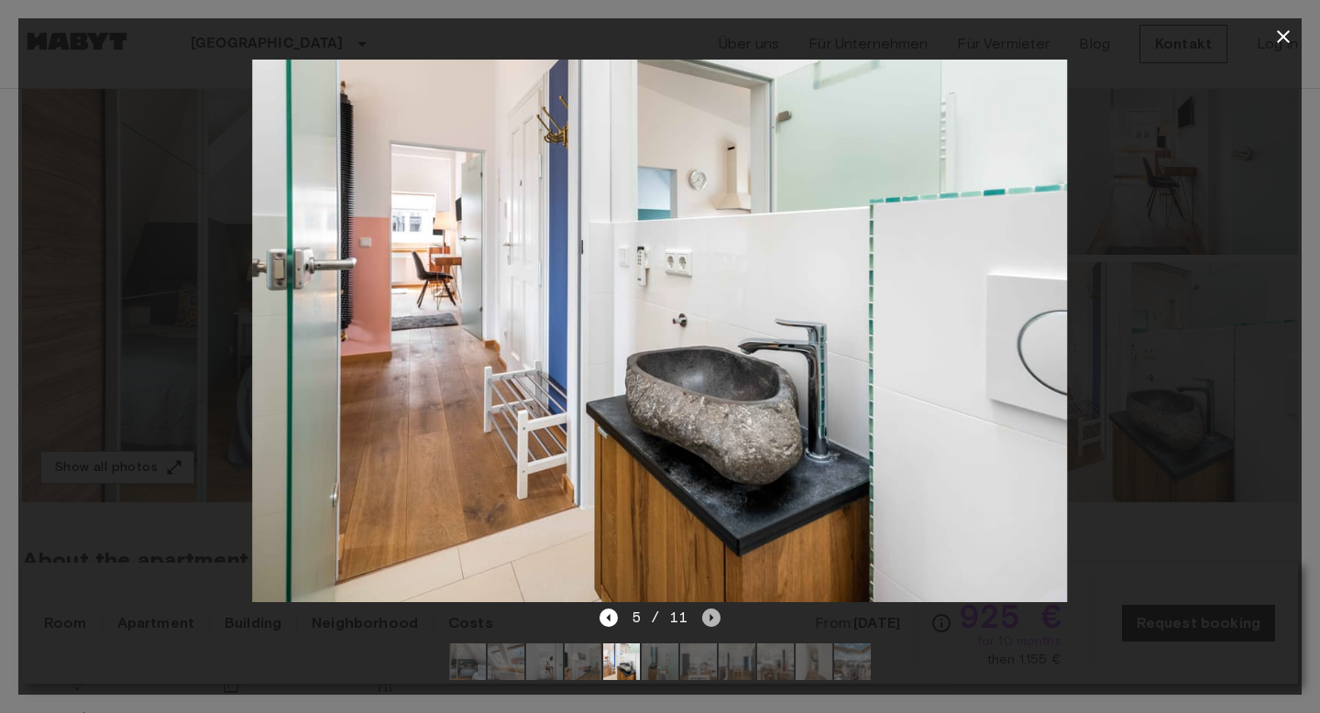
click at [718, 617] on icon "Next image" at bounding box center [711, 618] width 18 height 18
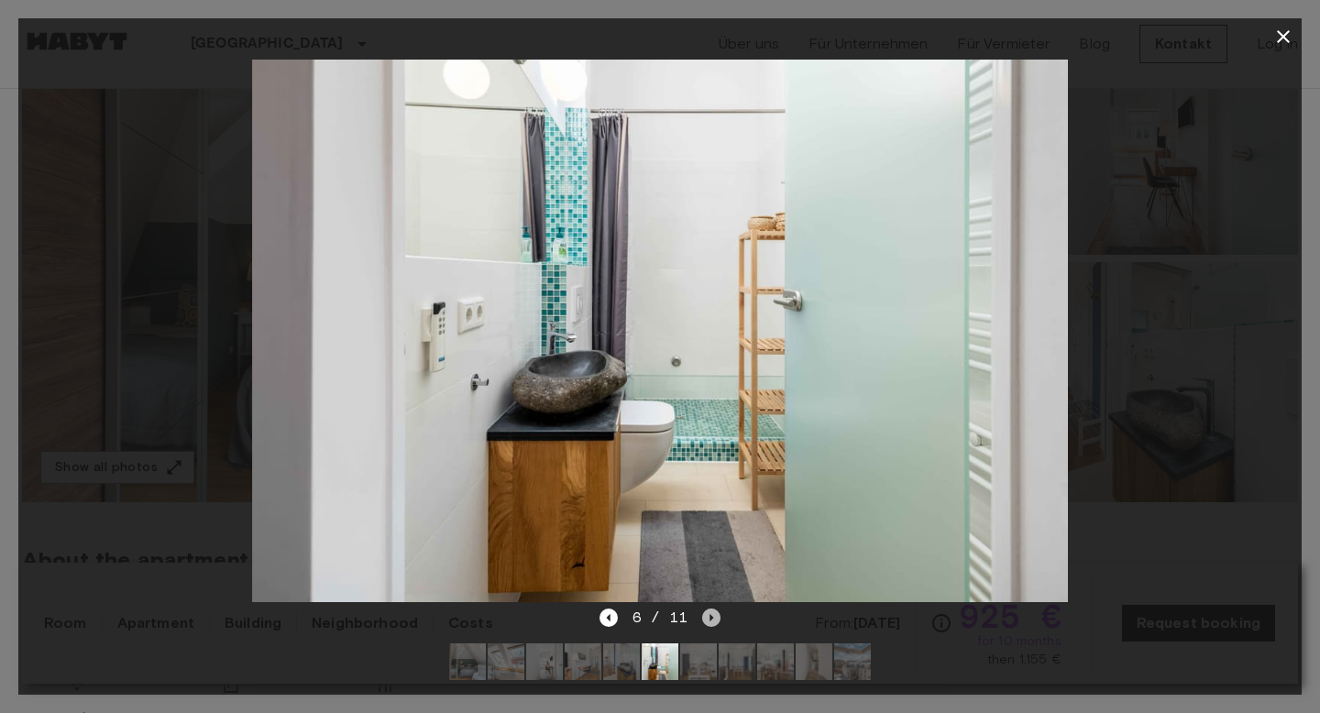
click at [718, 617] on icon "Next image" at bounding box center [711, 618] width 18 height 18
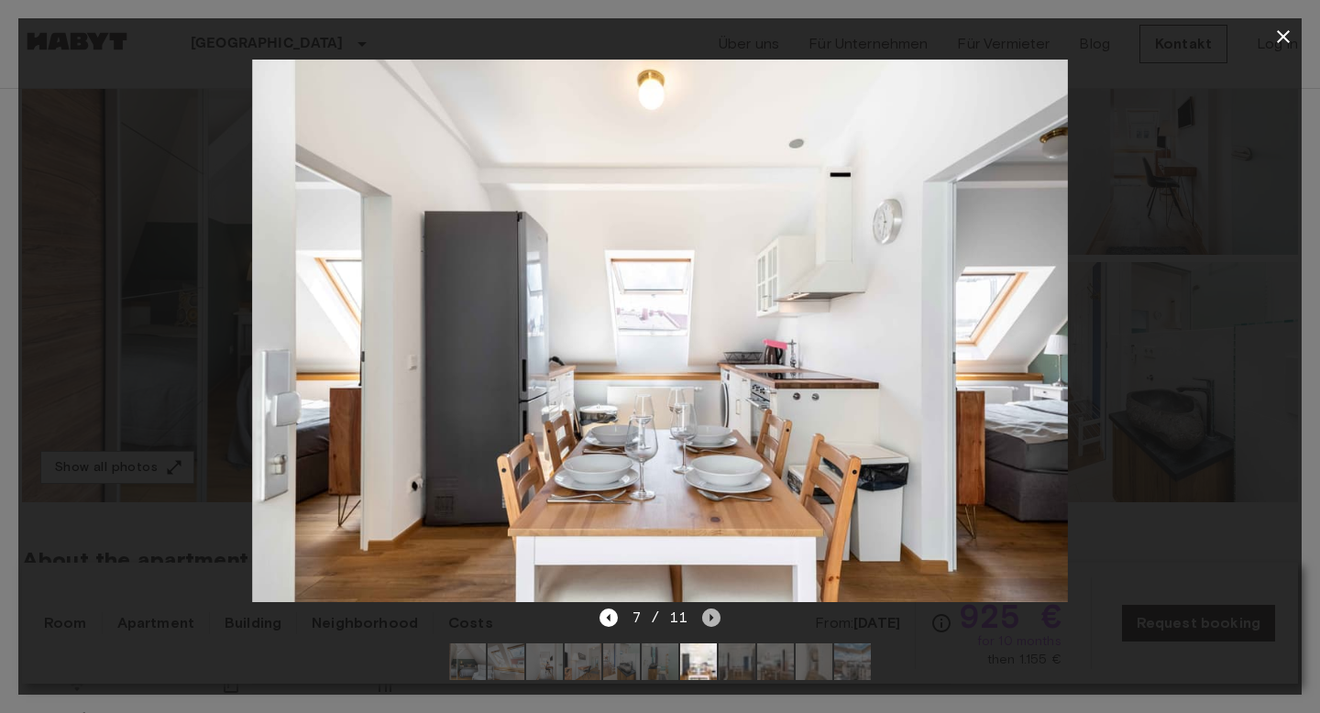
click at [718, 617] on icon "Next image" at bounding box center [711, 618] width 18 height 18
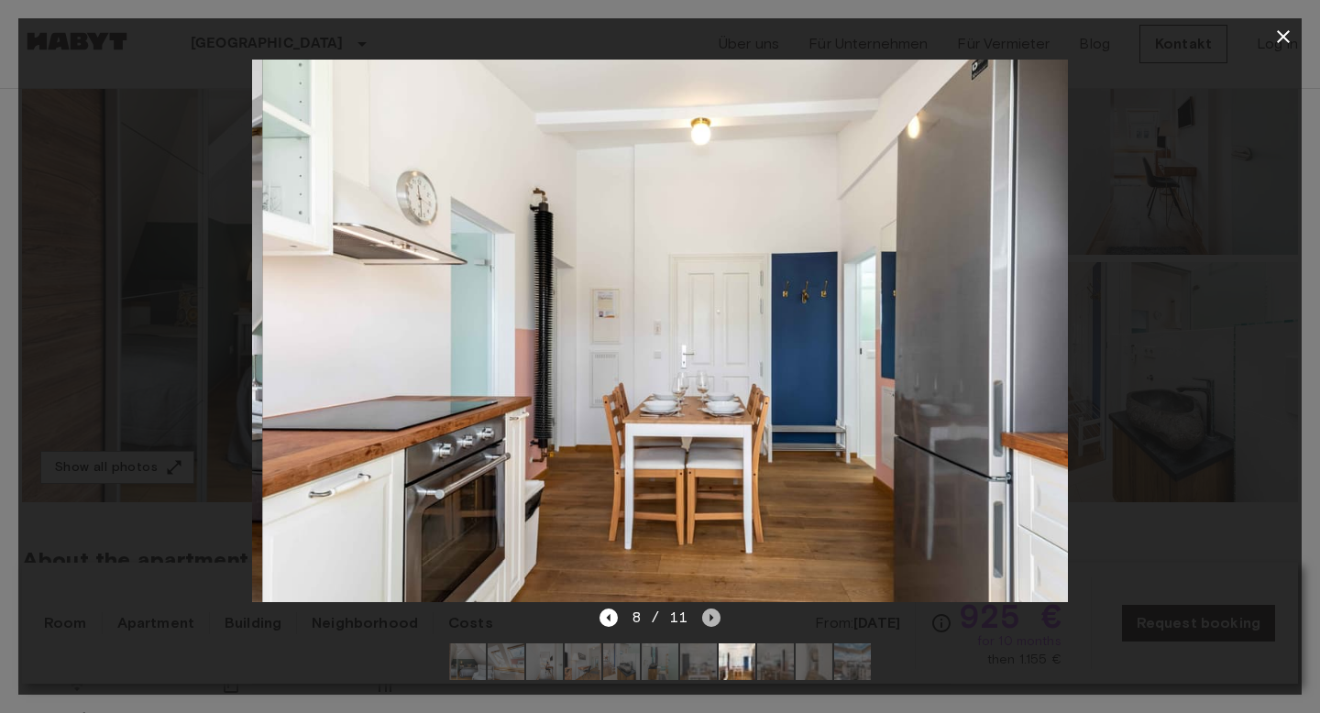
click at [718, 617] on icon "Next image" at bounding box center [711, 618] width 18 height 18
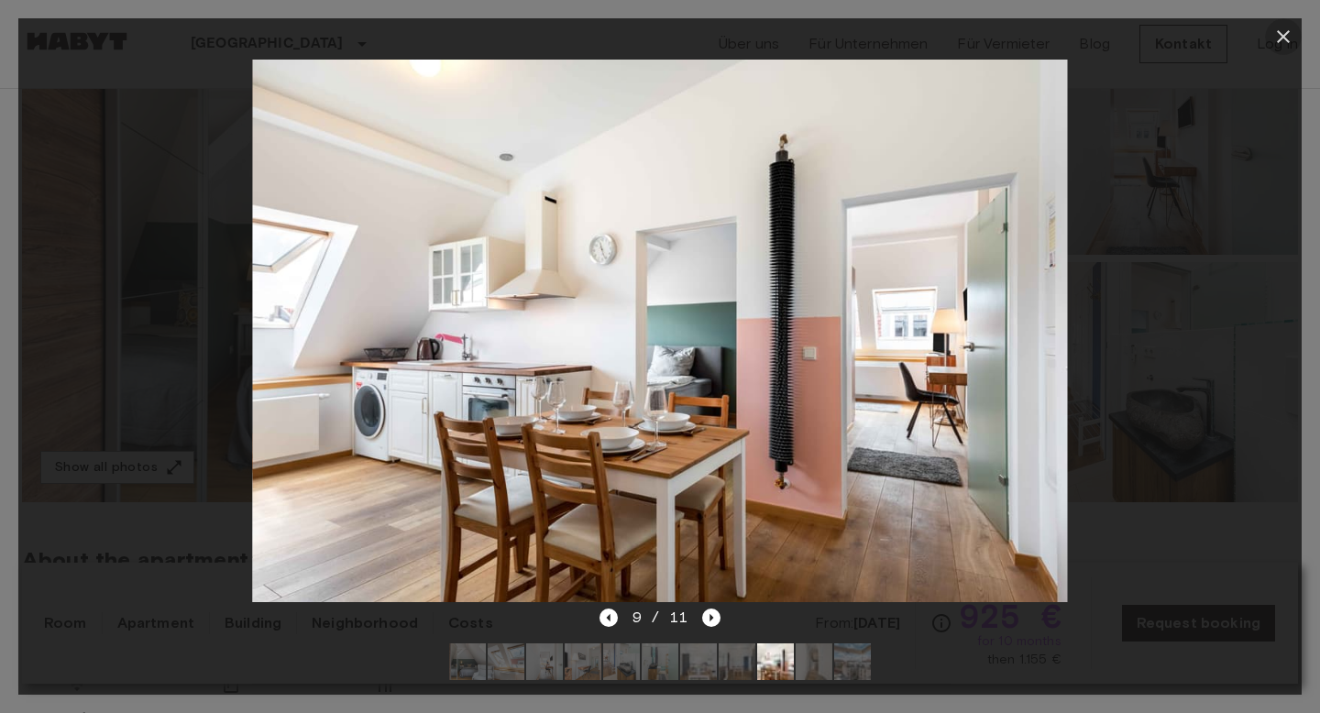
click at [1275, 43] on icon "button" at bounding box center [1283, 37] width 22 height 22
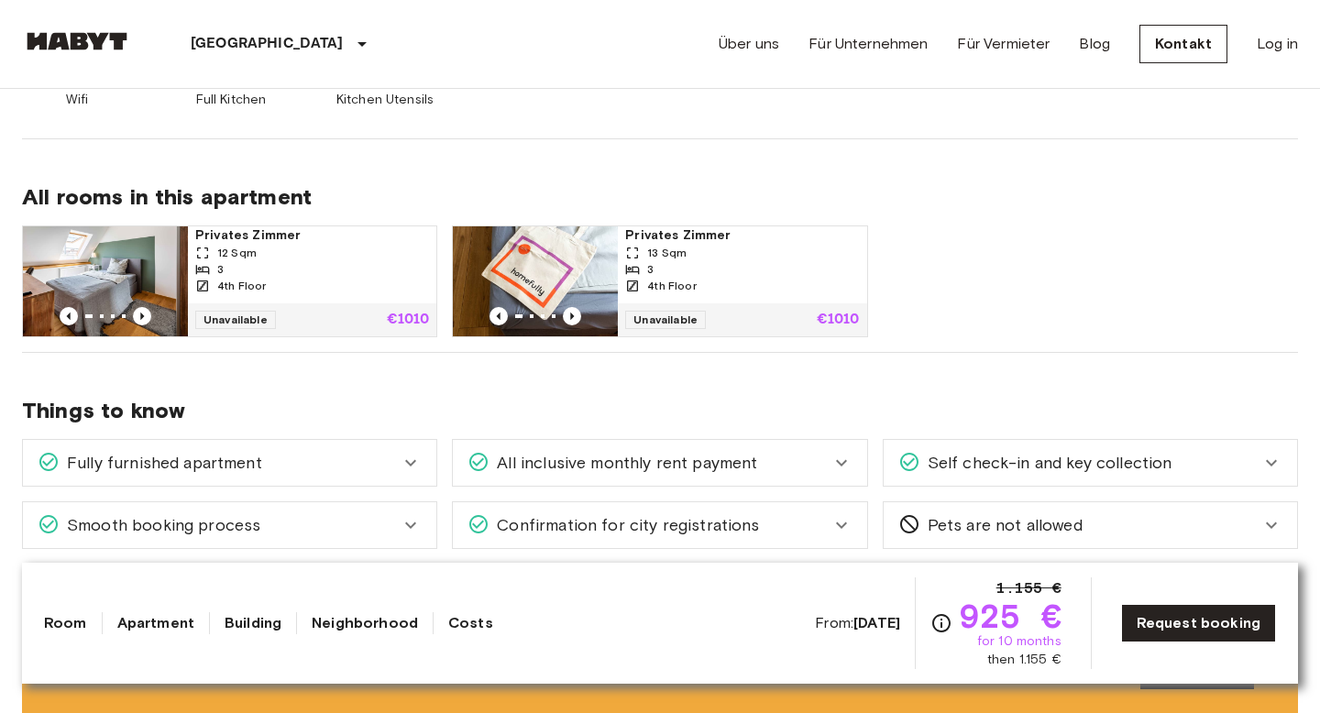
scroll to position [914, 0]
